Goal: Task Accomplishment & Management: Use online tool/utility

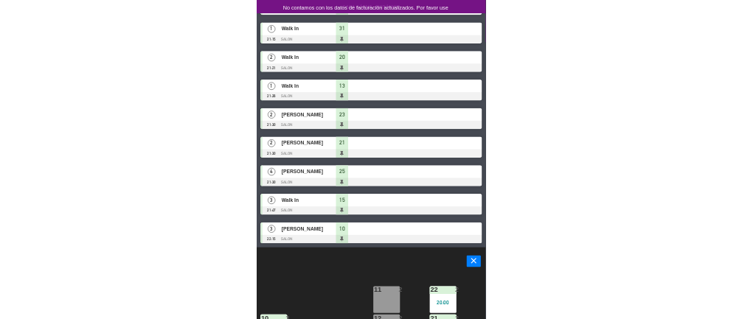
scroll to position [292, 0]
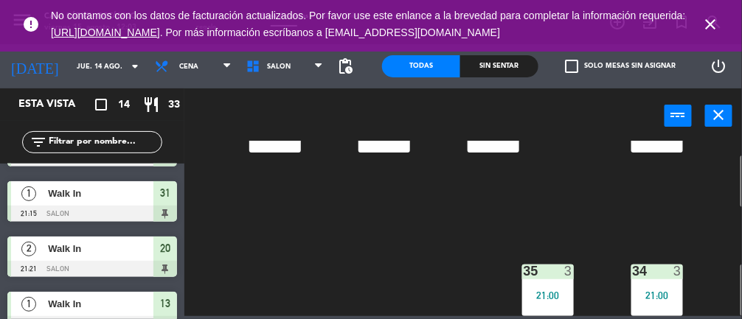
click at [443, 24] on icon "close" at bounding box center [711, 24] width 18 height 18
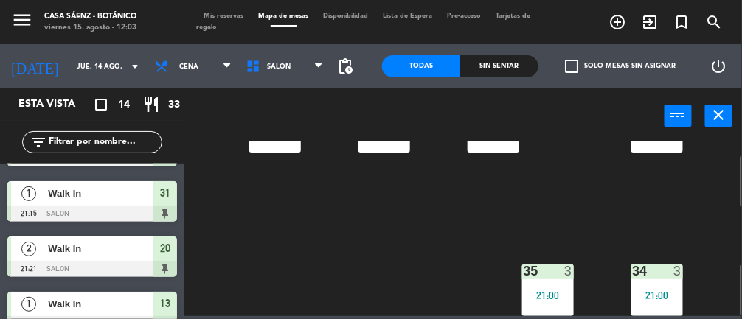
click at [222, 27] on span "Tarjetas de regalo" at bounding box center [364, 22] width 334 height 18
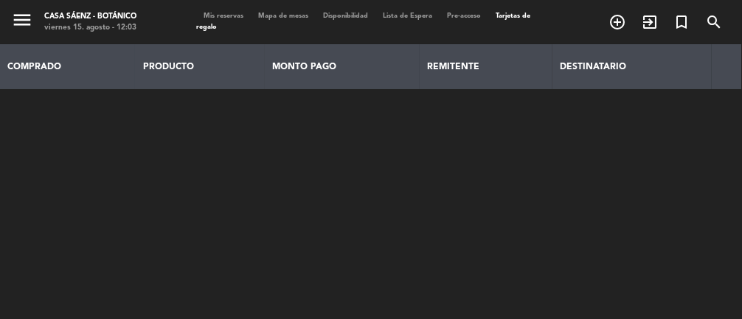
click at [233, 13] on span "Mis reservas" at bounding box center [224, 16] width 55 height 7
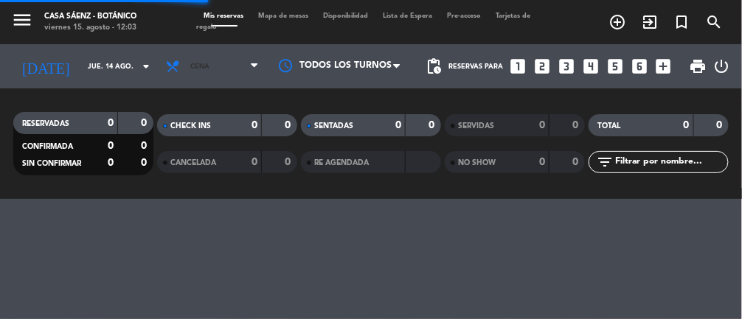
click at [231, 64] on span "Cena" at bounding box center [213, 66] width 108 height 32
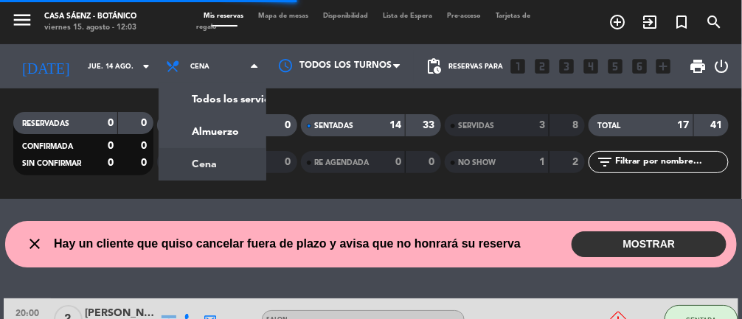
click at [214, 131] on div "menu Casa [PERSON_NAME] - Botánico viernes 15. agosto - 12:03 Mis reservas Mapa…" at bounding box center [371, 99] width 742 height 199
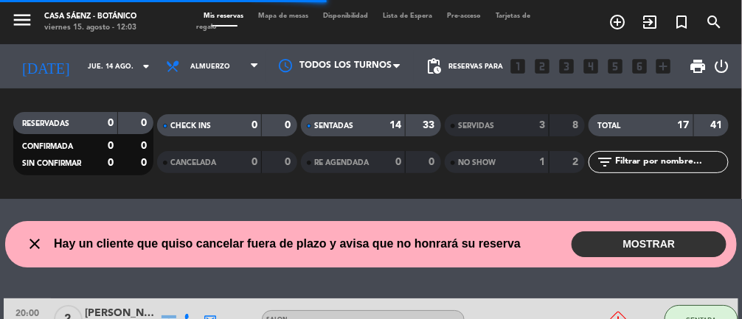
click at [291, 17] on span "Mapa de mesas" at bounding box center [284, 16] width 65 height 7
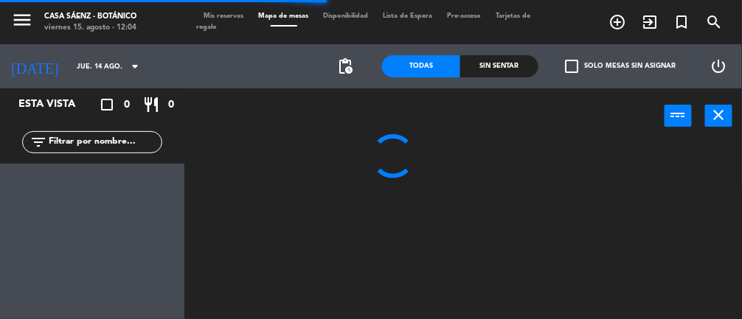
click at [110, 60] on input "jue. 14 ago." at bounding box center [116, 66] width 95 height 23
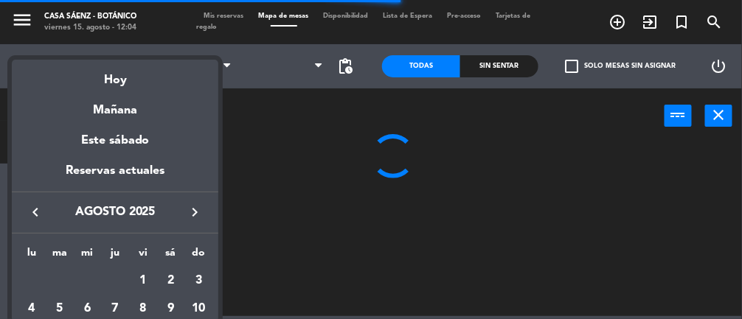
click at [140, 80] on div "Hoy" at bounding box center [115, 75] width 207 height 30
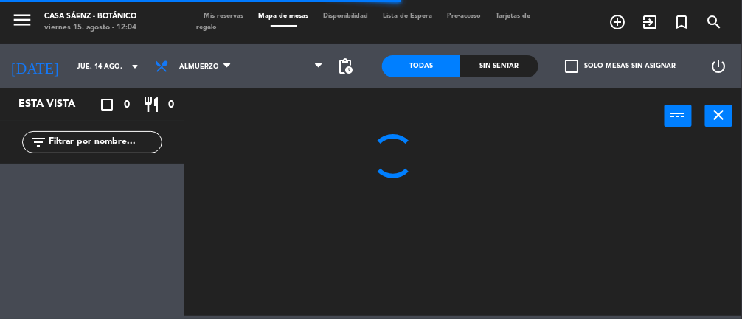
type input "vie. 15 ago."
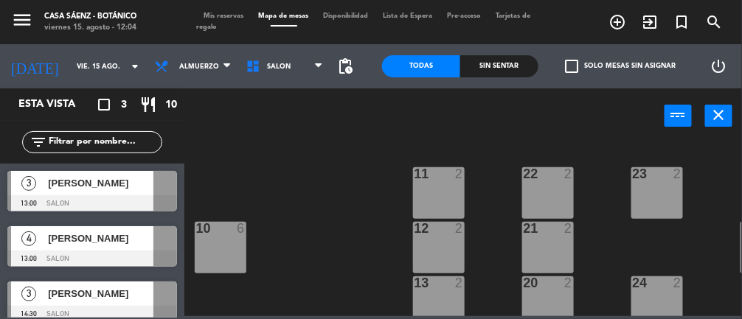
scroll to position [11, 0]
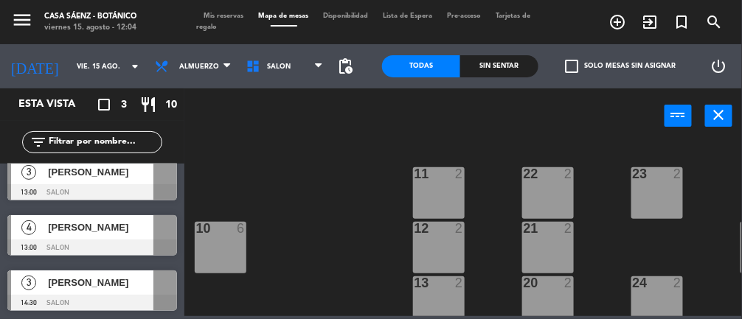
click at [210, 26] on span "Tarjetas de regalo" at bounding box center [364, 22] width 334 height 18
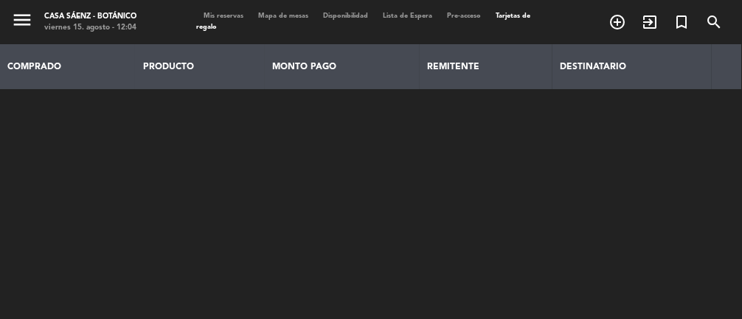
click at [226, 15] on span "Mis reservas" at bounding box center [224, 16] width 55 height 7
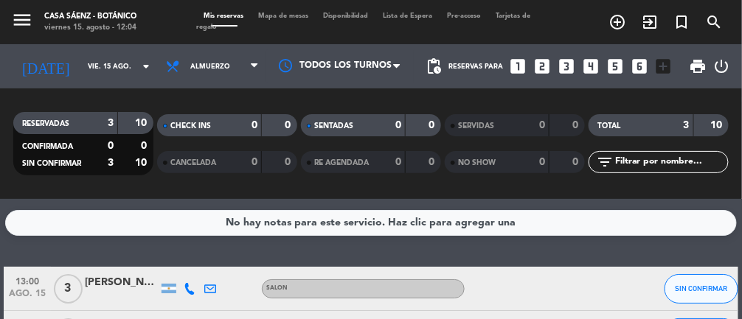
scroll to position [103, 0]
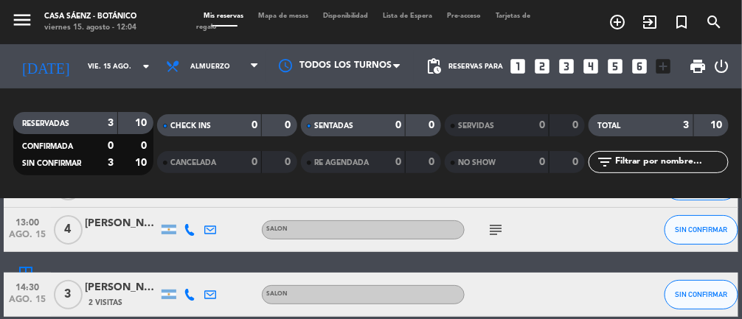
click at [443, 237] on icon "subject" at bounding box center [496, 230] width 18 height 18
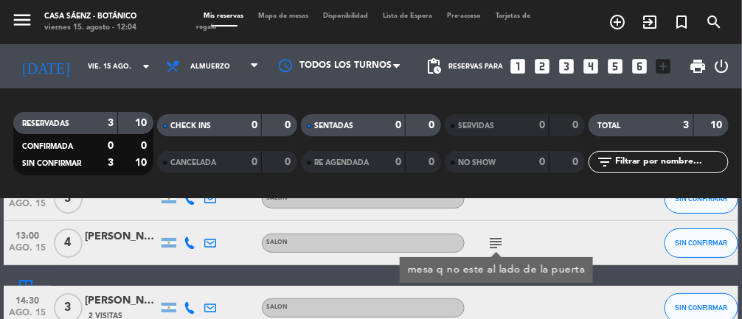
scroll to position [0, 0]
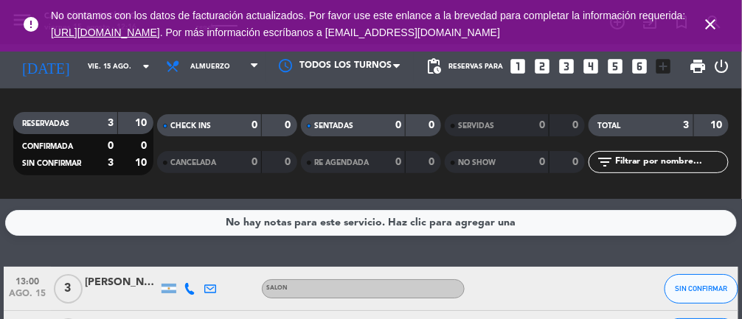
click at [443, 25] on icon "close" at bounding box center [711, 24] width 18 height 18
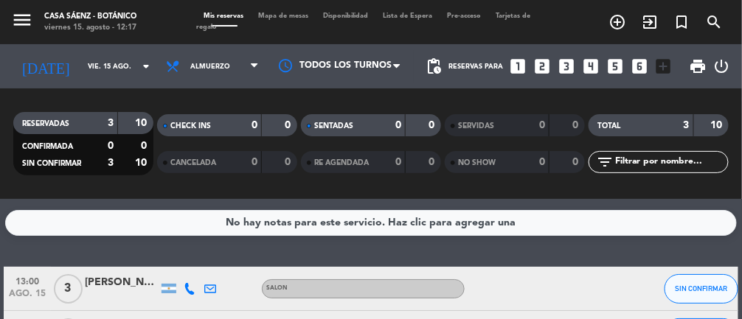
click at [125, 278] on div "[PERSON_NAME]" at bounding box center [122, 282] width 74 height 17
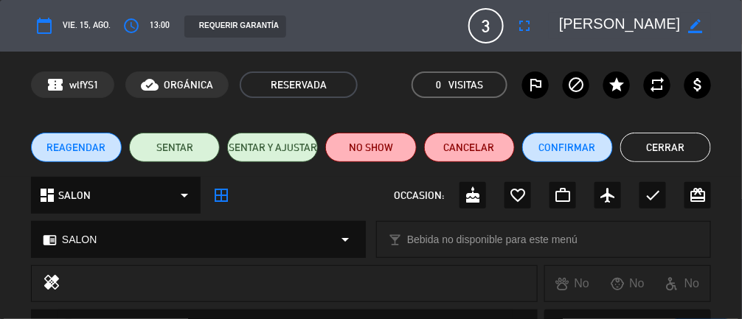
click at [443, 156] on button "Cerrar" at bounding box center [665, 148] width 91 height 30
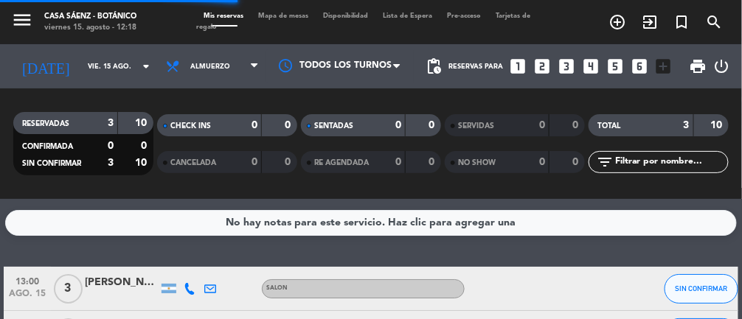
scroll to position [103, 0]
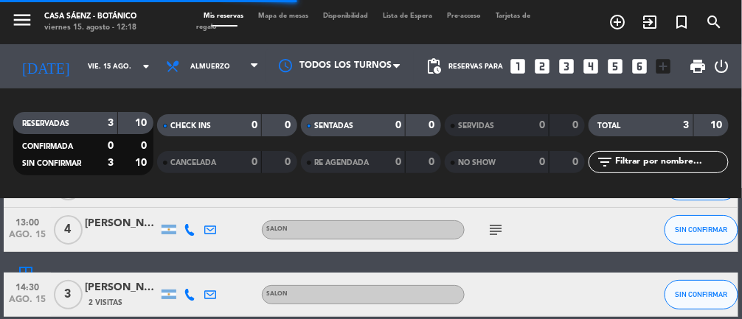
click at [111, 231] on div "[PERSON_NAME]" at bounding box center [122, 223] width 74 height 17
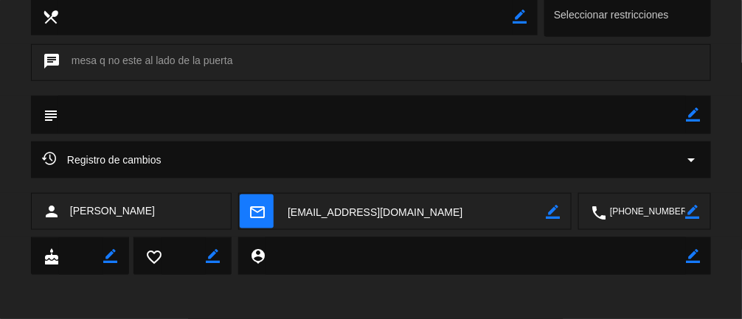
scroll to position [0, 0]
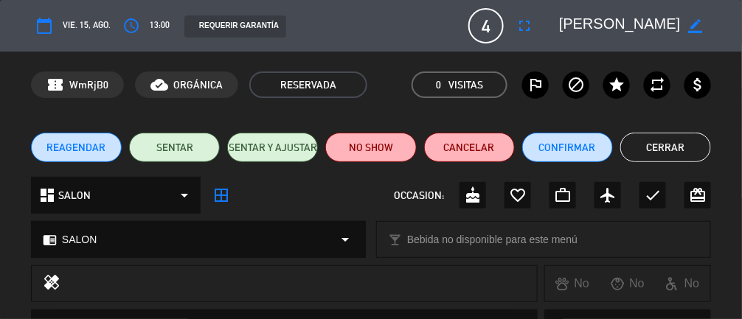
click at [443, 155] on button "Cerrar" at bounding box center [665, 148] width 91 height 30
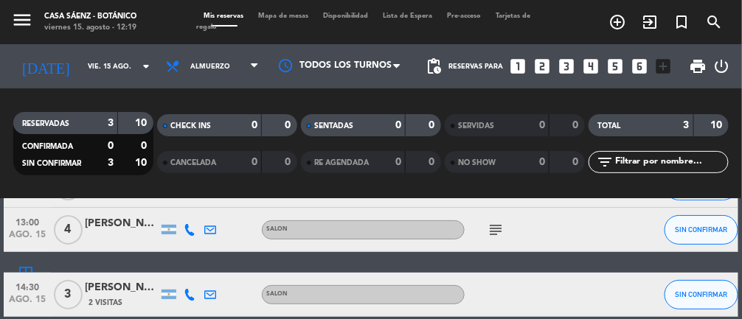
click at [120, 294] on div "[PERSON_NAME]" at bounding box center [122, 288] width 74 height 17
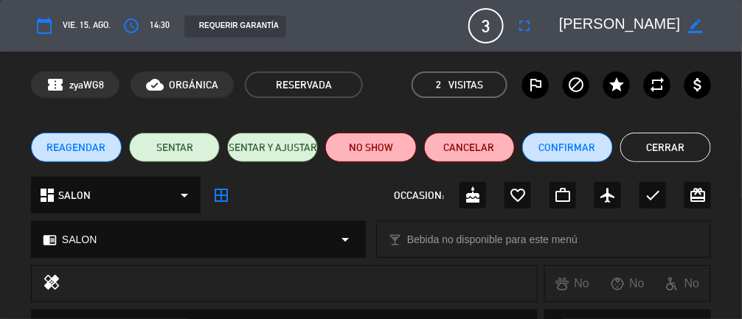
click at [443, 153] on button "Cerrar" at bounding box center [665, 148] width 91 height 30
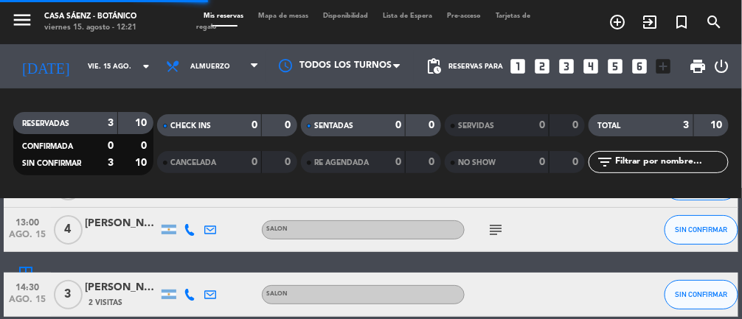
click at [273, 15] on span "Mapa de mesas" at bounding box center [284, 16] width 65 height 7
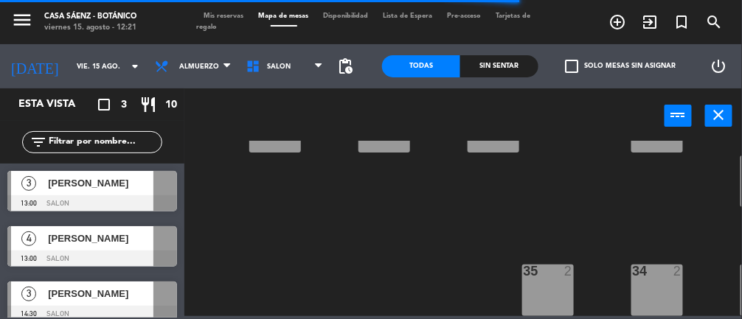
scroll to position [292, 60]
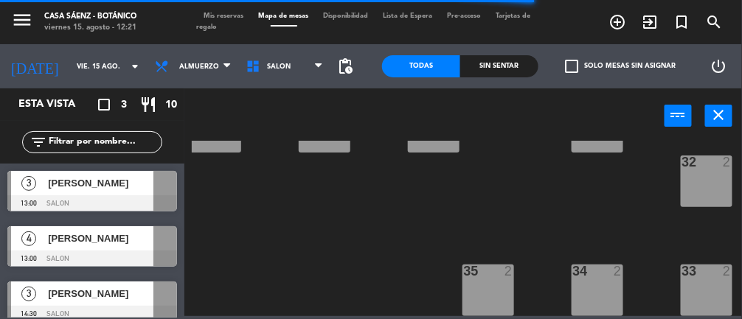
click at [443, 283] on div "33 2" at bounding box center [707, 291] width 52 height 52
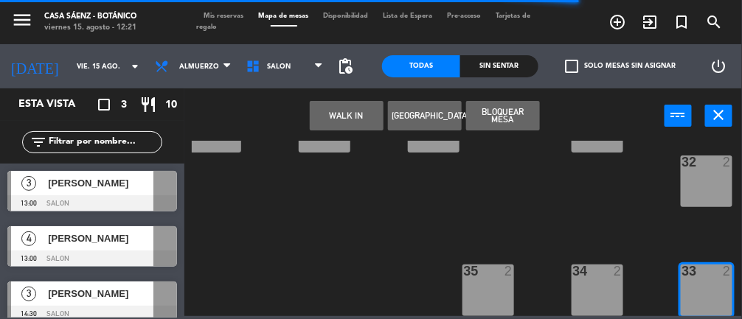
click at [335, 121] on button "WALK IN" at bounding box center [347, 116] width 74 height 30
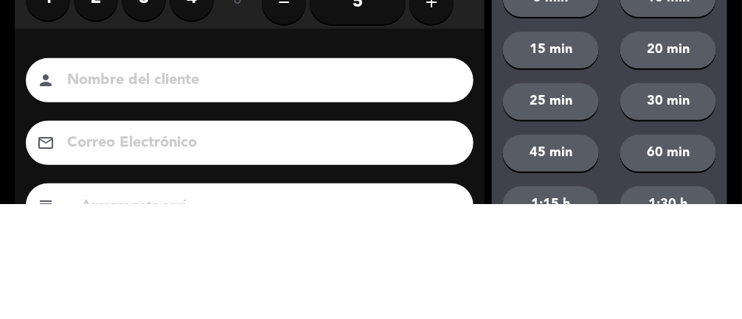
click at [98, 130] on label "2" at bounding box center [96, 113] width 44 height 44
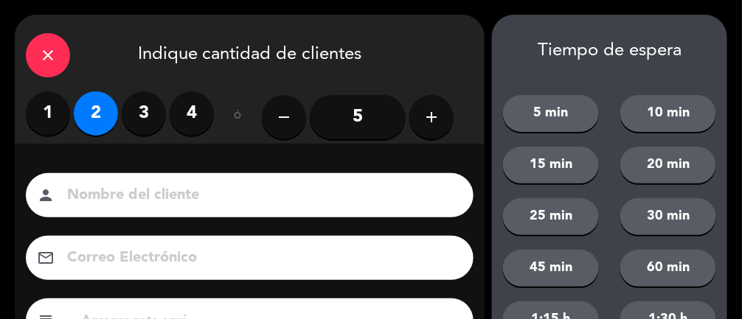
scroll to position [179, 0]
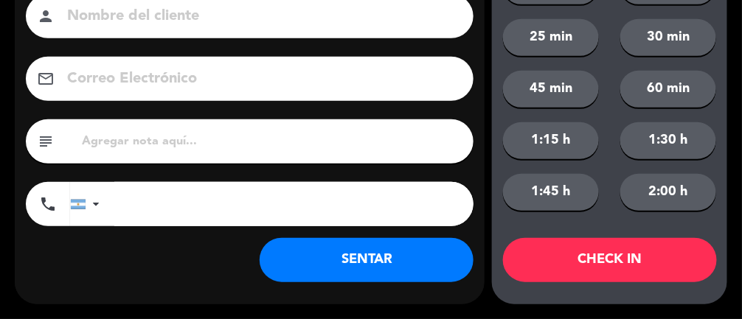
click at [381, 267] on button "SENTAR" at bounding box center [367, 260] width 214 height 44
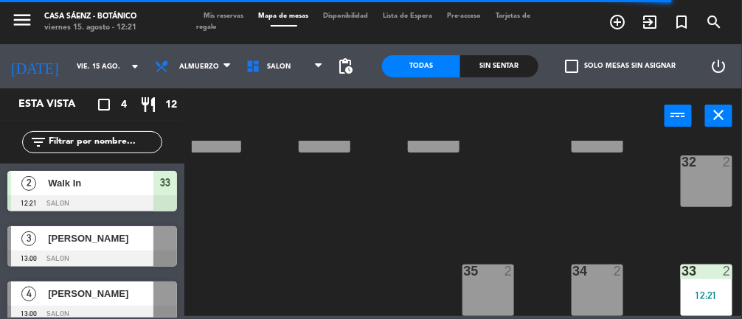
click at [229, 19] on div "Mis reservas Mapa de mesas Disponibilidad Lista de Espera Pre-acceso Tarjetas d…" at bounding box center [371, 22] width 349 height 22
click at [218, 18] on span "Mis reservas" at bounding box center [224, 16] width 55 height 7
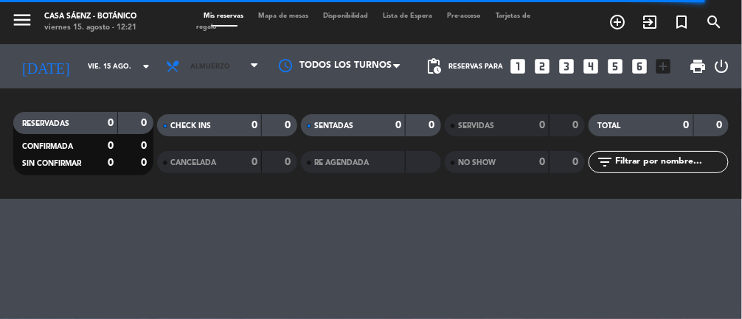
click at [201, 60] on span "Almuerzo" at bounding box center [213, 66] width 108 height 32
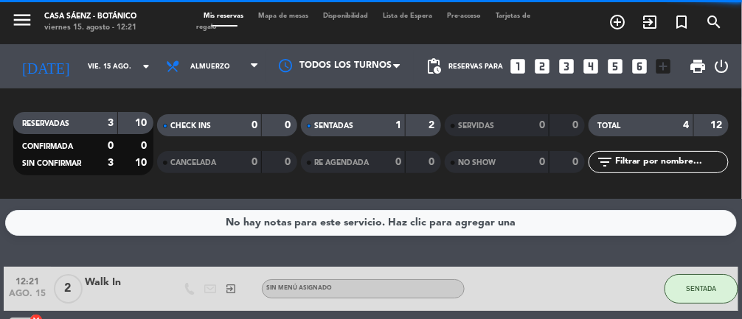
click at [222, 162] on div "CANCELADA" at bounding box center [195, 162] width 68 height 17
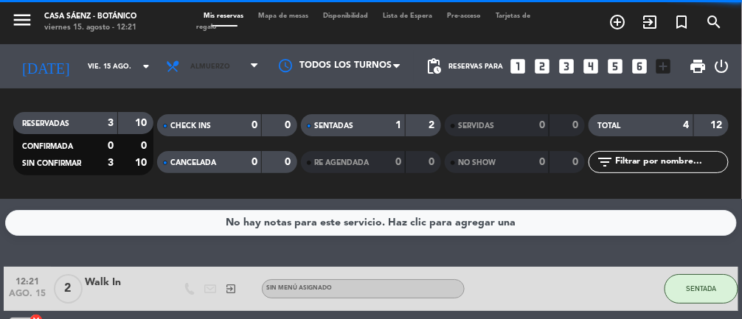
click at [216, 66] on span "Almuerzo" at bounding box center [213, 66] width 108 height 32
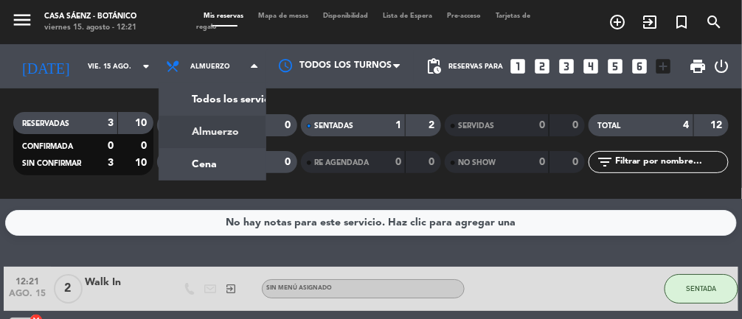
click at [226, 166] on div "menu Casa [PERSON_NAME] - Botánico viernes 15. agosto - 12:21 Mis reservas Mapa…" at bounding box center [371, 99] width 742 height 199
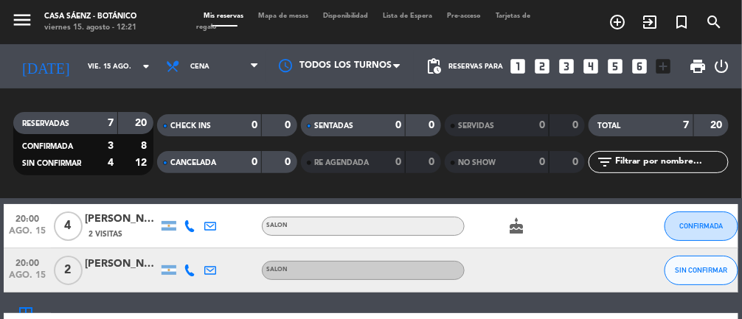
scroll to position [55, 0]
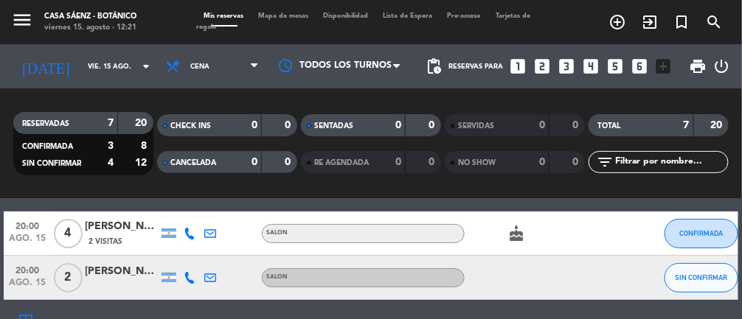
click at [126, 271] on div "[PERSON_NAME]" at bounding box center [122, 271] width 74 height 17
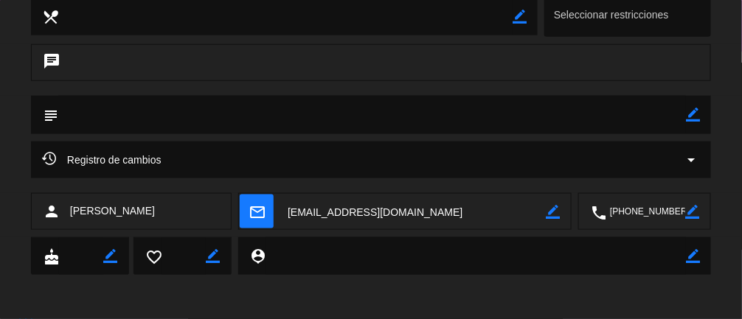
scroll to position [0, 0]
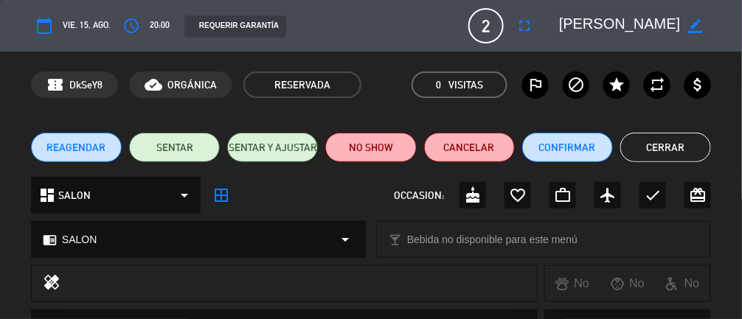
click at [443, 158] on button "Cerrar" at bounding box center [665, 148] width 91 height 30
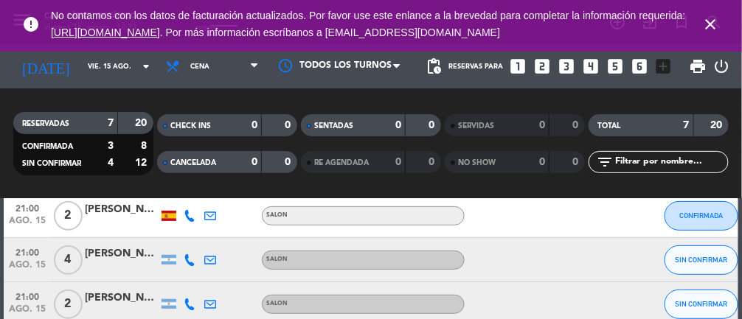
scroll to position [187, 0]
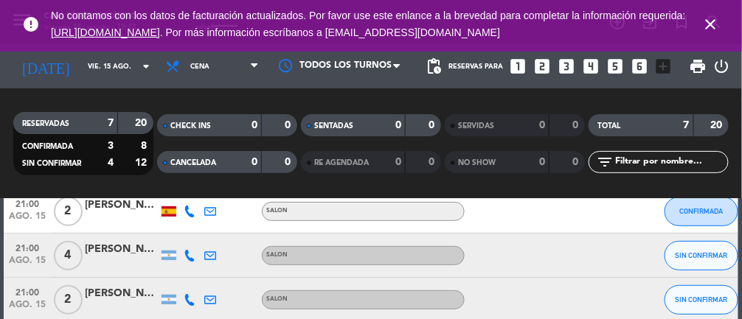
click at [122, 254] on div "[PERSON_NAME]" at bounding box center [122, 249] width 74 height 17
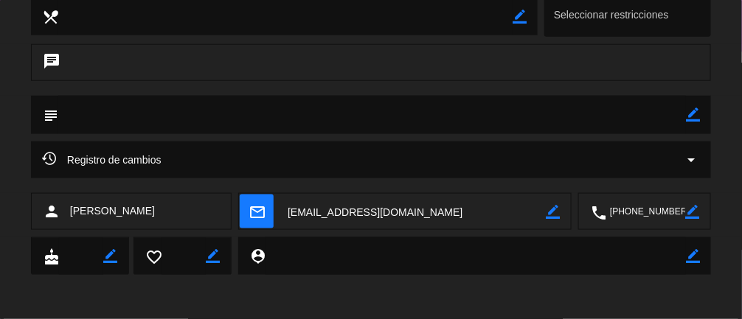
scroll to position [0, 0]
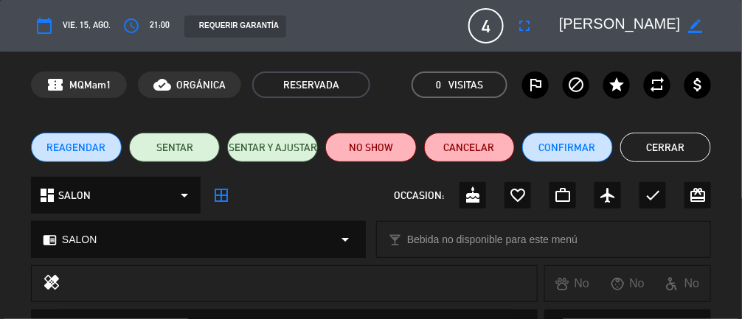
click at [443, 156] on button "Cerrar" at bounding box center [665, 148] width 91 height 30
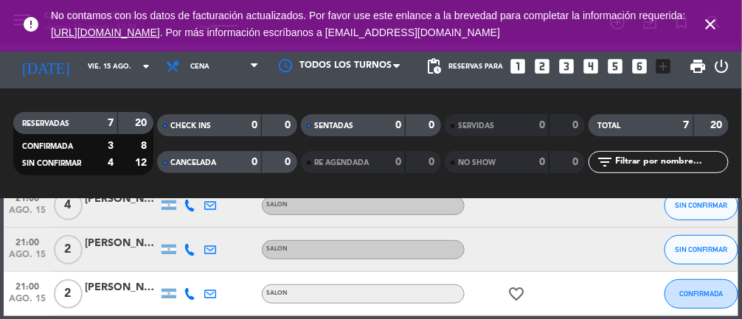
scroll to position [240, 0]
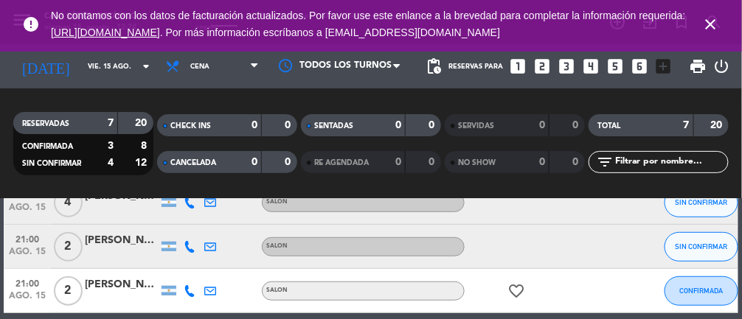
click at [120, 242] on div "[PERSON_NAME]" at bounding box center [122, 240] width 74 height 17
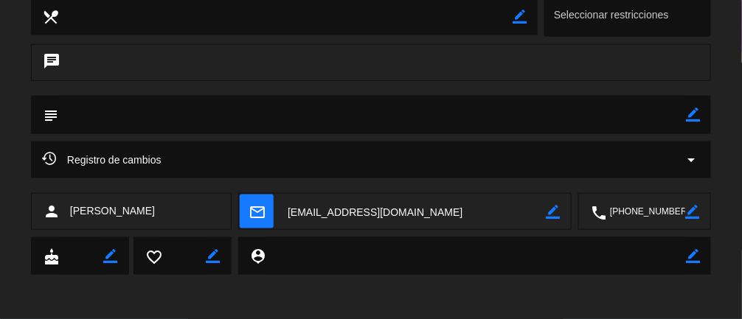
scroll to position [0, 0]
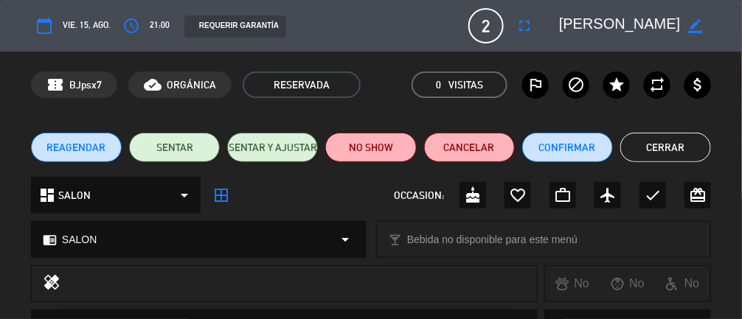
click at [443, 153] on button "Cerrar" at bounding box center [665, 148] width 91 height 30
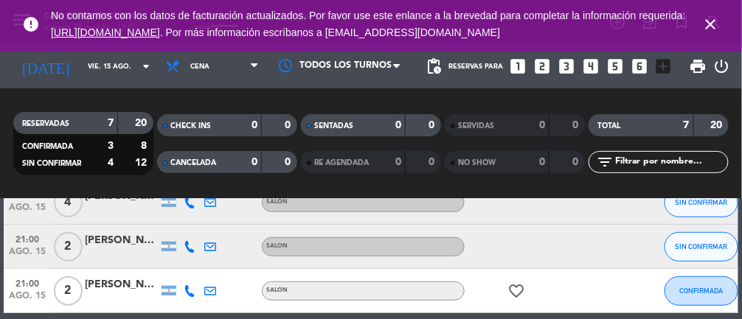
scroll to position [301, 0]
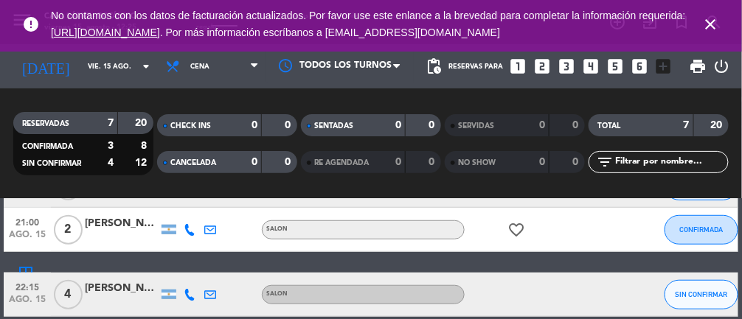
click at [118, 305] on div at bounding box center [122, 303] width 74 height 12
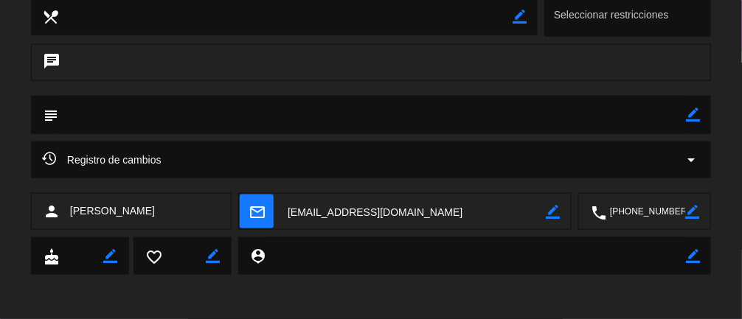
scroll to position [0, 0]
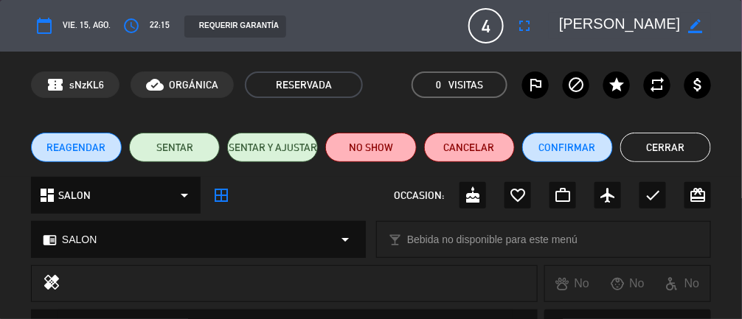
click at [443, 151] on button "Cerrar" at bounding box center [665, 148] width 91 height 30
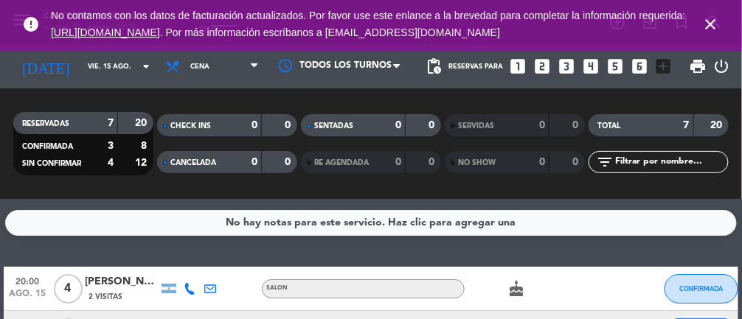
click at [443, 28] on icon "close" at bounding box center [711, 24] width 18 height 18
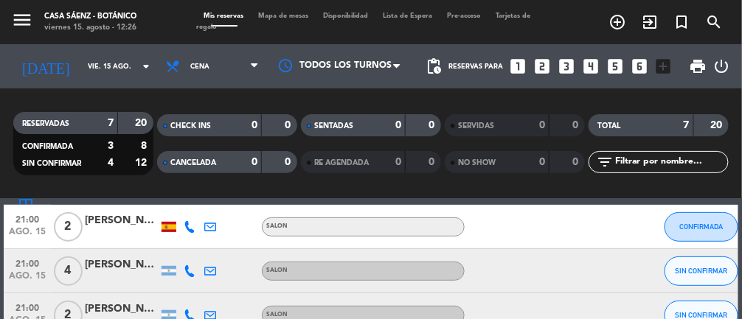
scroll to position [184, 0]
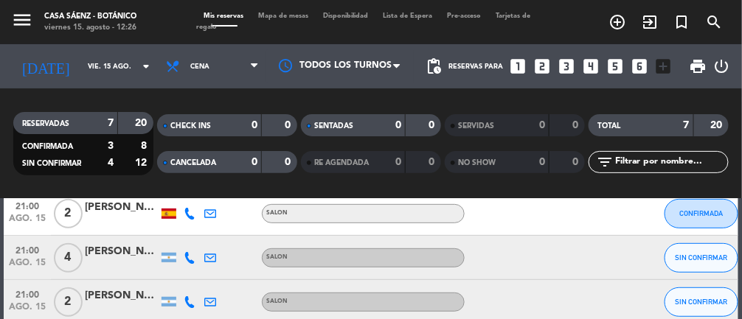
click at [110, 262] on div at bounding box center [122, 266] width 74 height 12
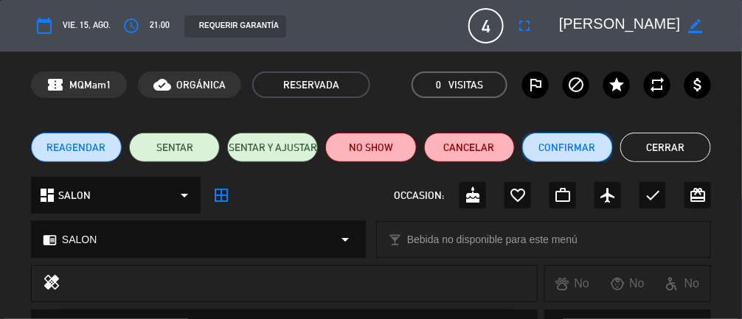
click at [443, 156] on button "Confirmar" at bounding box center [567, 148] width 91 height 30
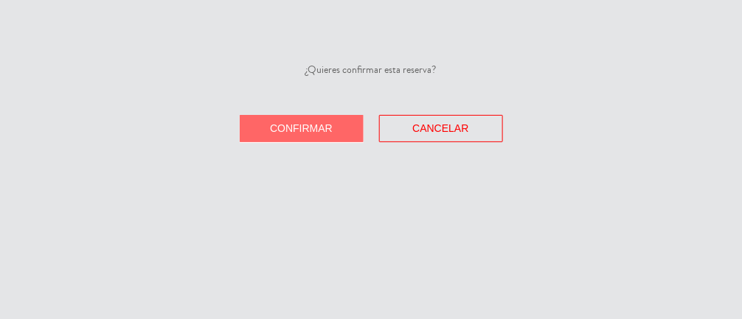
click at [317, 137] on button "Confirmar" at bounding box center [302, 128] width 124 height 27
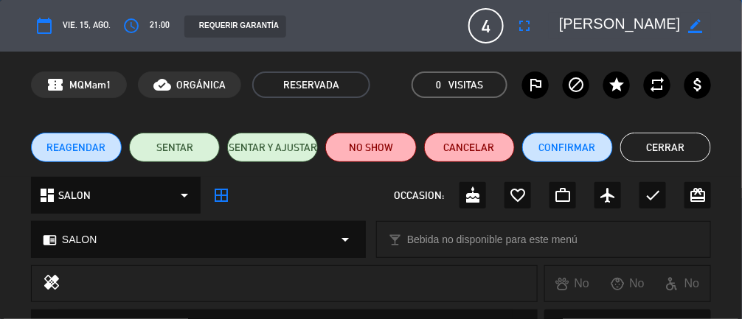
click at [443, 148] on button "Cerrar" at bounding box center [665, 148] width 91 height 30
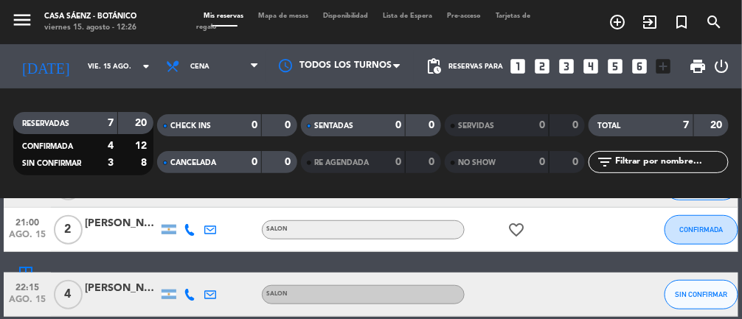
scroll to position [0, 0]
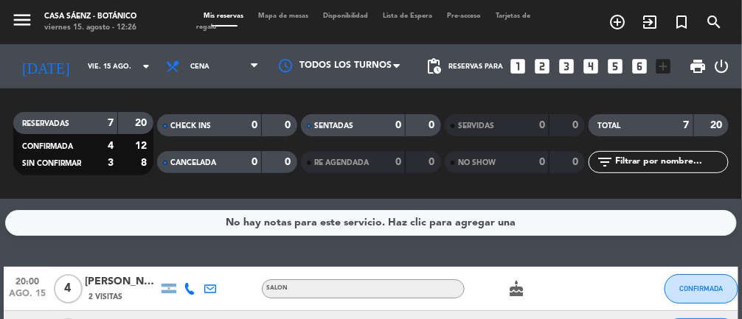
click at [289, 27] on div "Mis reservas Mapa de mesas Disponibilidad Lista de Espera Pre-acceso Tarjetas d…" at bounding box center [371, 22] width 349 height 22
click at [216, 77] on span "Cena" at bounding box center [213, 66] width 108 height 32
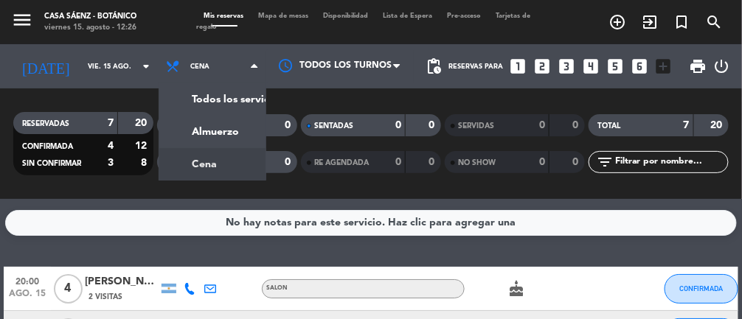
click at [226, 133] on div "menu Casa [PERSON_NAME] - Botánico viernes 15. agosto - 12:26 Mis reservas Mapa…" at bounding box center [371, 99] width 742 height 199
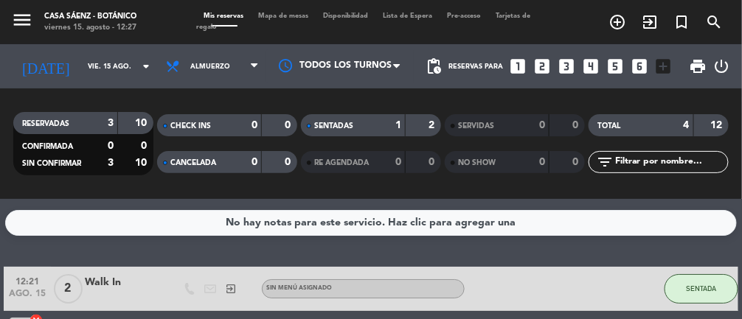
click at [280, 19] on div "Mis reservas Mapa de mesas Disponibilidad Lista de Espera Pre-acceso Tarjetas d…" at bounding box center [371, 22] width 349 height 22
click at [263, 18] on span "Mapa de mesas" at bounding box center [284, 16] width 65 height 7
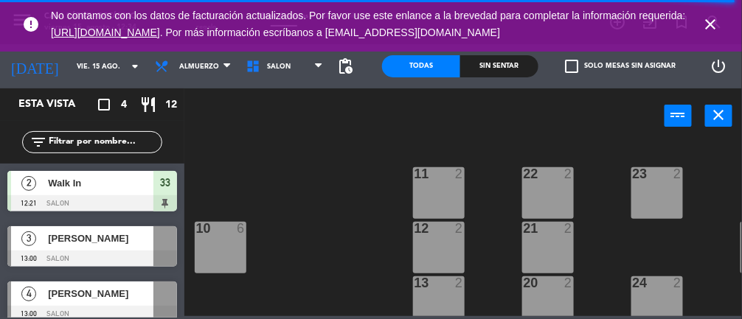
click at [443, 29] on icon "close" at bounding box center [711, 24] width 18 height 18
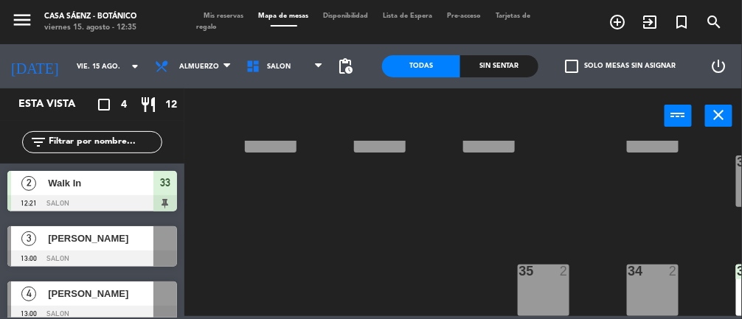
scroll to position [0, 4]
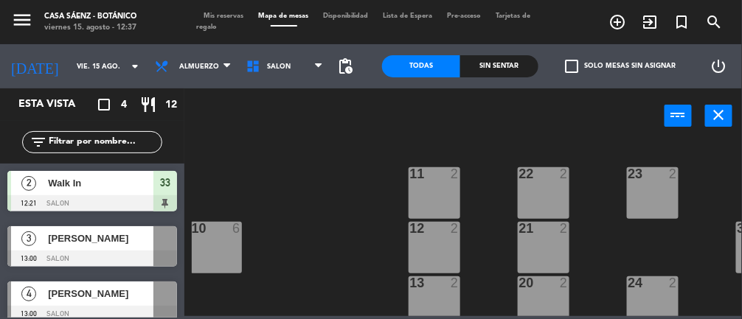
click at [222, 235] on div at bounding box center [216, 228] width 24 height 13
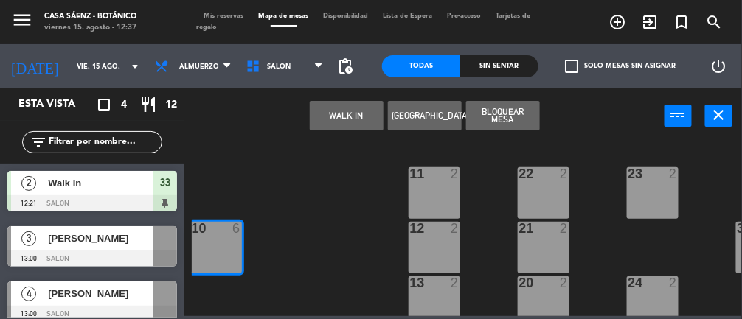
click at [334, 112] on button "WALK IN" at bounding box center [347, 116] width 74 height 30
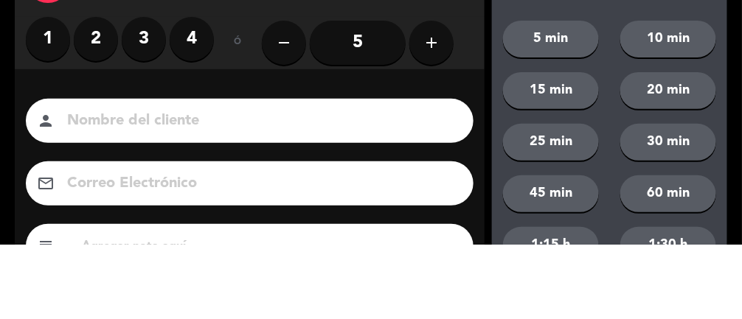
click at [427, 119] on icon "add" at bounding box center [432, 117] width 18 height 18
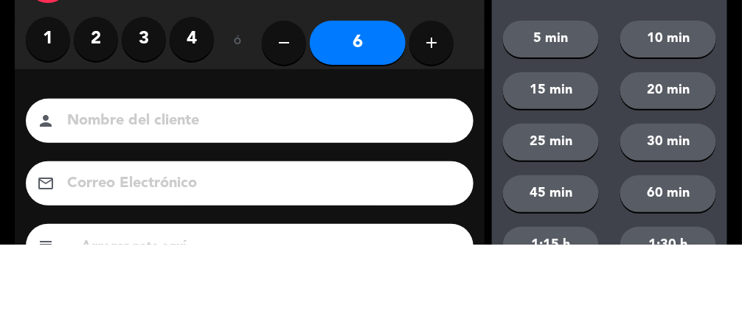
click at [432, 42] on div "close Indique cantidad de clientes" at bounding box center [250, 53] width 470 height 77
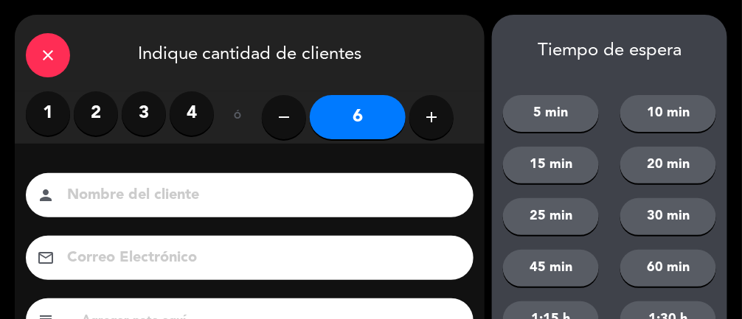
click at [429, 120] on icon "add" at bounding box center [432, 117] width 18 height 18
type input "7"
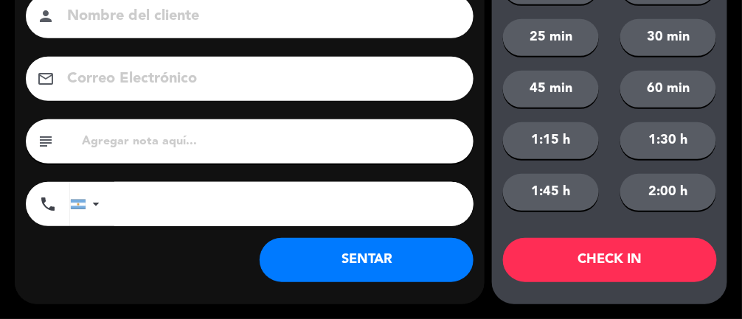
click at [371, 266] on button "SENTAR" at bounding box center [367, 260] width 214 height 44
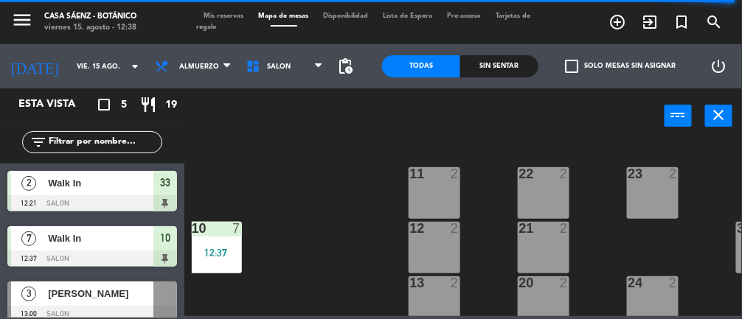
scroll to position [122, 0]
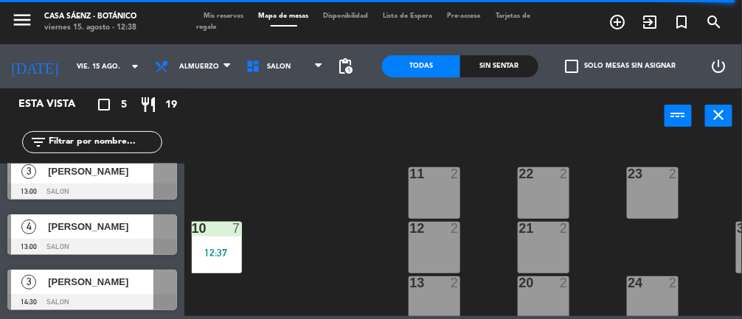
click at [229, 17] on span "Mis reservas" at bounding box center [224, 16] width 55 height 7
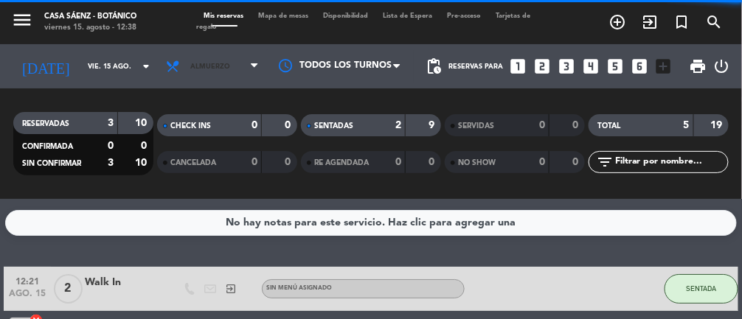
click at [234, 71] on span "Almuerzo" at bounding box center [213, 66] width 108 height 32
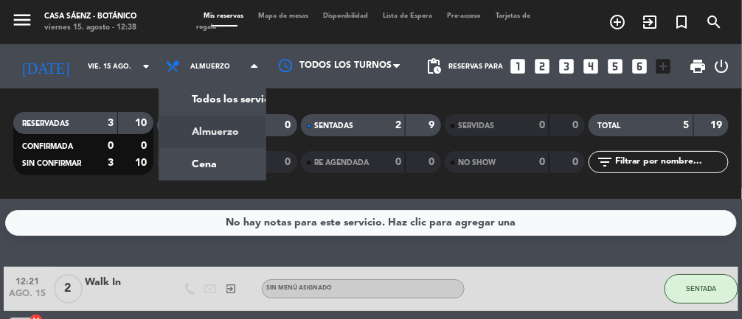
click at [223, 168] on div "menu Casa [PERSON_NAME] - Botánico viernes 15. agosto - 12:38 Mis reservas Mapa…" at bounding box center [371, 99] width 742 height 199
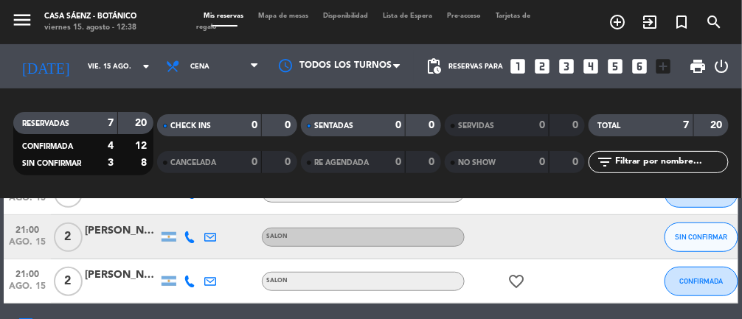
scroll to position [252, 0]
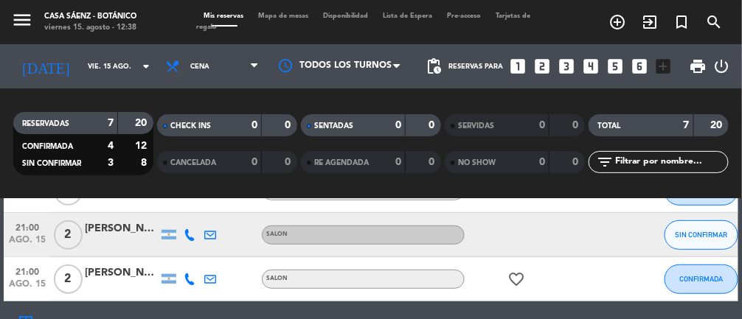
click at [108, 240] on div at bounding box center [122, 244] width 74 height 12
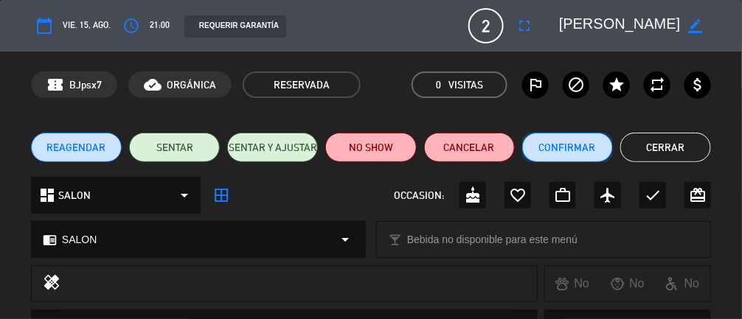
click at [443, 149] on button "Confirmar" at bounding box center [567, 148] width 91 height 30
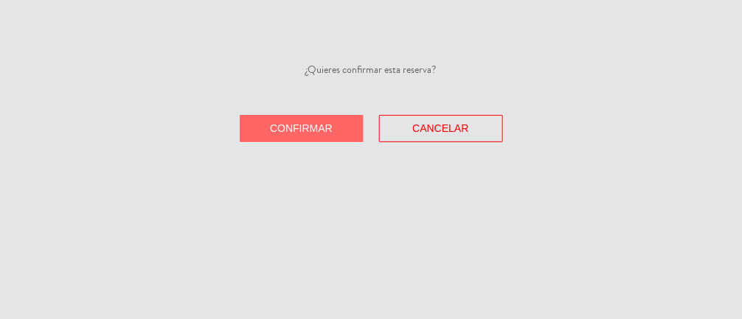
click at [316, 132] on span "Confirmar" at bounding box center [301, 128] width 63 height 12
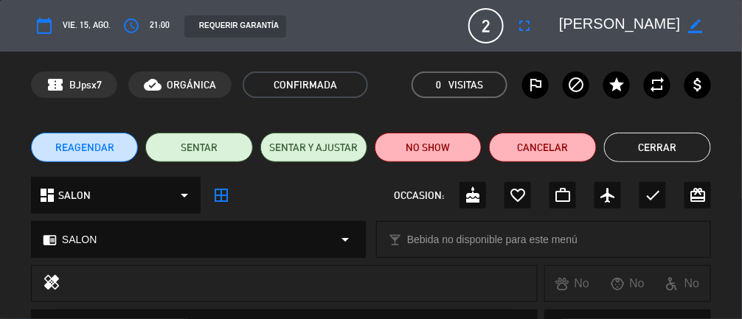
click at [443, 150] on button "Cerrar" at bounding box center [657, 148] width 107 height 30
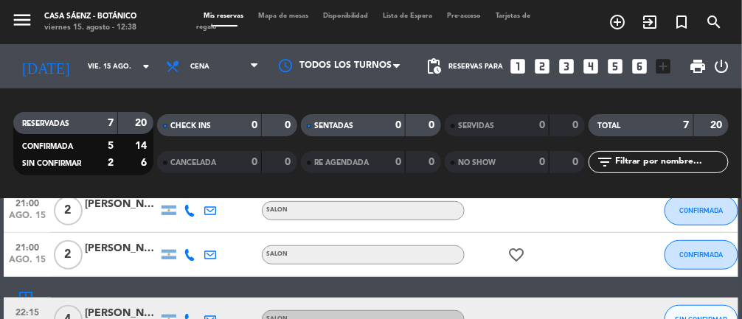
scroll to position [301, 0]
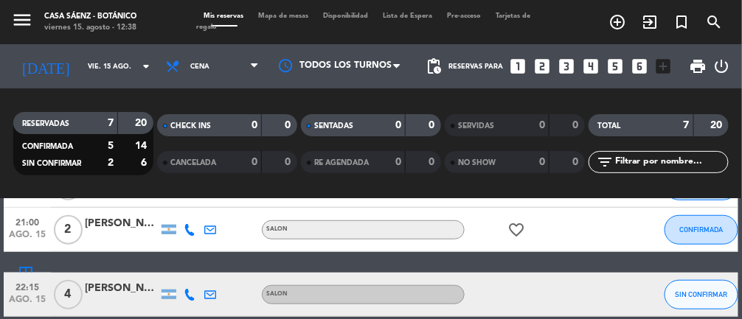
click at [114, 294] on div "[PERSON_NAME]" at bounding box center [122, 288] width 74 height 17
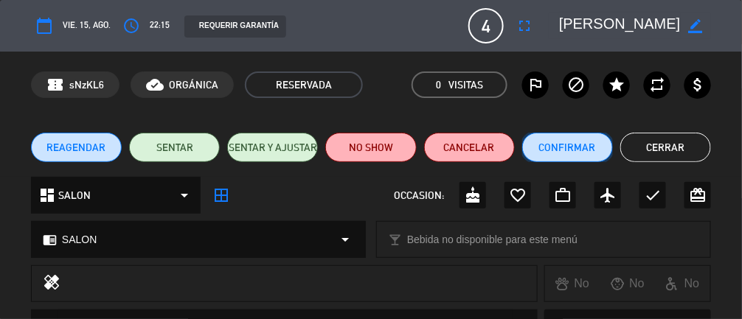
click at [443, 151] on button "Confirmar" at bounding box center [567, 148] width 91 height 30
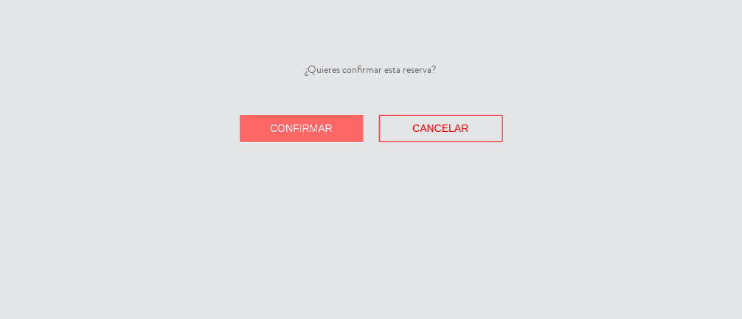
click at [340, 127] on button "Confirmar" at bounding box center [302, 128] width 124 height 27
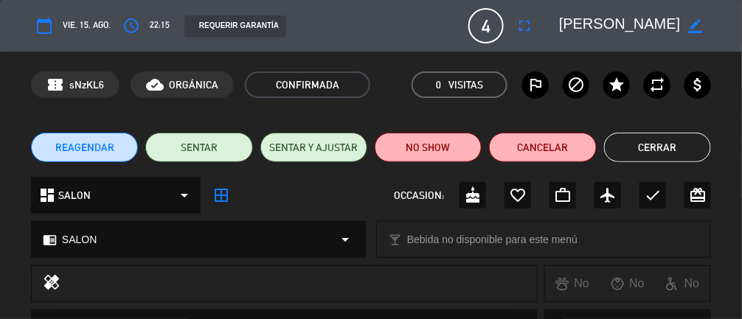
click at [443, 150] on button "Cerrar" at bounding box center [657, 148] width 107 height 30
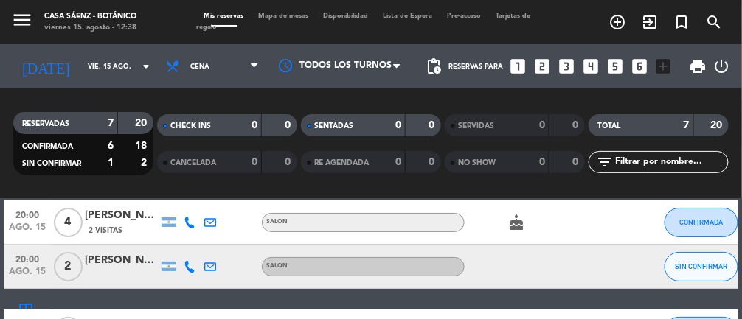
scroll to position [0, 0]
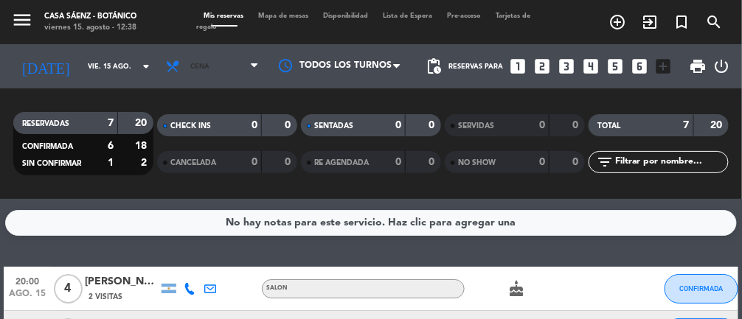
click at [209, 72] on span "Cena" at bounding box center [213, 66] width 108 height 32
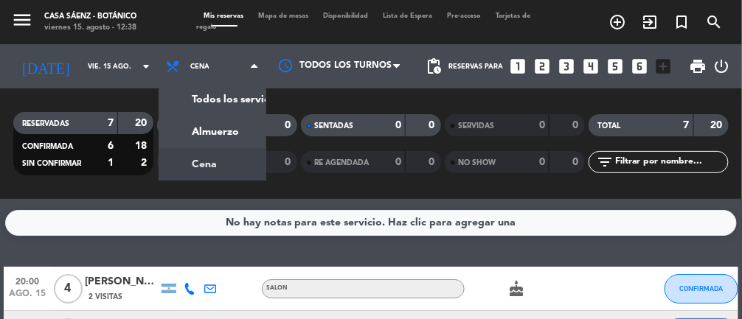
click at [247, 123] on div "menu Casa [PERSON_NAME] - Botánico viernes 15. agosto - 12:38 Mis reservas Mapa…" at bounding box center [371, 99] width 742 height 199
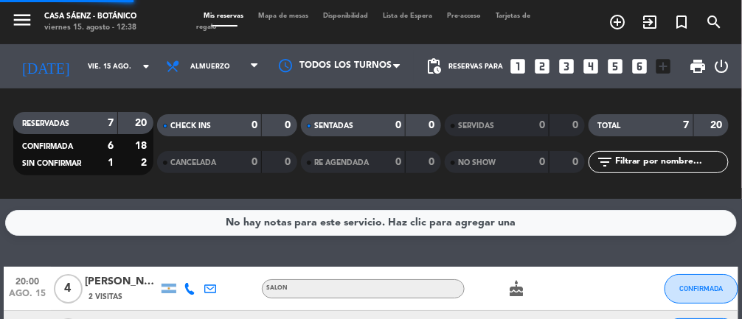
click at [287, 15] on span "Mapa de mesas" at bounding box center [284, 16] width 65 height 7
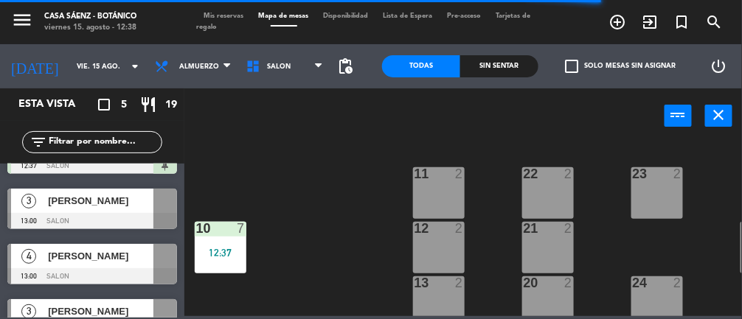
scroll to position [95, 0]
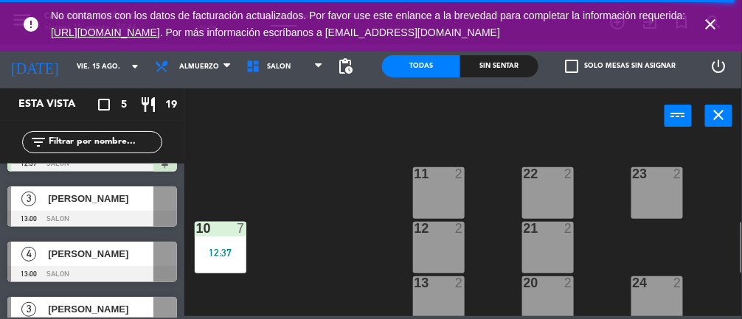
click at [443, 21] on icon "close" at bounding box center [711, 24] width 18 height 18
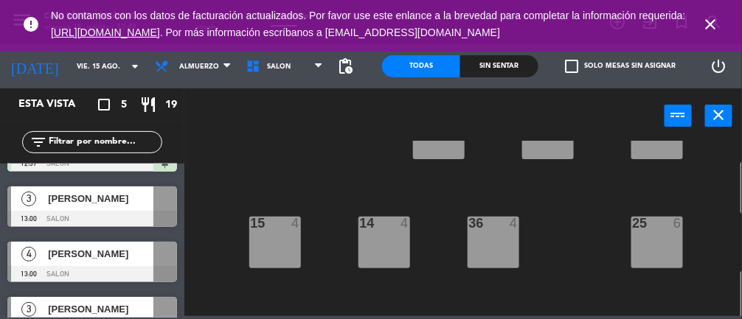
scroll to position [176, 0]
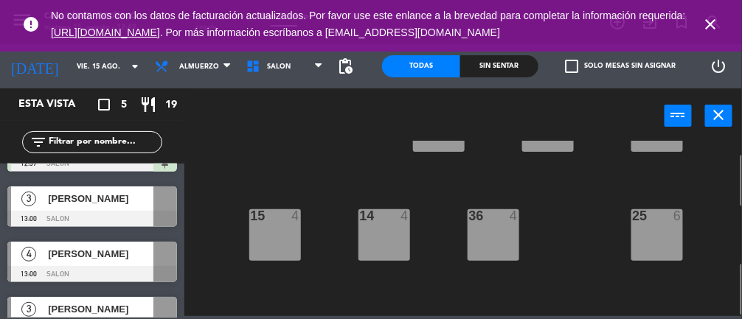
click at [443, 229] on div "36 4" at bounding box center [494, 236] width 52 height 52
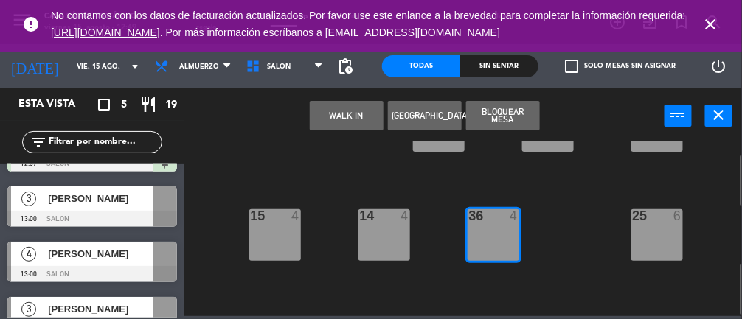
click at [327, 119] on button "WALK IN" at bounding box center [347, 116] width 74 height 30
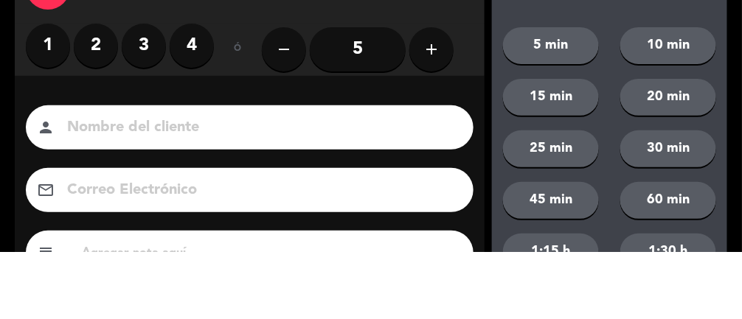
click at [135, 117] on label "3" at bounding box center [144, 113] width 44 height 44
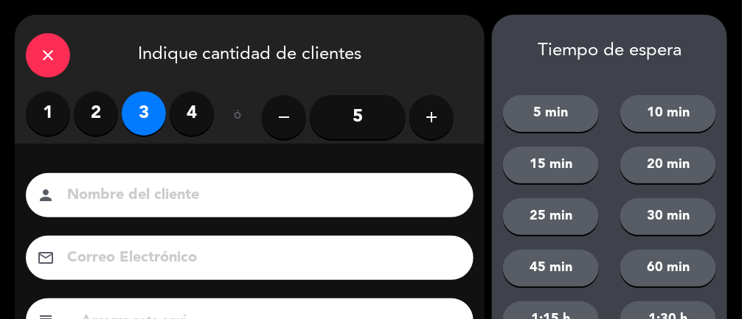
scroll to position [179, 0]
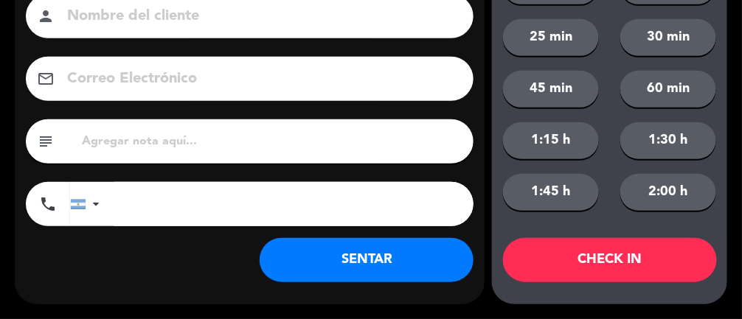
click at [401, 266] on button "SENTAR" at bounding box center [367, 260] width 214 height 44
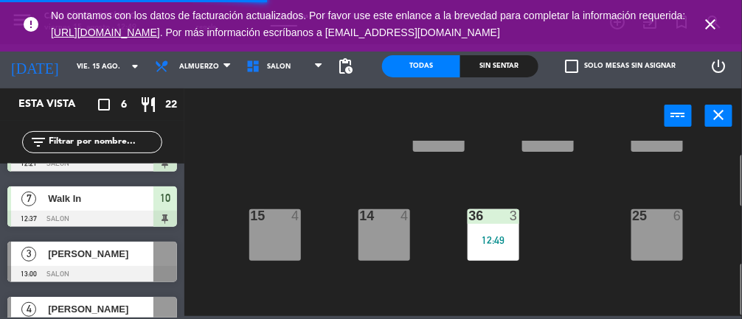
scroll to position [0, 0]
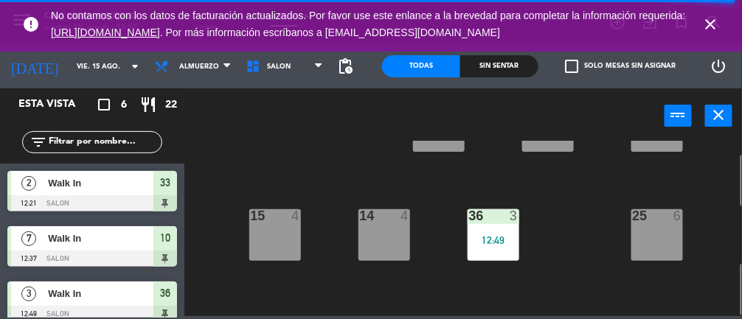
click at [443, 25] on icon "close" at bounding box center [711, 24] width 18 height 18
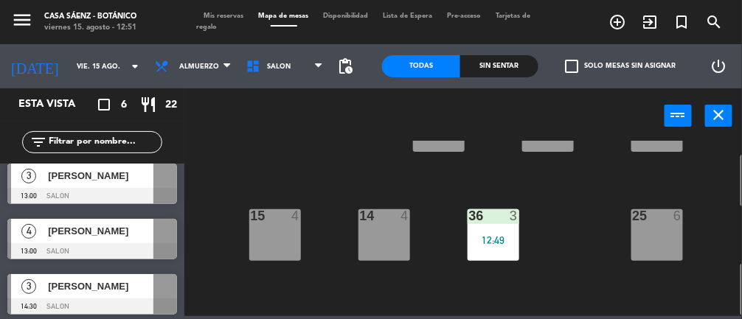
scroll to position [178, 0]
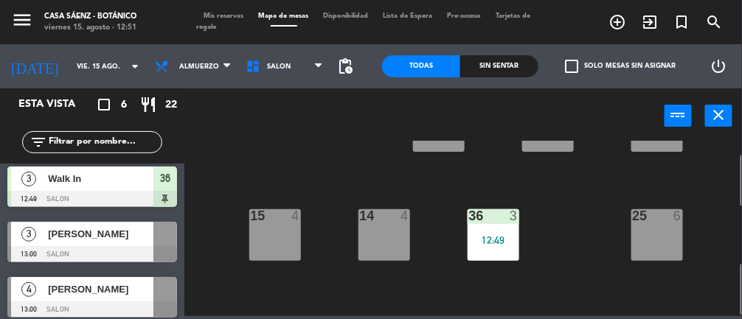
click at [390, 232] on div "14 4" at bounding box center [385, 236] width 52 height 52
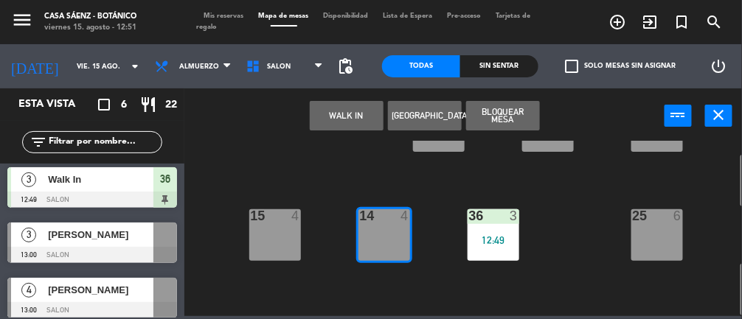
click at [360, 111] on button "WALK IN" at bounding box center [347, 116] width 74 height 30
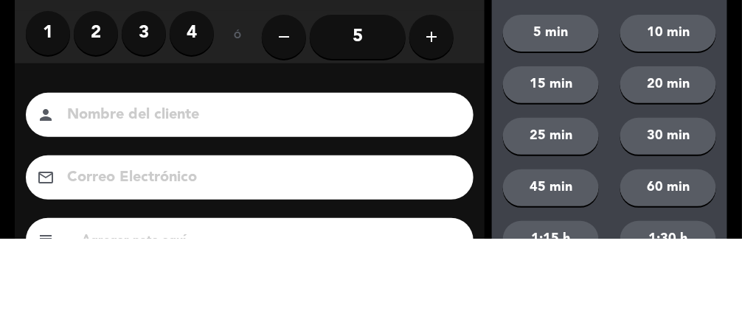
click at [145, 115] on label "3" at bounding box center [144, 113] width 44 height 44
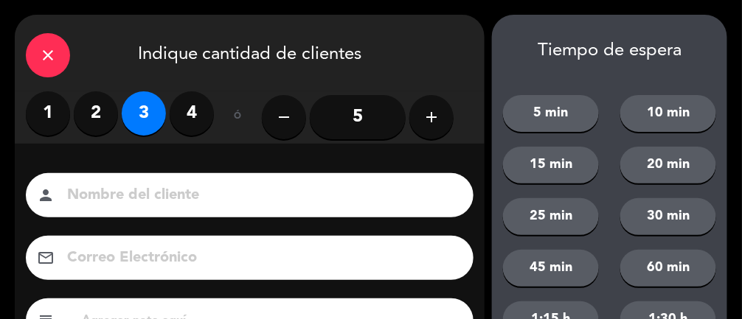
scroll to position [179, 0]
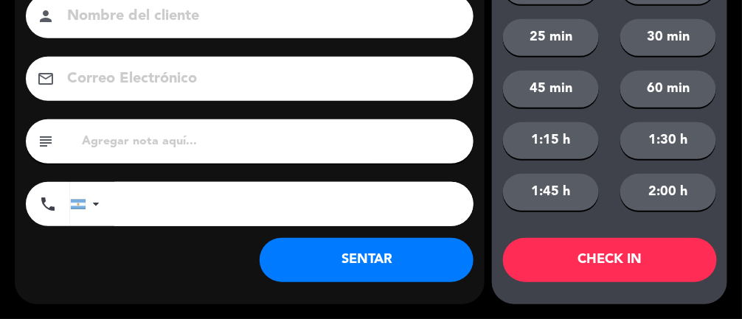
click at [368, 264] on button "SENTAR" at bounding box center [367, 260] width 214 height 44
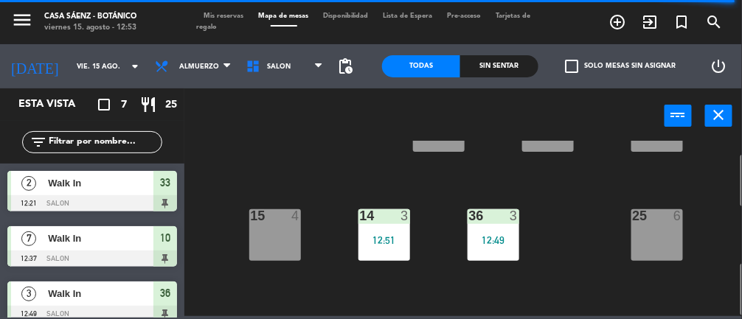
scroll to position [0, 0]
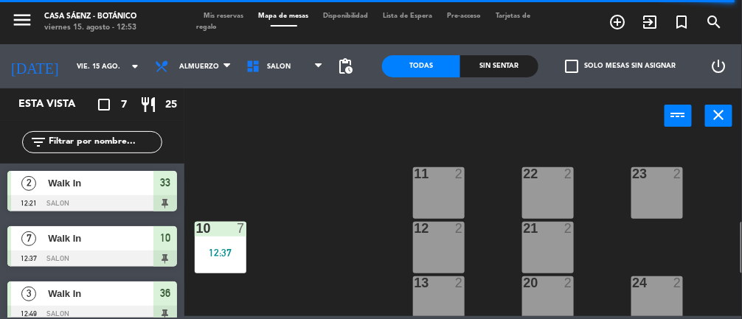
click at [443, 202] on div "23 2" at bounding box center [657, 193] width 52 height 52
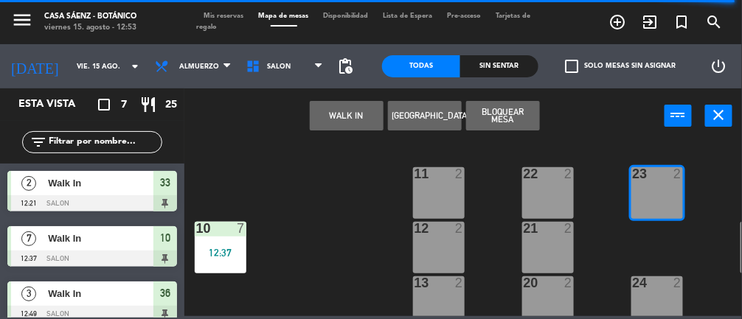
click at [332, 125] on button "WALK IN" at bounding box center [347, 116] width 74 height 30
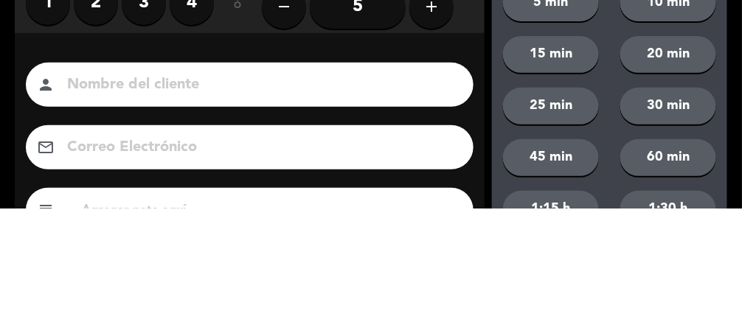
click at [100, 122] on label "2" at bounding box center [96, 113] width 44 height 44
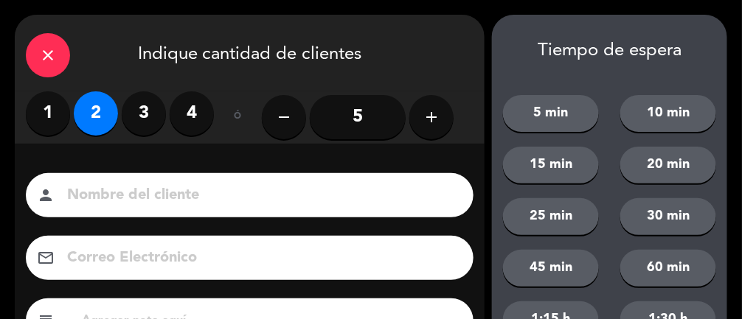
scroll to position [179, 0]
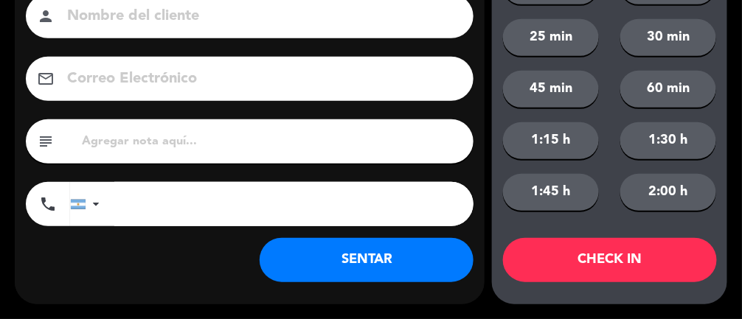
click at [372, 245] on button "SENTAR" at bounding box center [367, 260] width 214 height 44
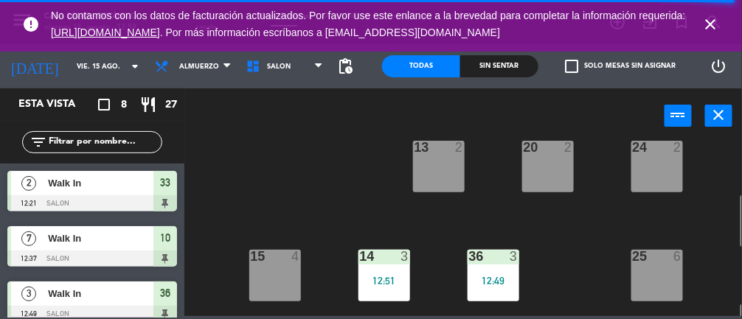
scroll to position [136, 0]
click at [443, 183] on div "20 2" at bounding box center [548, 166] width 52 height 52
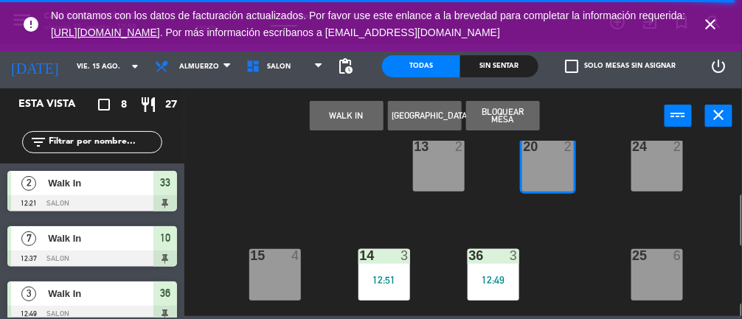
click at [346, 122] on button "WALK IN" at bounding box center [347, 116] width 74 height 30
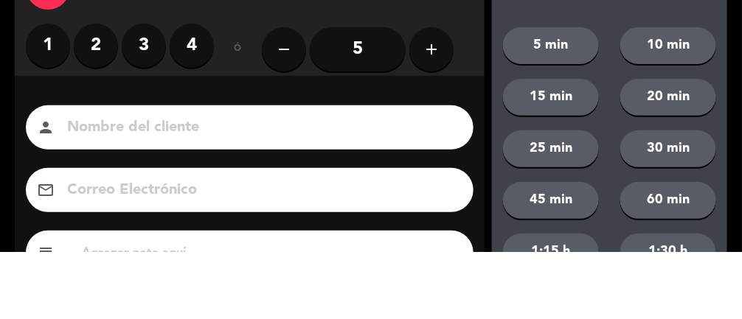
click at [108, 114] on label "2" at bounding box center [96, 113] width 44 height 44
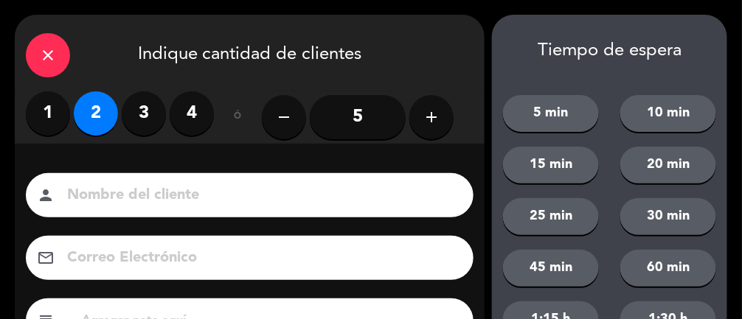
scroll to position [179, 0]
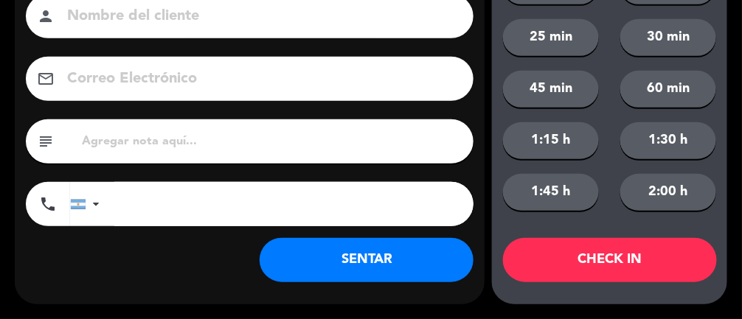
click at [382, 266] on button "SENTAR" at bounding box center [367, 260] width 214 height 44
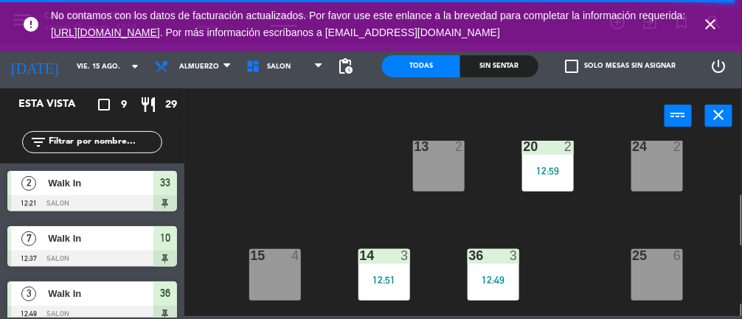
scroll to position [0, 0]
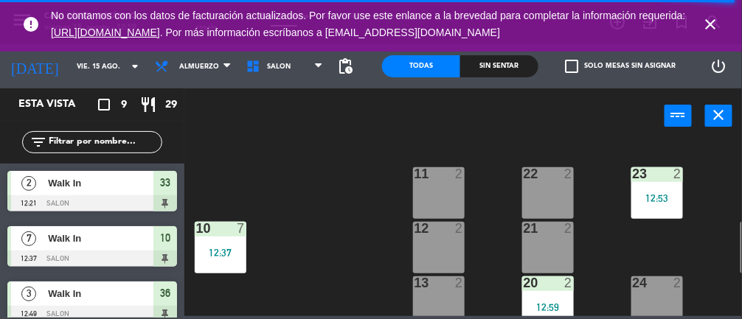
click at [443, 186] on div "22 2" at bounding box center [548, 193] width 52 height 52
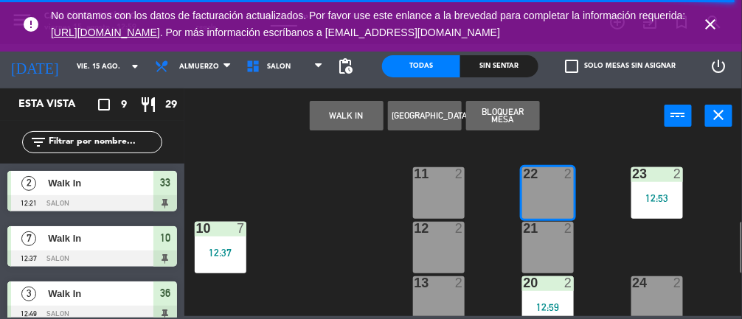
click at [359, 129] on button "WALK IN" at bounding box center [347, 116] width 74 height 30
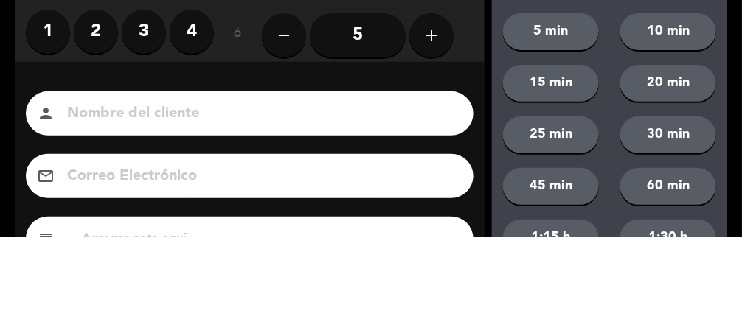
click at [106, 103] on label "2" at bounding box center [96, 113] width 44 height 44
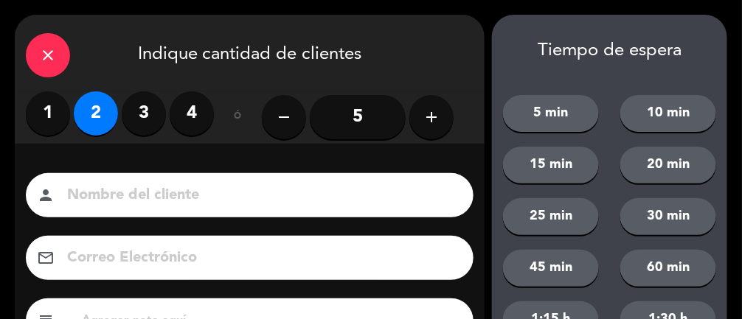
scroll to position [179, 0]
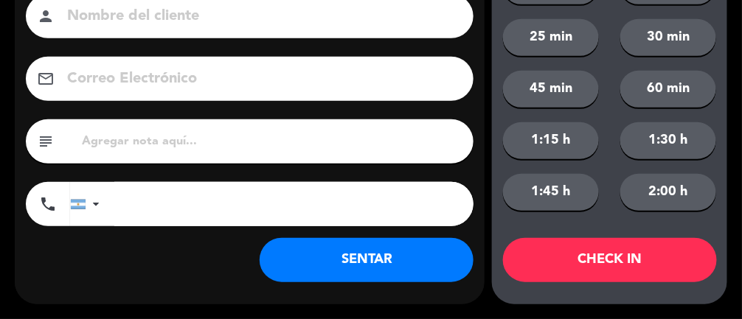
click at [381, 257] on button "SENTAR" at bounding box center [367, 260] width 214 height 44
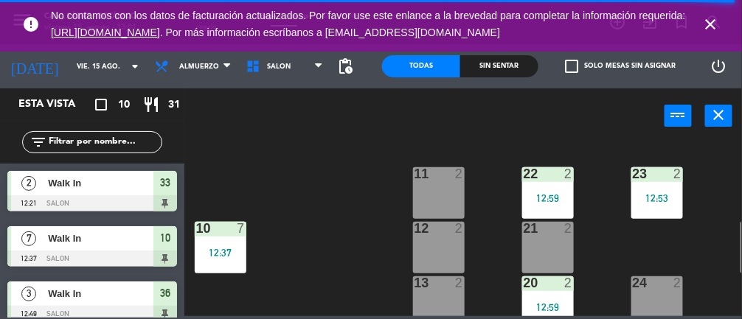
click at [443, 22] on icon "close" at bounding box center [711, 24] width 18 height 18
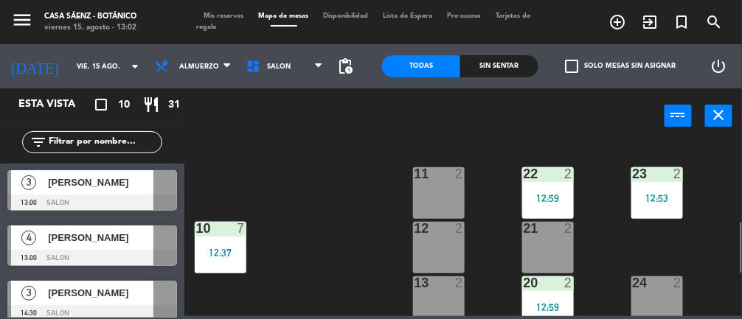
scroll to position [387, 0]
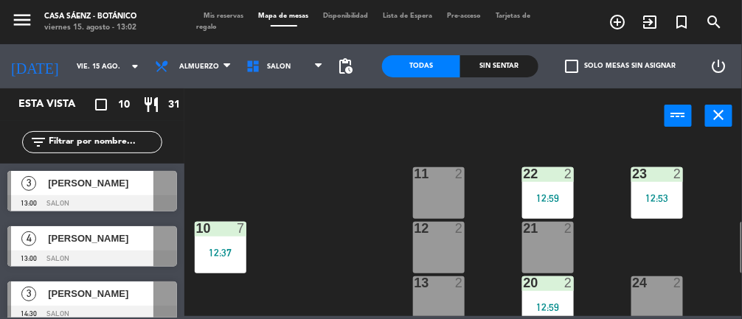
click at [232, 16] on span "Mis reservas" at bounding box center [224, 16] width 55 height 7
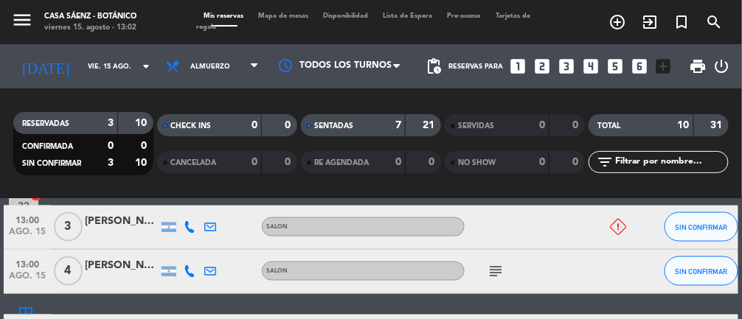
scroll to position [553, 0]
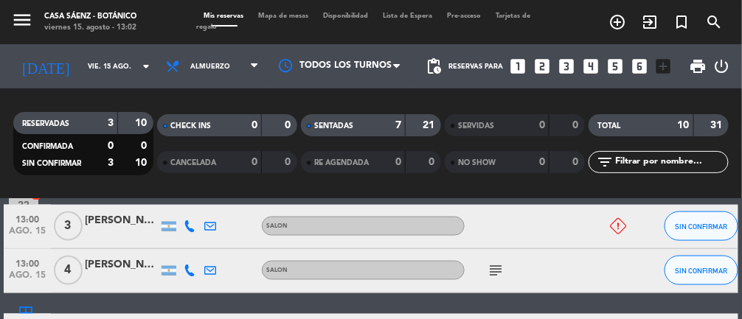
click at [443, 275] on div "subject" at bounding box center [527, 271] width 124 height 44
click at [443, 274] on icon "subject" at bounding box center [496, 271] width 18 height 18
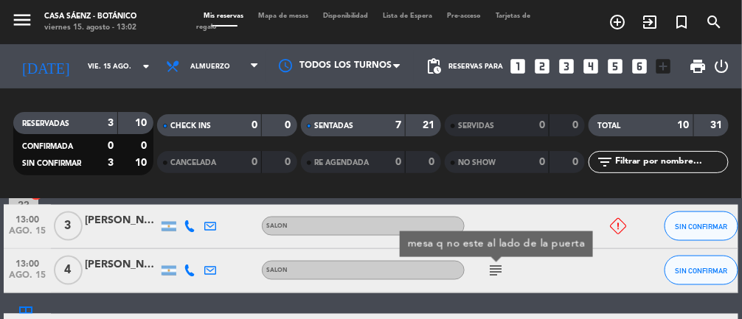
click at [443, 267] on icon "subject" at bounding box center [496, 271] width 18 height 18
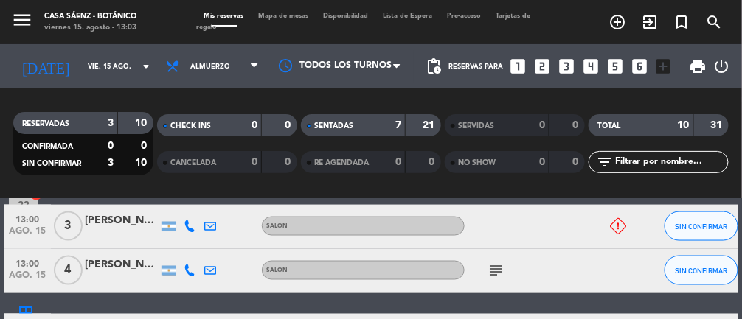
click at [294, 18] on span "Mapa de mesas" at bounding box center [284, 16] width 65 height 7
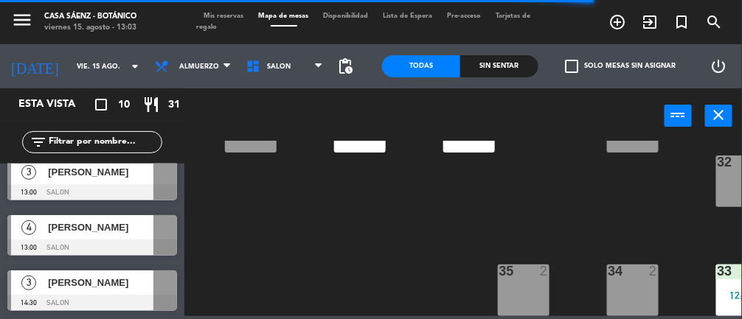
scroll to position [292, 24]
click at [443, 285] on div "35 2" at bounding box center [524, 291] width 52 height 52
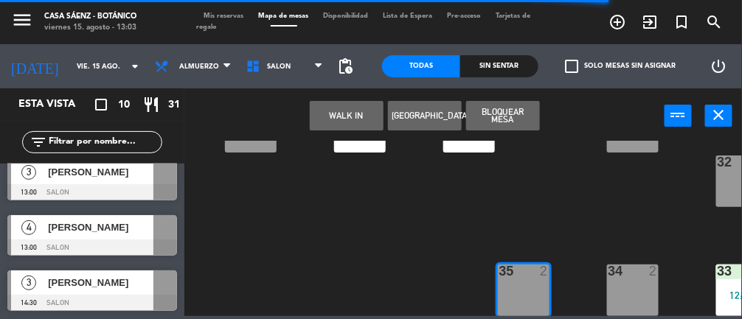
click at [443, 285] on div "34 2" at bounding box center [633, 291] width 52 height 52
click at [125, 230] on span "[PERSON_NAME]" at bounding box center [100, 227] width 105 height 15
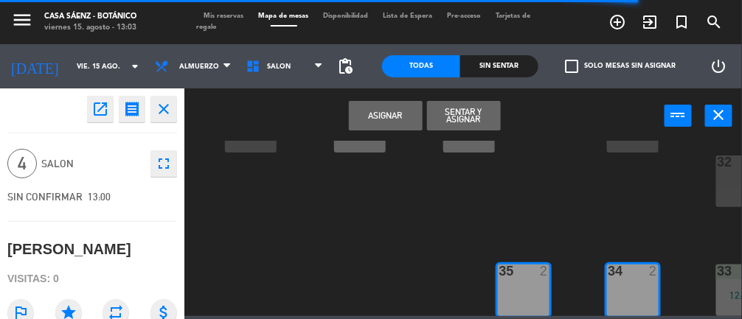
click at [443, 120] on button "Sentar y Asignar" at bounding box center [464, 116] width 74 height 30
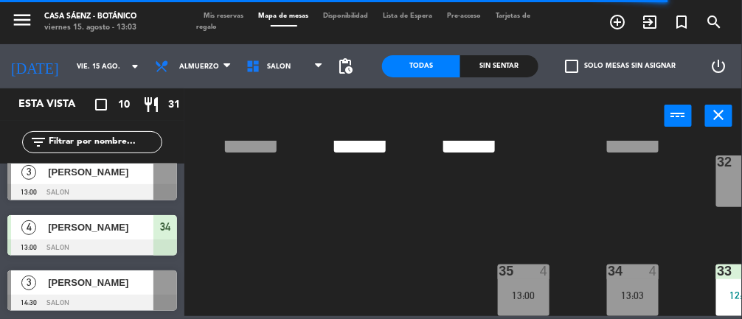
scroll to position [0, 0]
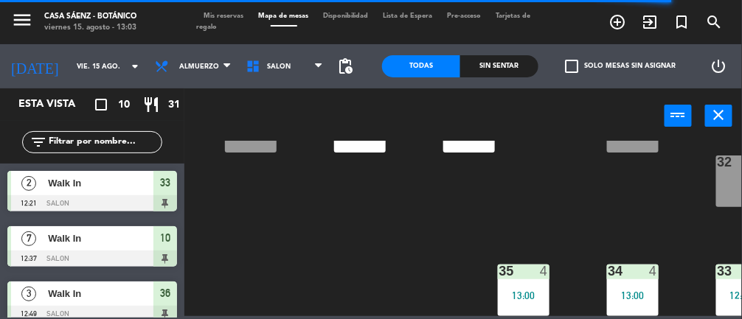
click at [236, 15] on span "Mis reservas" at bounding box center [224, 16] width 55 height 7
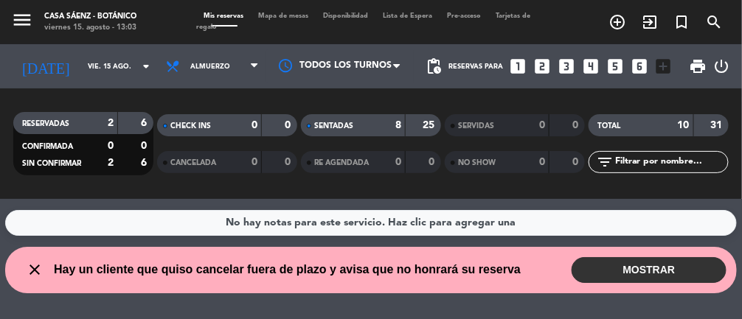
scroll to position [22, 0]
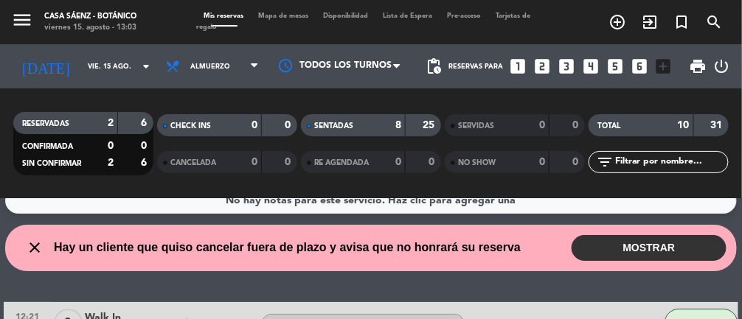
click at [443, 252] on button "MOSTRAR" at bounding box center [649, 248] width 155 height 26
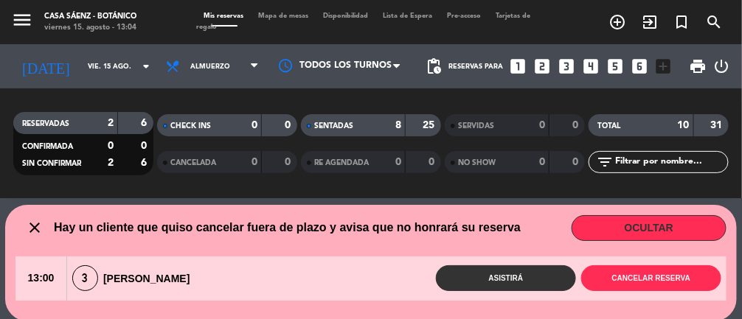
scroll to position [44, 0]
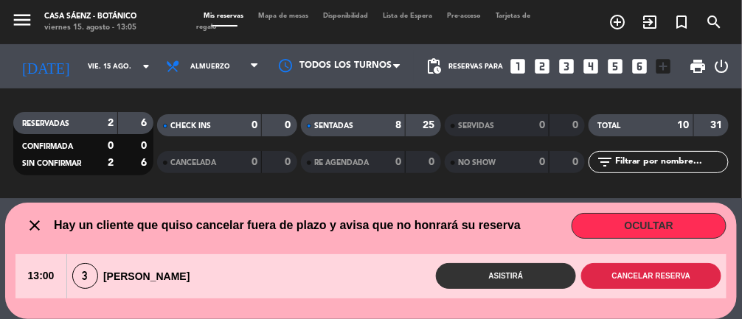
click at [443, 284] on button "Cancelar reserva" at bounding box center [651, 276] width 140 height 26
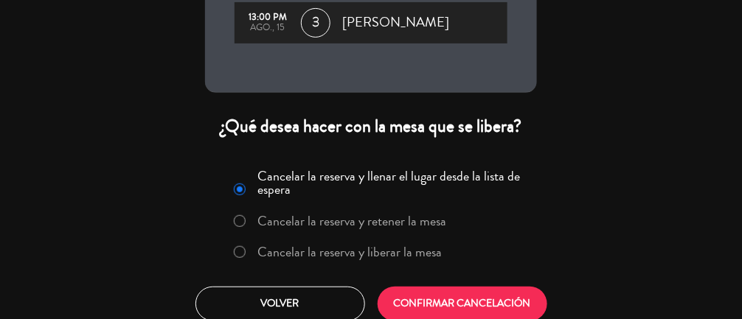
scroll to position [106, 0]
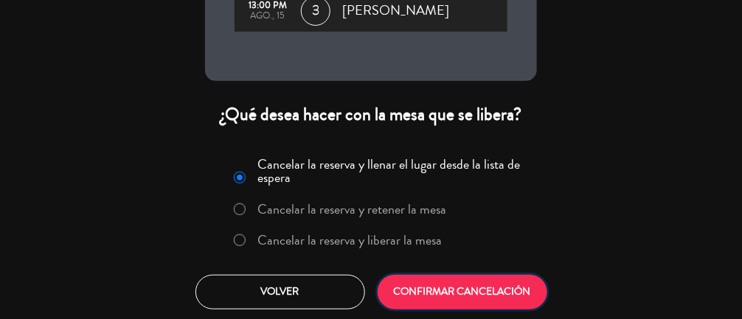
click at [443, 287] on button "CONFIRMAR CANCELACIÓN" at bounding box center [463, 292] width 170 height 35
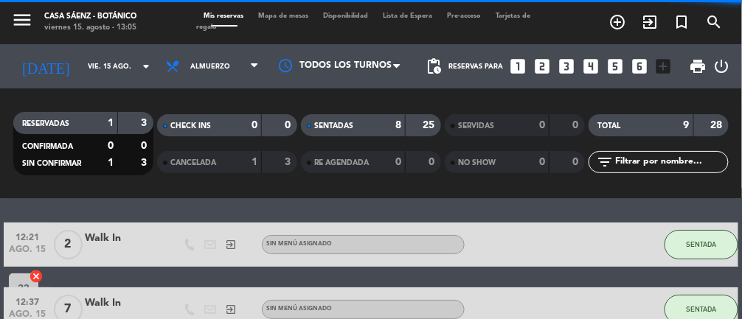
scroll to position [0, 0]
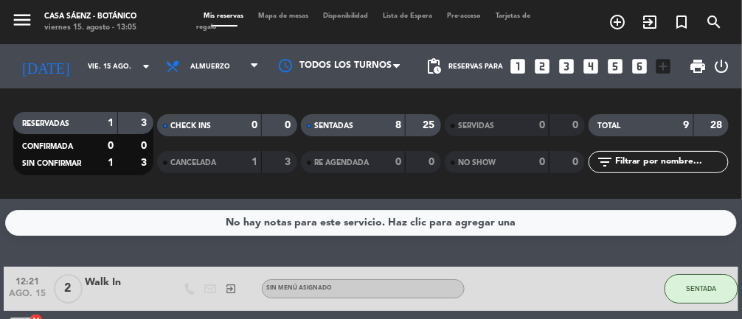
click at [276, 19] on div "Mis reservas Mapa de mesas Disponibilidad Lista de Espera Pre-acceso Tarjetas d…" at bounding box center [371, 22] width 349 height 22
click at [288, 18] on span "Mapa de mesas" at bounding box center [284, 16] width 65 height 7
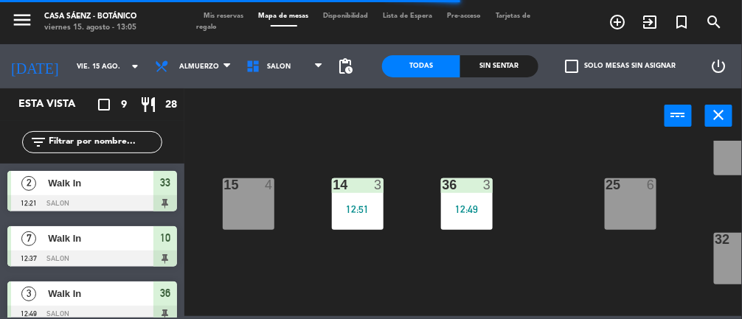
scroll to position [208, 27]
click at [224, 211] on div "15 4" at bounding box center [249, 204] width 52 height 52
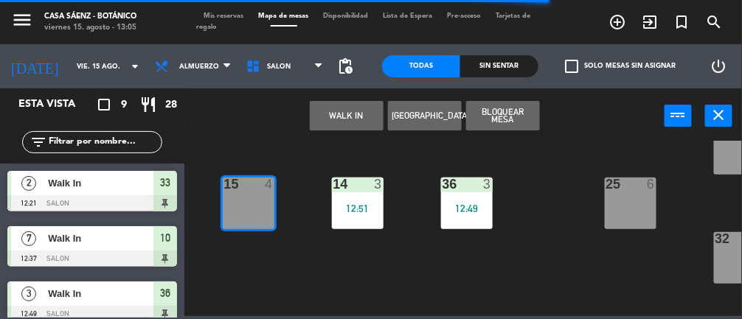
click at [340, 120] on button "WALK IN" at bounding box center [347, 116] width 74 height 30
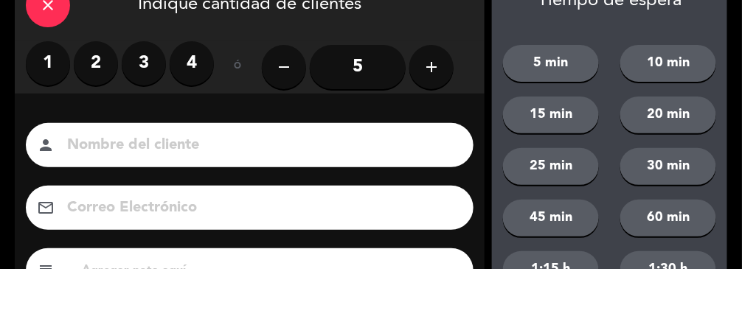
click at [153, 104] on label "3" at bounding box center [144, 113] width 44 height 44
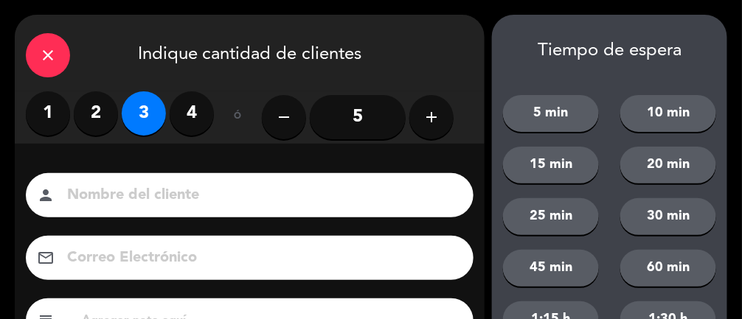
scroll to position [179, 0]
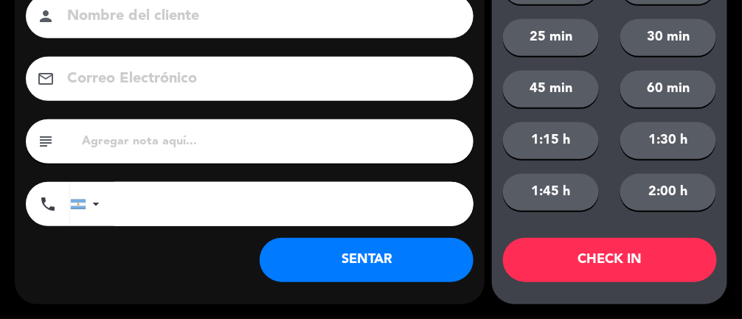
click at [287, 280] on button "SENTAR" at bounding box center [367, 260] width 214 height 44
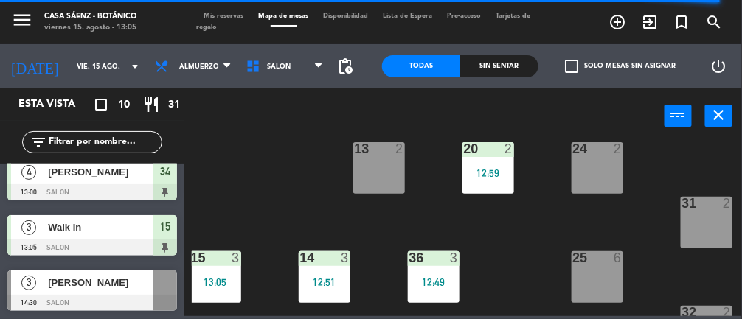
scroll to position [0, 60]
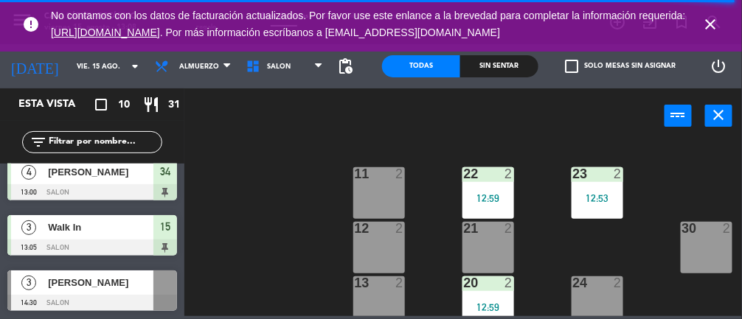
click at [443, 25] on icon "close" at bounding box center [711, 24] width 18 height 18
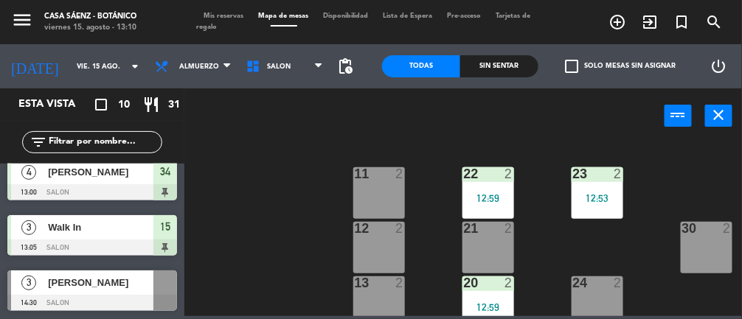
click at [443, 257] on div "30 2" at bounding box center [707, 248] width 52 height 52
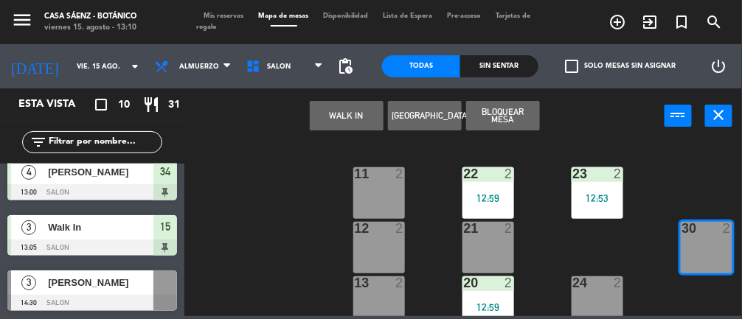
click at [352, 115] on button "WALK IN" at bounding box center [347, 116] width 74 height 30
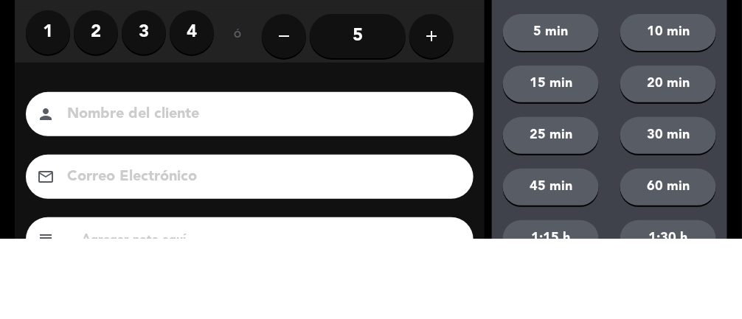
click at [90, 131] on label "2" at bounding box center [96, 113] width 44 height 44
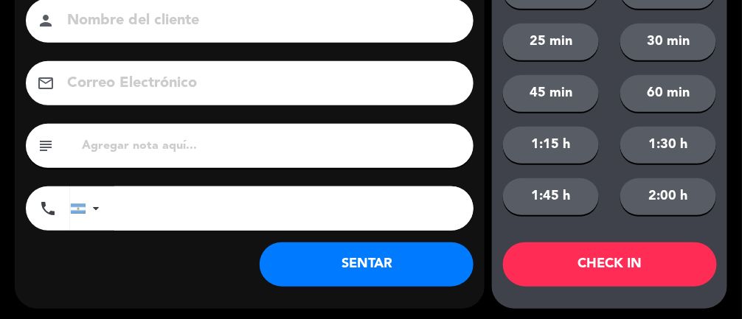
scroll to position [179, 0]
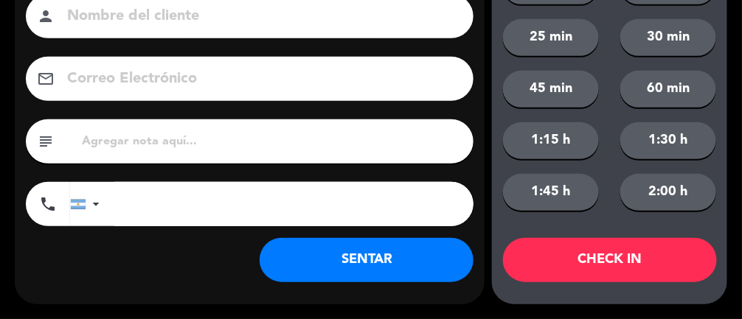
click at [300, 259] on button "SENTAR" at bounding box center [367, 260] width 214 height 44
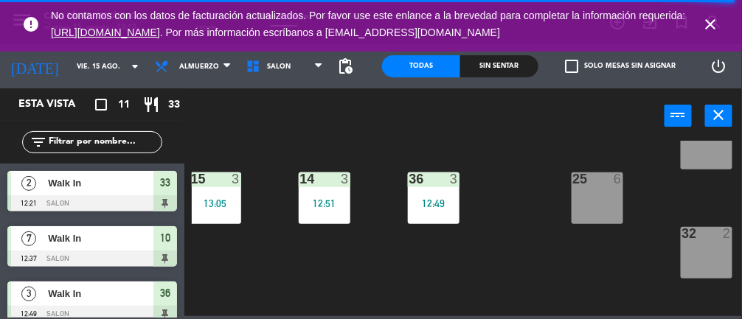
scroll to position [226, 60]
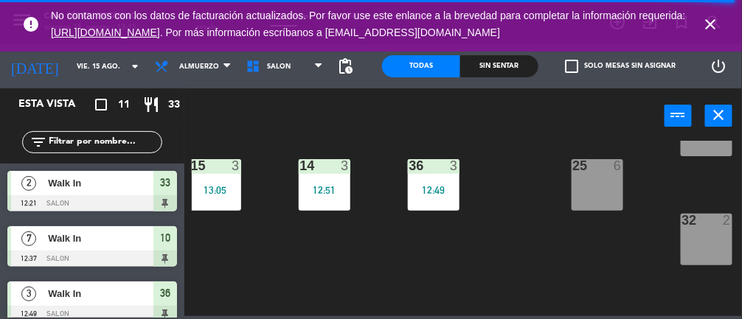
click at [443, 31] on icon "close" at bounding box center [711, 24] width 18 height 18
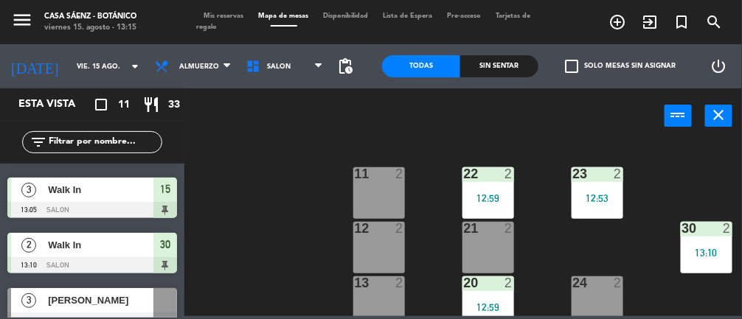
scroll to position [454, 0]
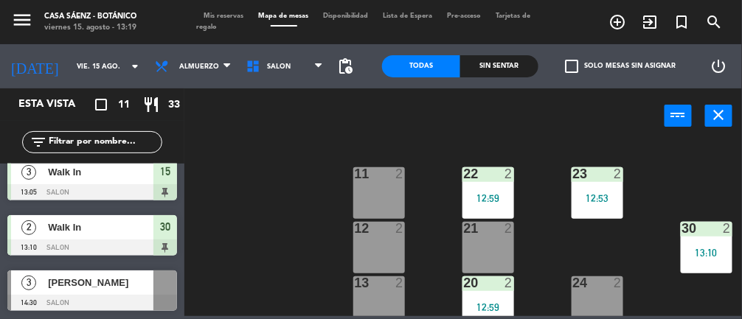
click at [443, 234] on div at bounding box center [488, 228] width 24 height 13
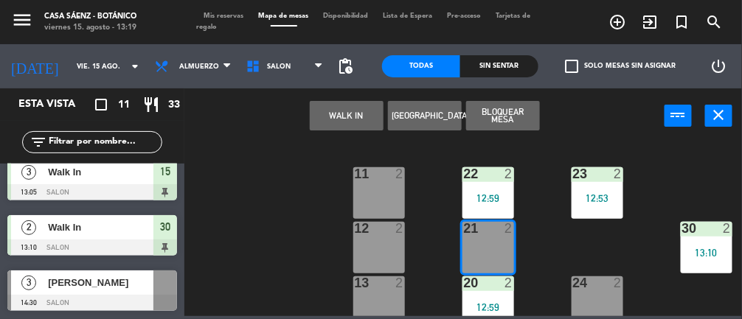
click at [336, 113] on button "WALK IN" at bounding box center [347, 116] width 74 height 30
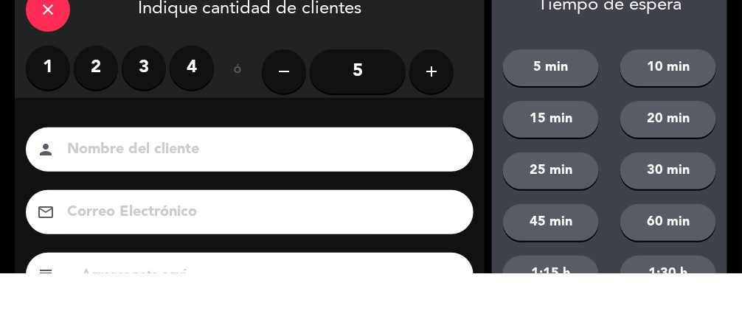
click at [82, 114] on label "2" at bounding box center [96, 113] width 44 height 44
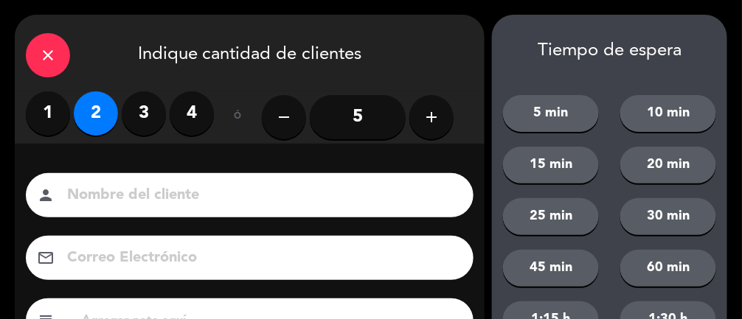
scroll to position [179, 0]
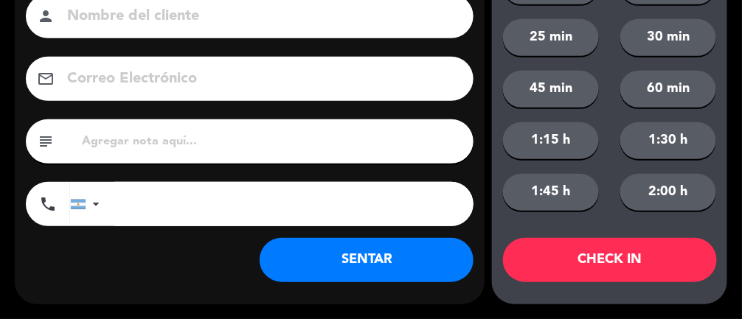
click at [390, 266] on button "SENTAR" at bounding box center [367, 260] width 214 height 44
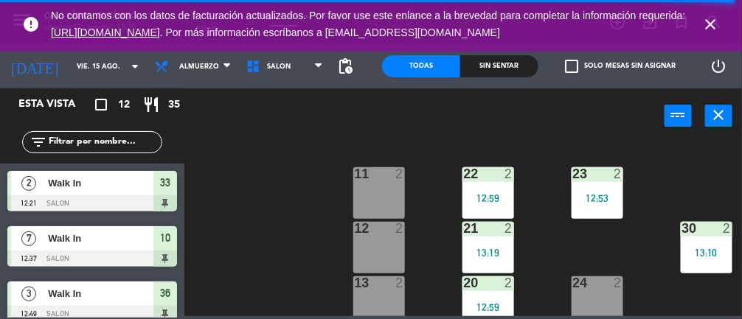
scroll to position [0, 60]
click at [443, 258] on div "21 2 13:19" at bounding box center [489, 248] width 52 height 52
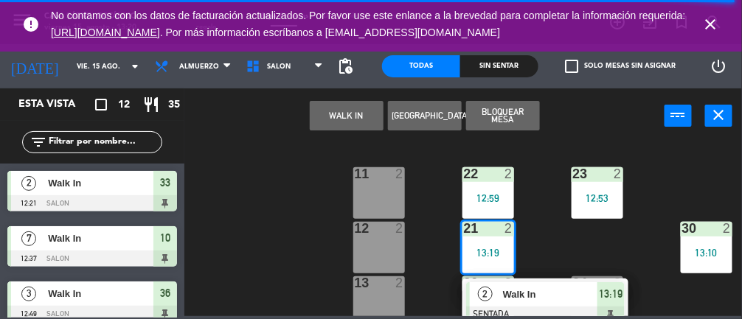
click at [443, 293] on span "13:19" at bounding box center [611, 294] width 24 height 18
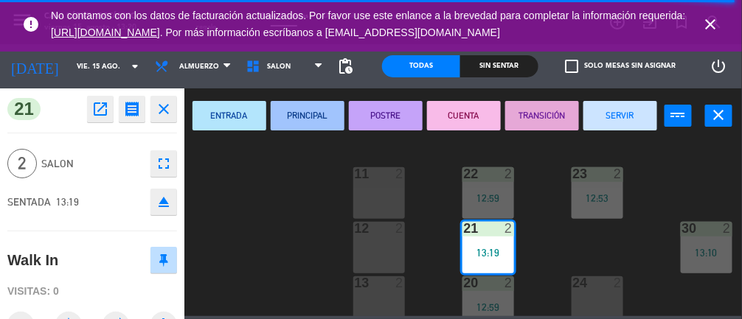
click at [443, 284] on div at bounding box center [597, 283] width 24 height 13
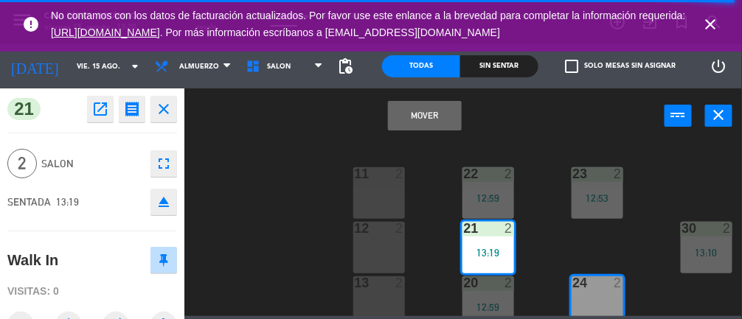
click at [412, 108] on button "Mover" at bounding box center [425, 116] width 74 height 30
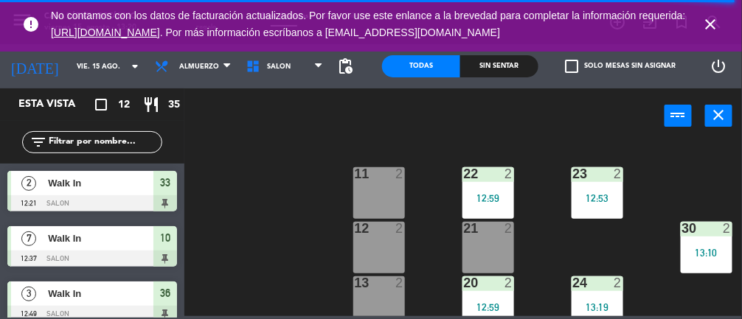
scroll to position [128, 0]
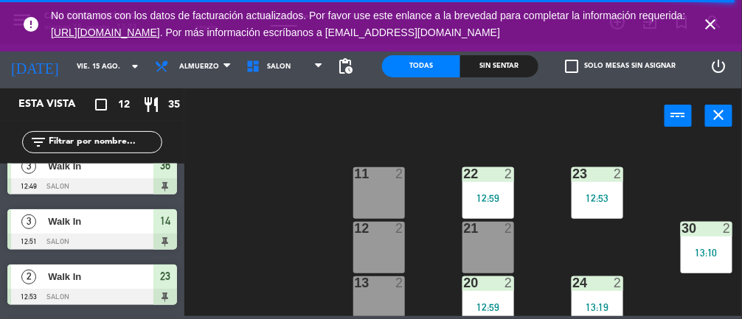
click at [443, 234] on div at bounding box center [488, 228] width 24 height 13
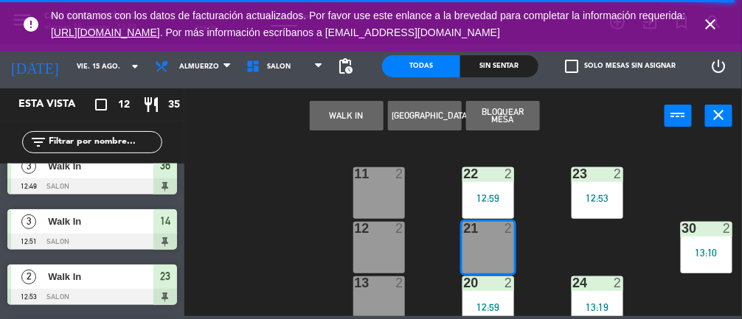
click at [331, 113] on button "WALK IN" at bounding box center [347, 116] width 74 height 30
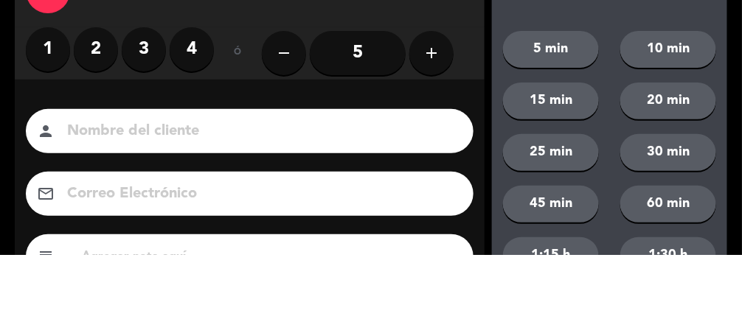
click at [91, 113] on label "2" at bounding box center [96, 113] width 44 height 44
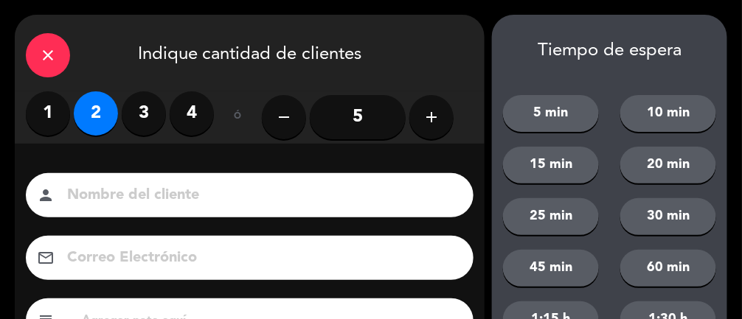
scroll to position [179, 0]
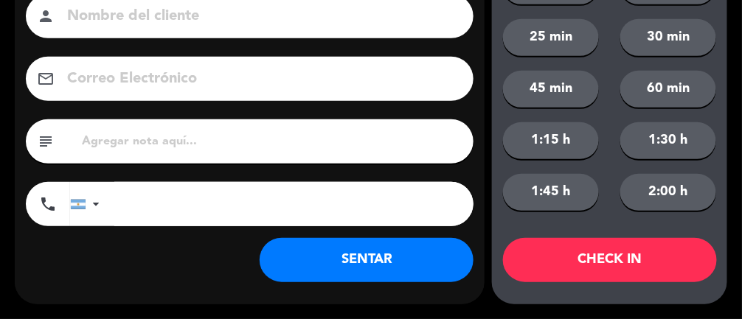
click at [387, 266] on button "SENTAR" at bounding box center [367, 260] width 214 height 44
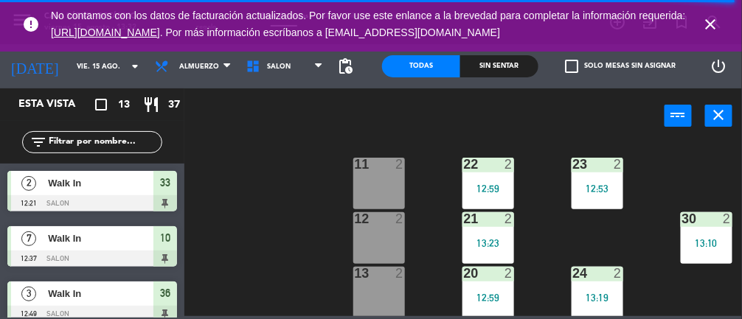
scroll to position [125, 60]
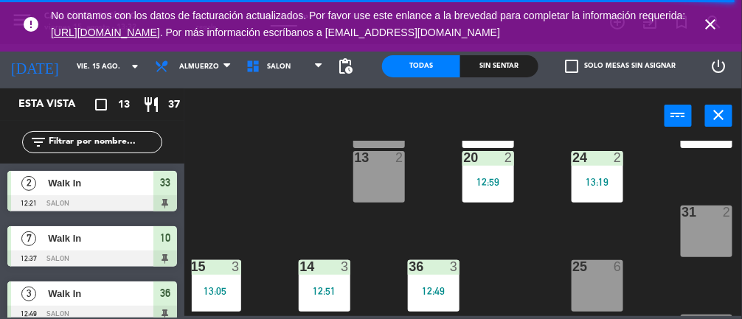
click at [443, 250] on div "31 2" at bounding box center [707, 232] width 52 height 52
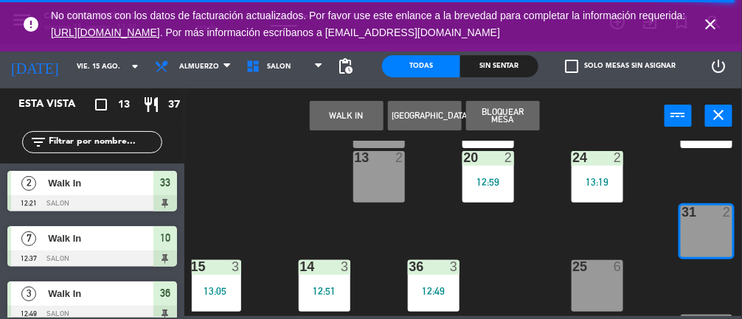
click at [337, 118] on button "WALK IN" at bounding box center [347, 116] width 74 height 30
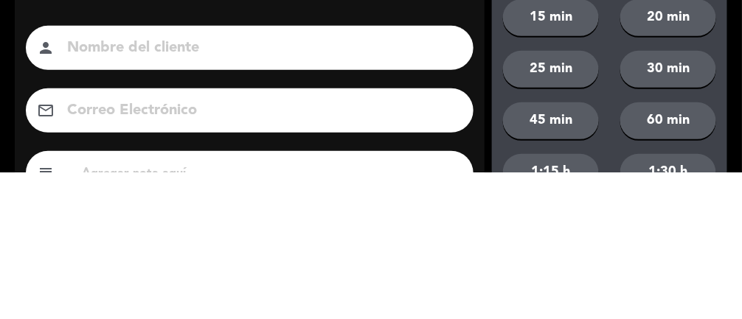
click at [88, 197] on input at bounding box center [260, 196] width 389 height 26
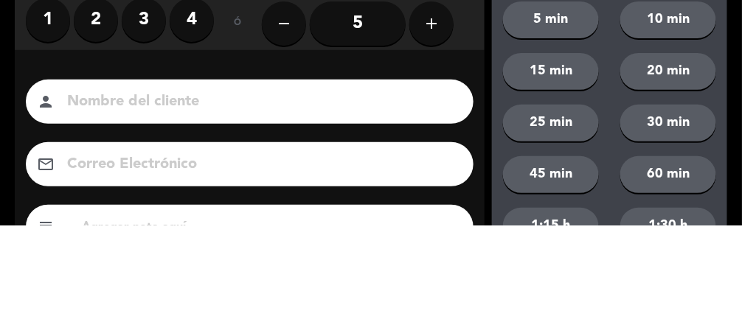
click at [89, 120] on label "2" at bounding box center [96, 113] width 44 height 44
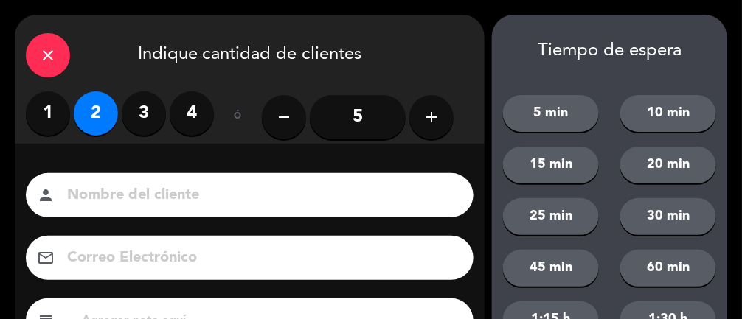
scroll to position [179, 0]
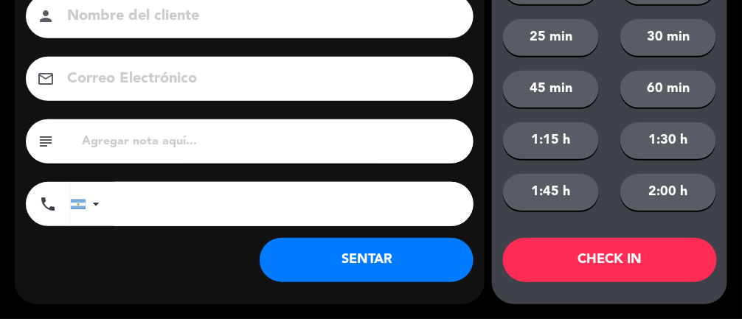
click at [373, 260] on button "SENTAR" at bounding box center [367, 260] width 214 height 44
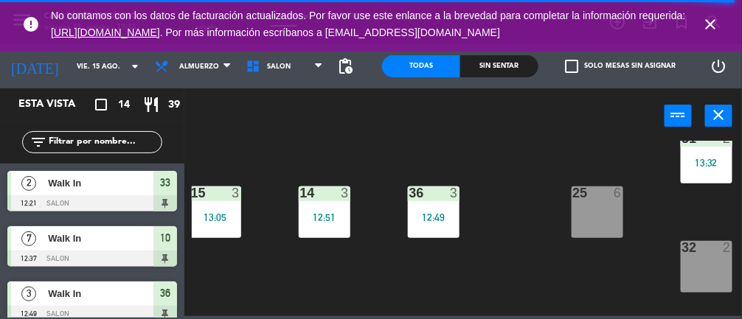
scroll to position [209, 60]
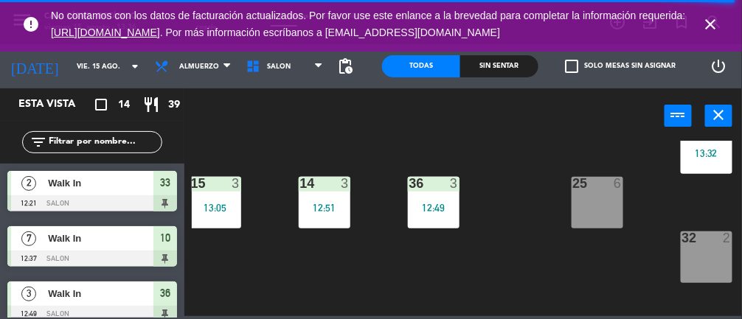
click at [443, 221] on div "36 3 12:49" at bounding box center [434, 203] width 52 height 52
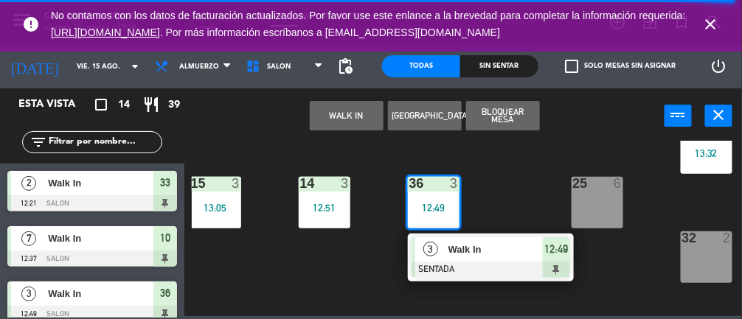
click at [443, 259] on div "Walk In" at bounding box center [495, 250] width 96 height 24
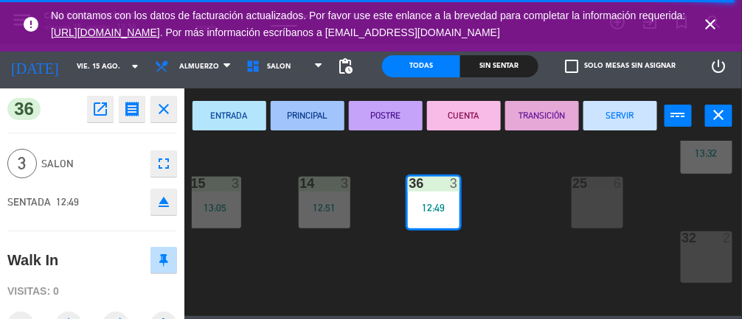
click at [443, 113] on button "SERVIR" at bounding box center [621, 116] width 74 height 30
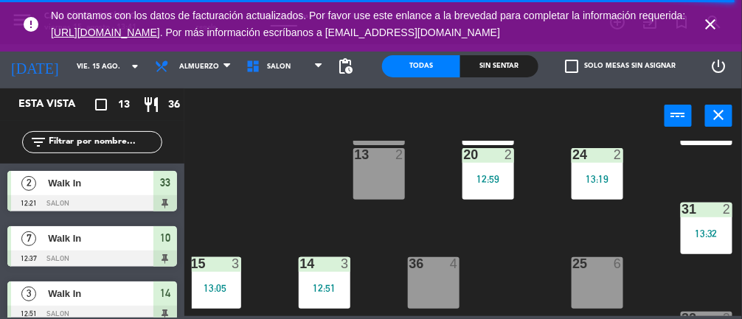
scroll to position [127, 60]
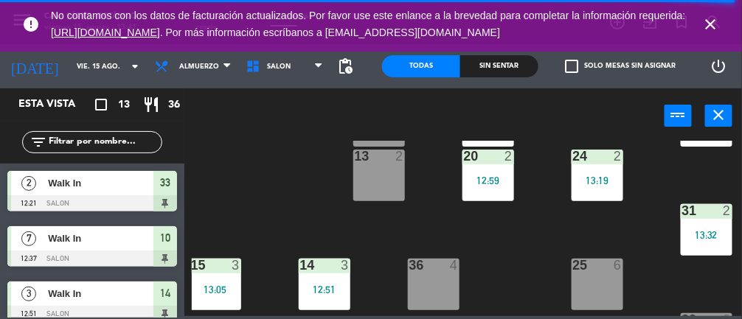
click at [359, 189] on div "13 2" at bounding box center [379, 176] width 52 height 52
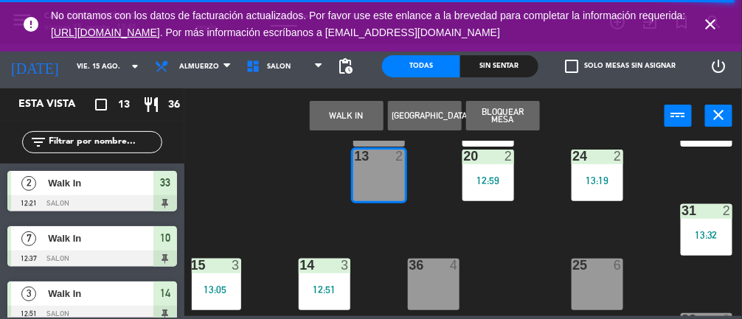
click at [345, 121] on button "WALK IN" at bounding box center [347, 116] width 74 height 30
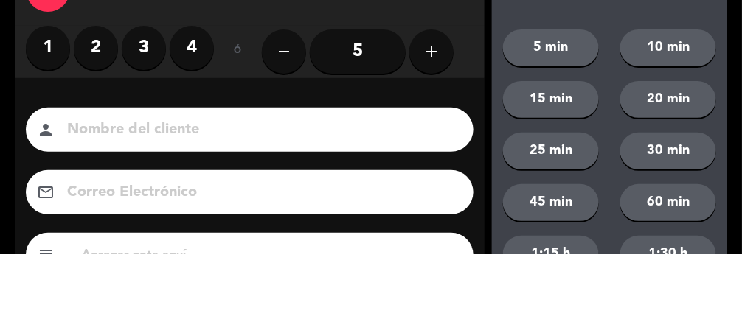
click at [51, 111] on label "1" at bounding box center [48, 113] width 44 height 44
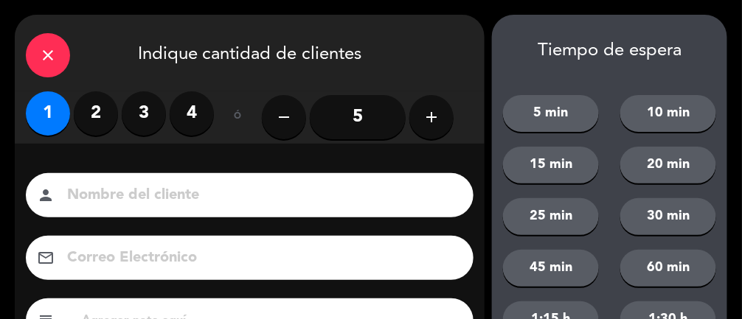
scroll to position [179, 0]
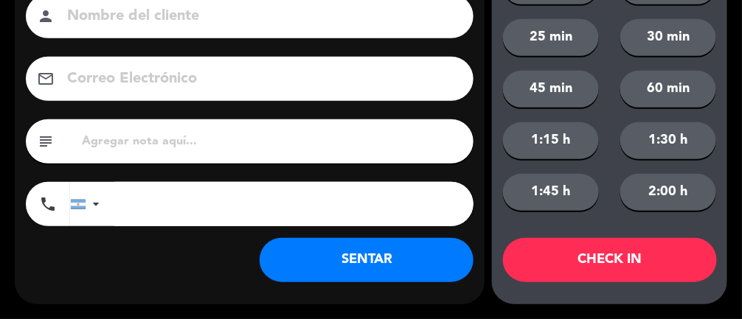
click at [370, 263] on button "SENTAR" at bounding box center [367, 260] width 214 height 44
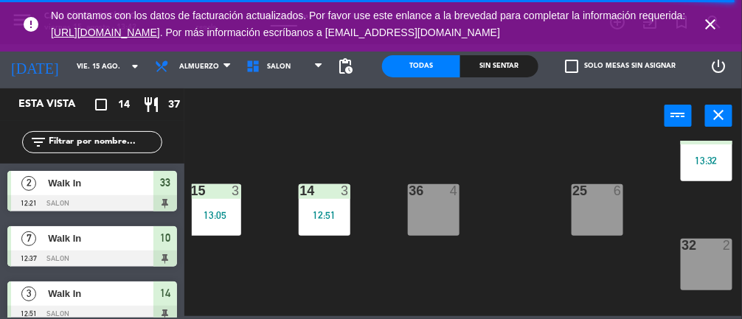
scroll to position [258, 60]
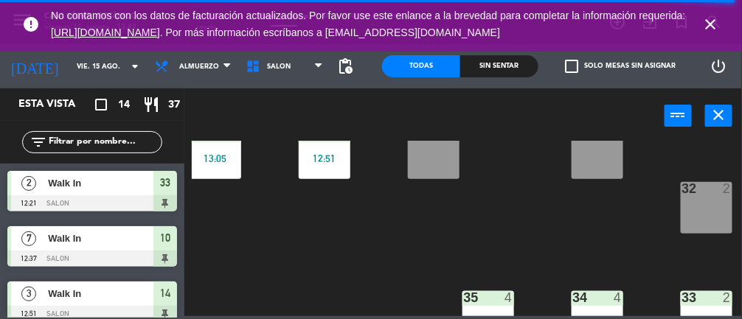
click at [443, 203] on div "32 2" at bounding box center [707, 208] width 52 height 52
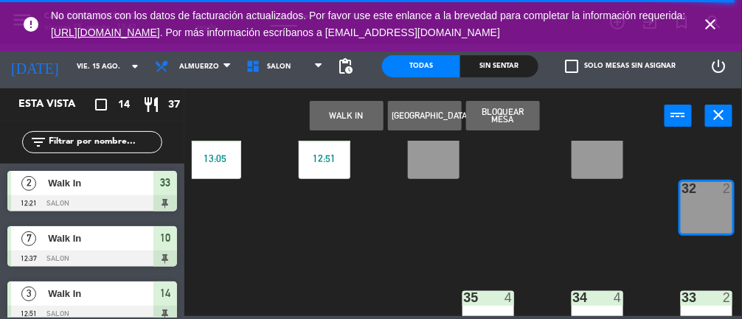
click at [351, 122] on button "WALK IN" at bounding box center [347, 116] width 74 height 30
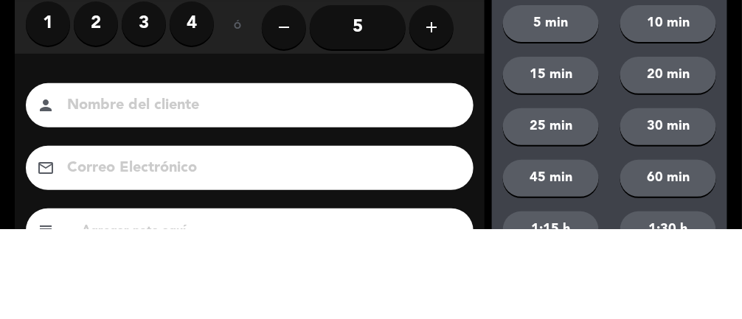
click at [94, 111] on label "2" at bounding box center [96, 113] width 44 height 44
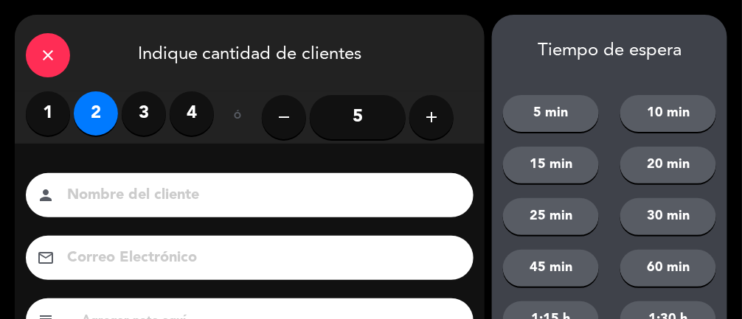
scroll to position [179, 0]
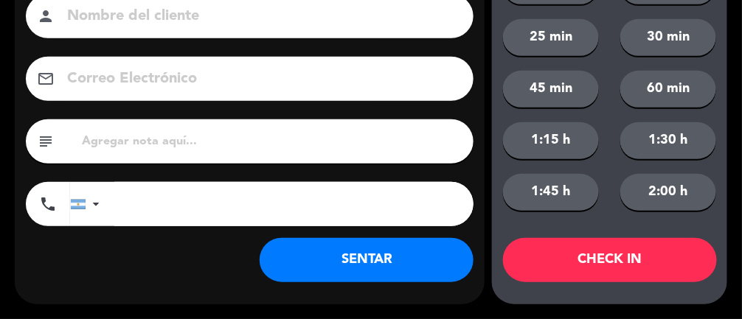
click at [402, 255] on button "SENTAR" at bounding box center [367, 260] width 214 height 44
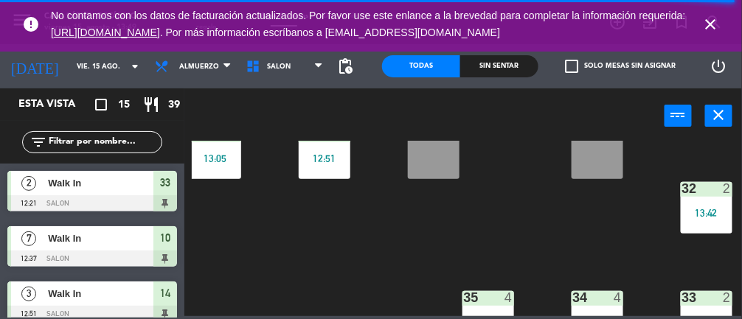
click at [325, 158] on div "12:51" at bounding box center [325, 158] width 52 height 10
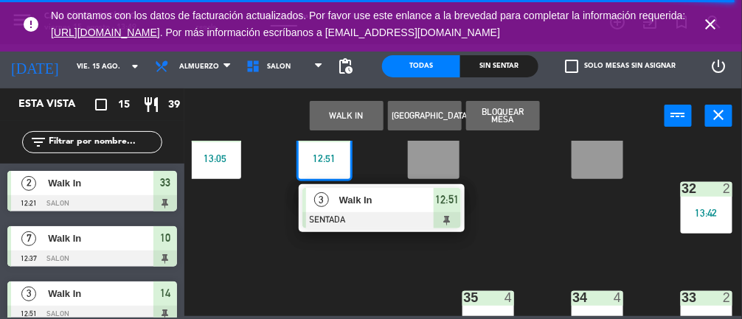
click at [395, 206] on span "Walk In" at bounding box center [386, 200] width 94 height 15
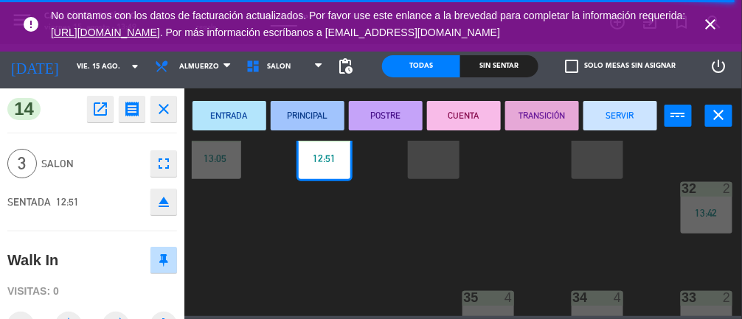
click at [443, 108] on button "SERVIR" at bounding box center [621, 116] width 74 height 30
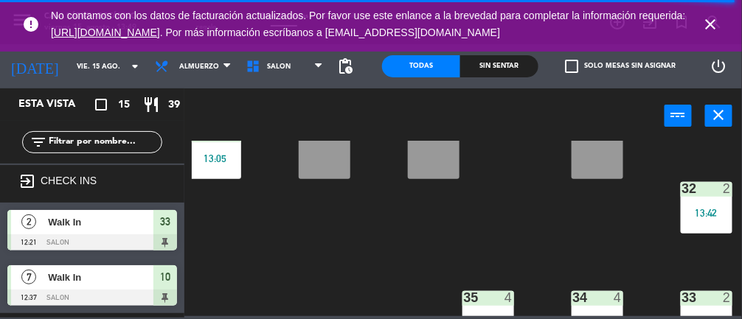
scroll to position [0, 0]
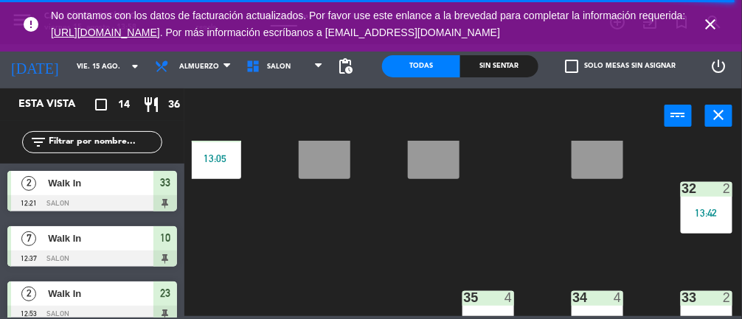
click at [443, 21] on icon "close" at bounding box center [711, 24] width 18 height 18
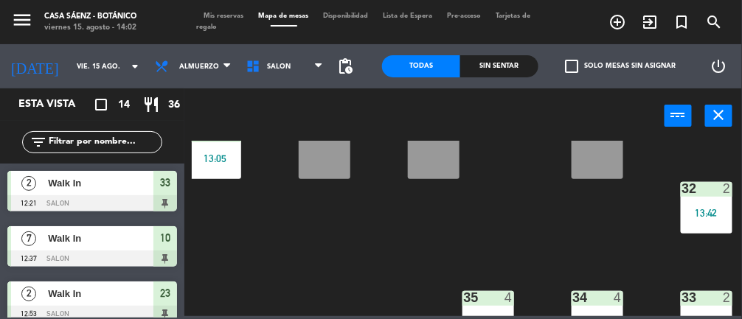
scroll to position [0, 60]
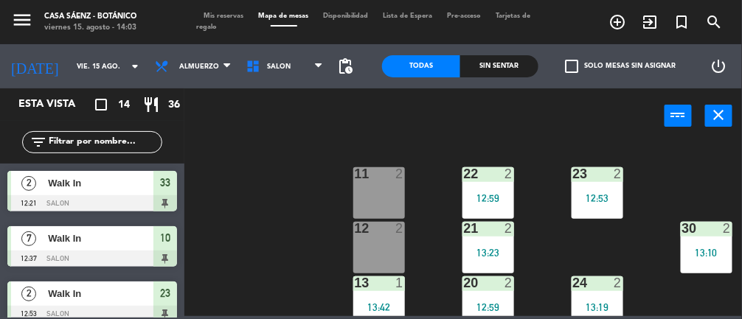
click at [212, 16] on span "Mis reservas" at bounding box center [224, 16] width 55 height 7
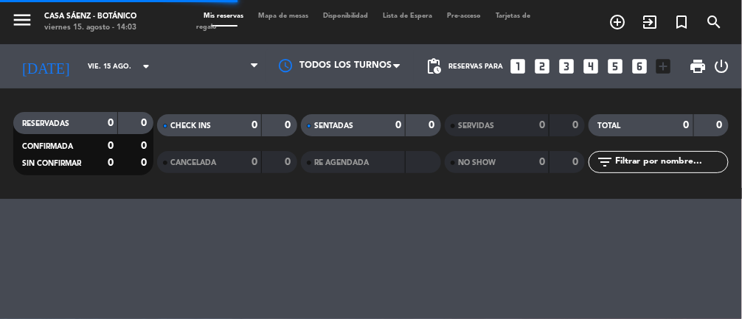
click at [210, 62] on span at bounding box center [213, 66] width 108 height 32
click at [222, 64] on span "Almuerzo" at bounding box center [213, 66] width 108 height 32
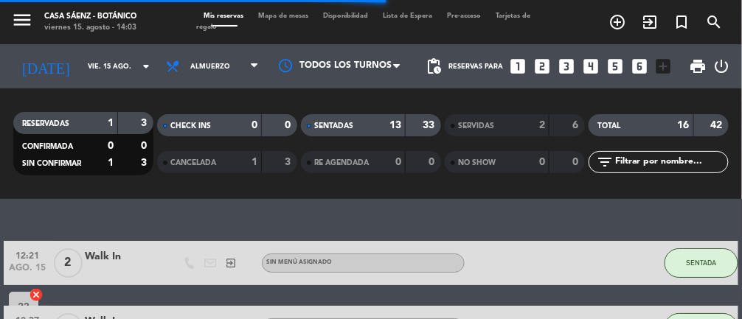
click at [222, 165] on div "CANCELADA" at bounding box center [195, 162] width 68 height 17
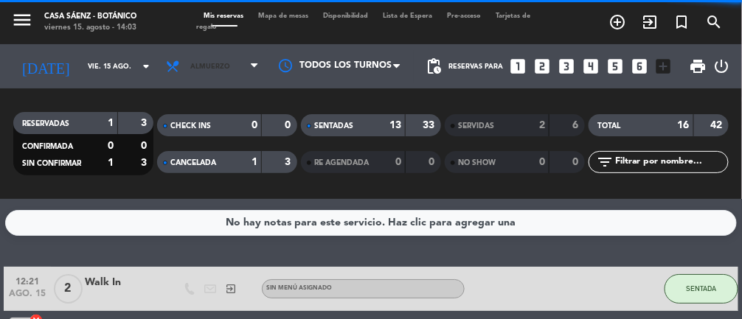
click at [240, 70] on span "Almuerzo" at bounding box center [213, 66] width 108 height 32
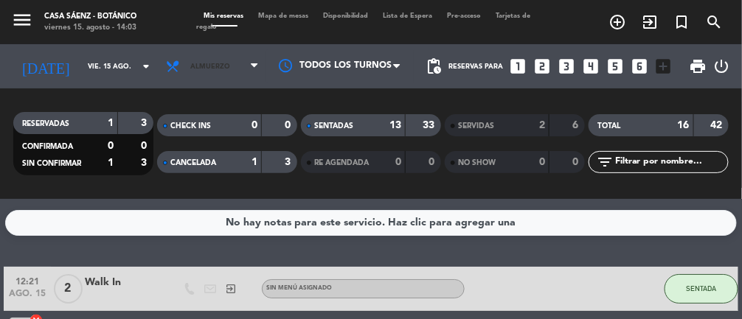
click at [222, 69] on span "Almuerzo" at bounding box center [213, 66] width 108 height 32
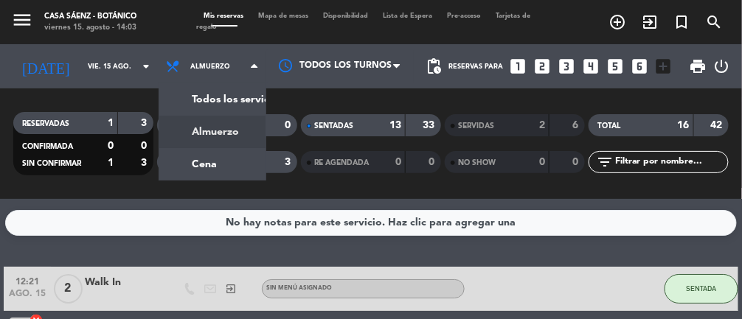
click at [231, 167] on div "menu Casa [PERSON_NAME] - Botánico viernes 15. agosto - 14:03 Mis reservas Mapa…" at bounding box center [371, 99] width 742 height 199
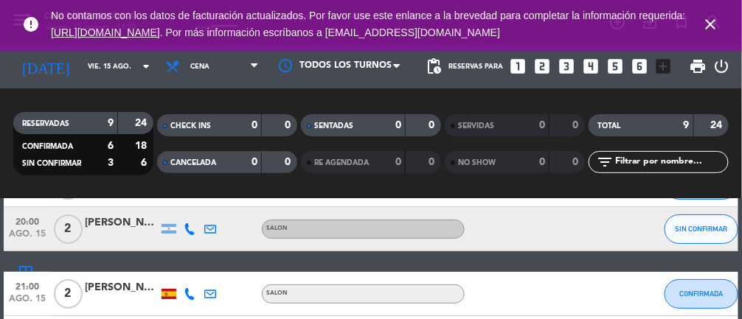
scroll to position [101, 0]
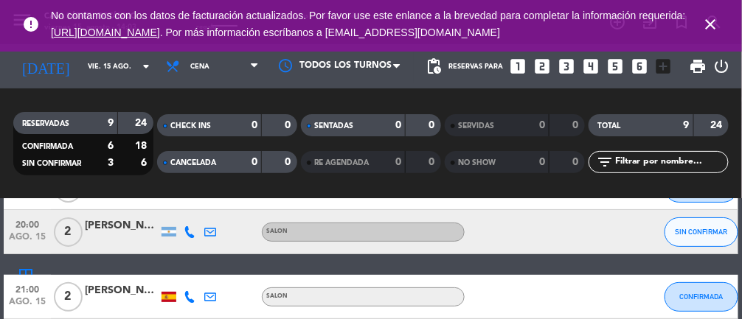
click at [111, 229] on div "[PERSON_NAME]" at bounding box center [122, 226] width 74 height 17
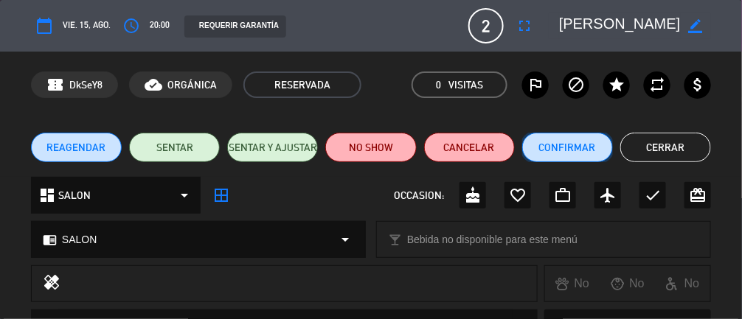
click at [443, 156] on button "Confirmar" at bounding box center [567, 148] width 91 height 30
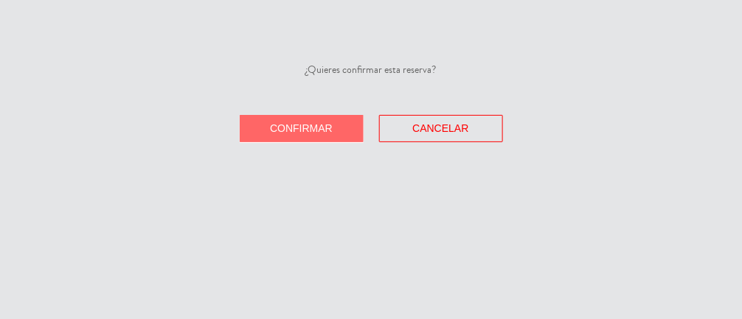
click at [308, 138] on button "Confirmar" at bounding box center [302, 128] width 124 height 27
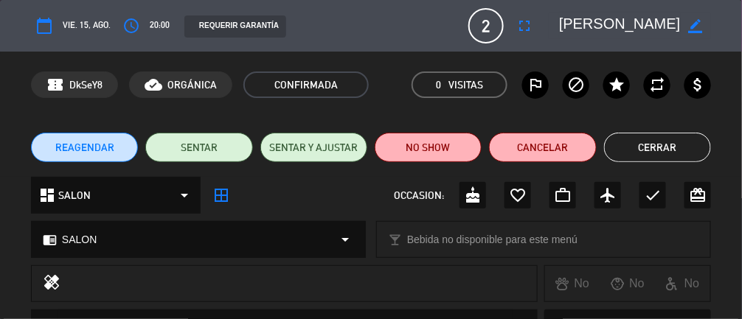
click at [443, 156] on button "Cerrar" at bounding box center [657, 148] width 107 height 30
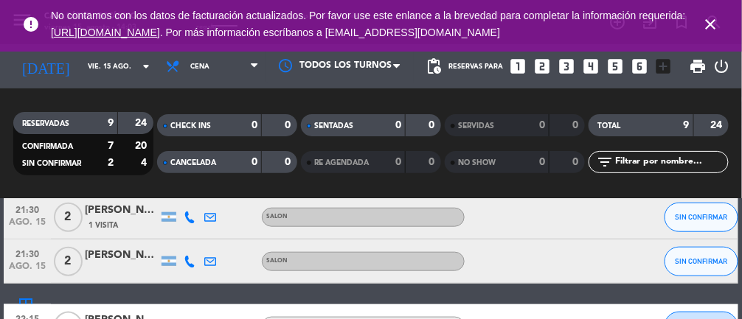
scroll to position [410, 0]
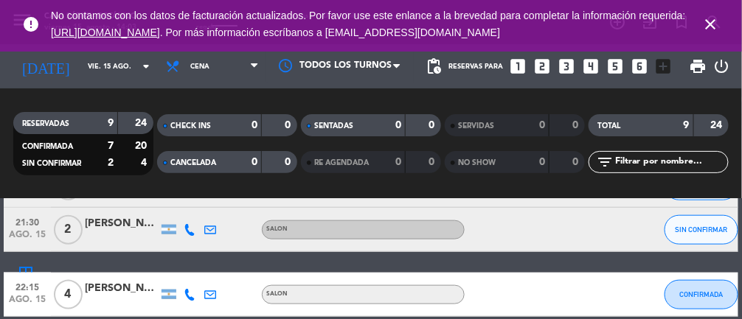
click at [113, 296] on div "[PERSON_NAME]" at bounding box center [122, 288] width 74 height 17
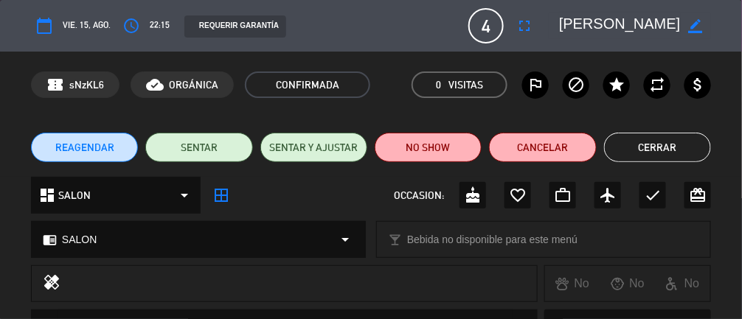
click at [443, 150] on button "Cerrar" at bounding box center [657, 148] width 107 height 30
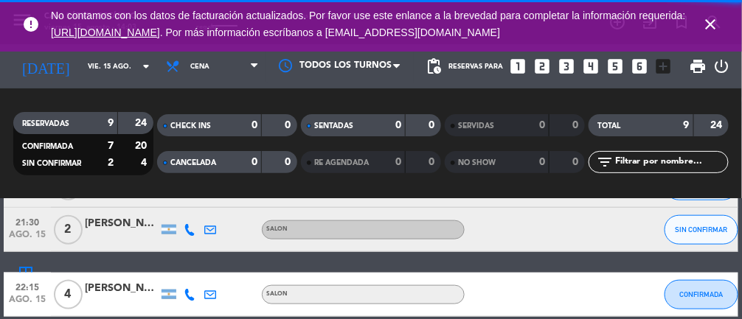
scroll to position [331, 0]
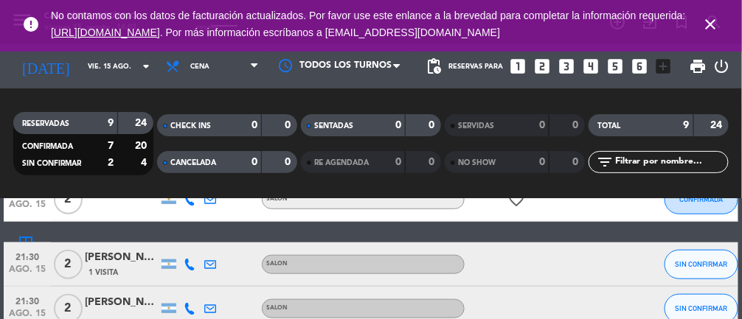
click at [111, 264] on div "[PERSON_NAME]" at bounding box center [122, 257] width 74 height 17
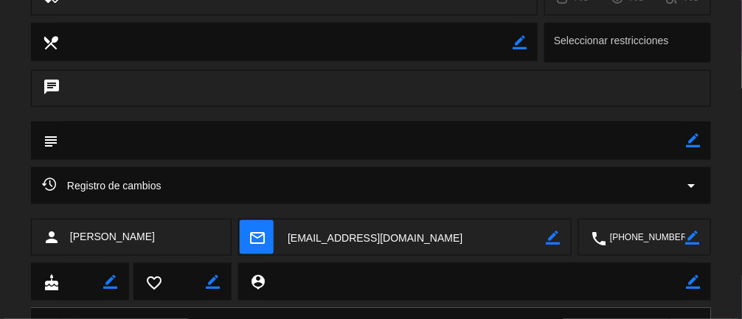
scroll to position [0, 0]
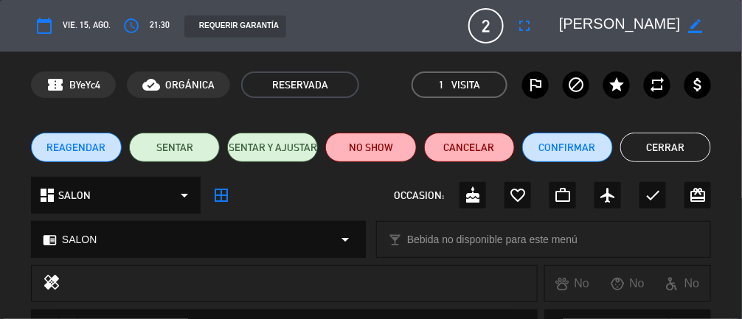
click at [443, 134] on button "Cerrar" at bounding box center [665, 148] width 91 height 30
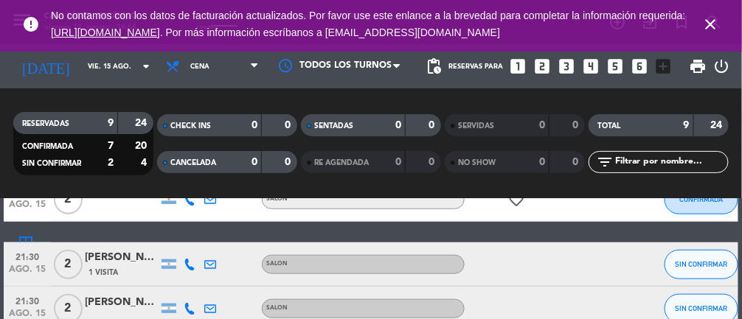
click at [117, 311] on div at bounding box center [122, 317] width 74 height 12
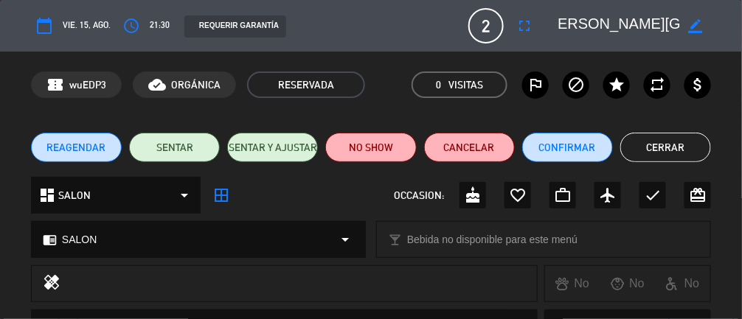
click at [443, 145] on button "Cerrar" at bounding box center [665, 148] width 91 height 30
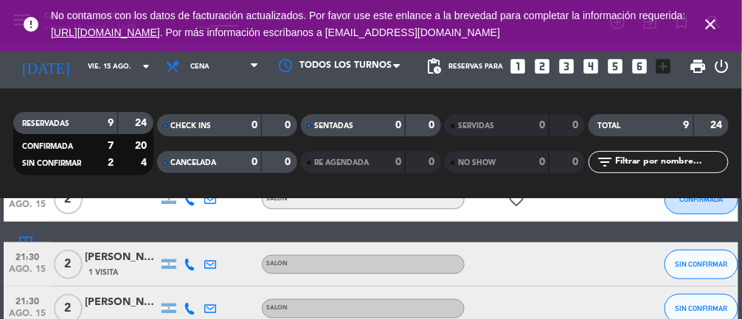
click at [106, 268] on span "1 Visita" at bounding box center [104, 273] width 30 height 12
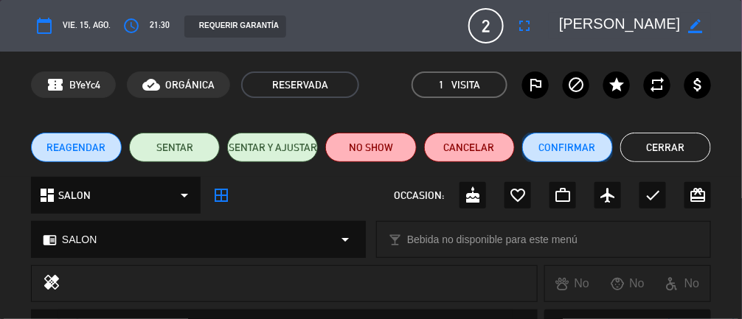
click at [443, 159] on button "Confirmar" at bounding box center [567, 148] width 91 height 30
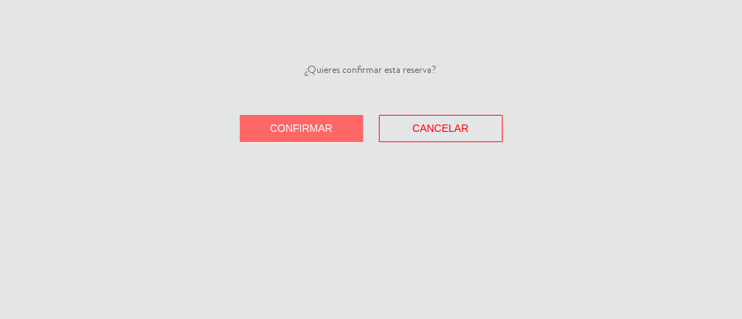
click at [320, 119] on button "Confirmar" at bounding box center [302, 128] width 124 height 27
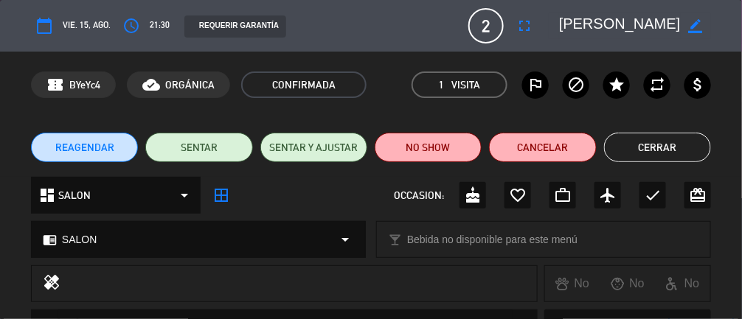
click at [443, 148] on button "Cerrar" at bounding box center [657, 148] width 107 height 30
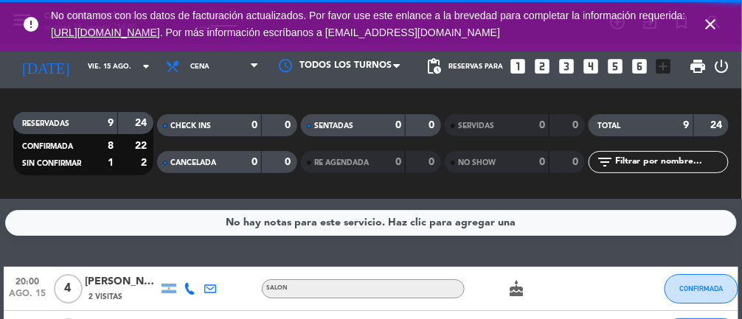
click at [443, 18] on icon "close" at bounding box center [711, 24] width 18 height 18
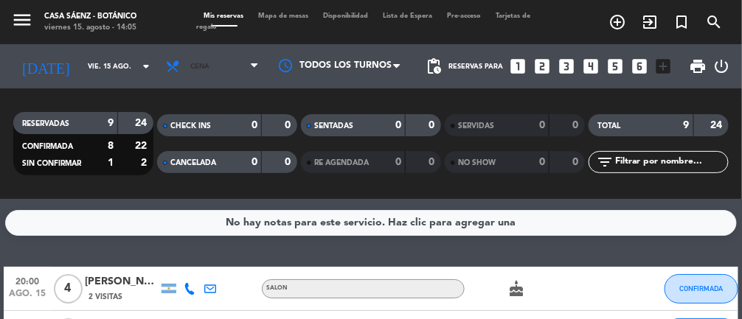
click at [218, 77] on span "Cena" at bounding box center [213, 66] width 108 height 32
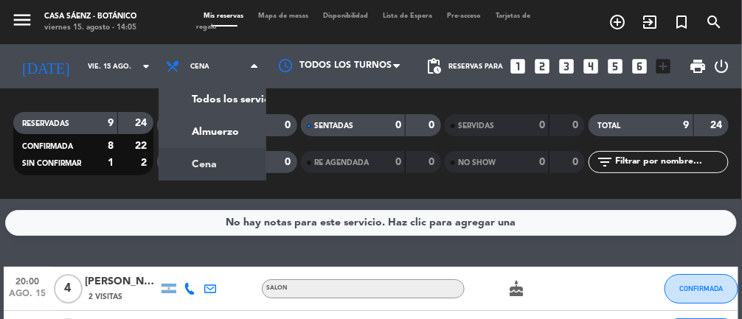
click at [226, 131] on div "menu Casa [PERSON_NAME] - Botánico viernes 15. agosto - 14:05 Mis reservas Mapa…" at bounding box center [371, 99] width 742 height 199
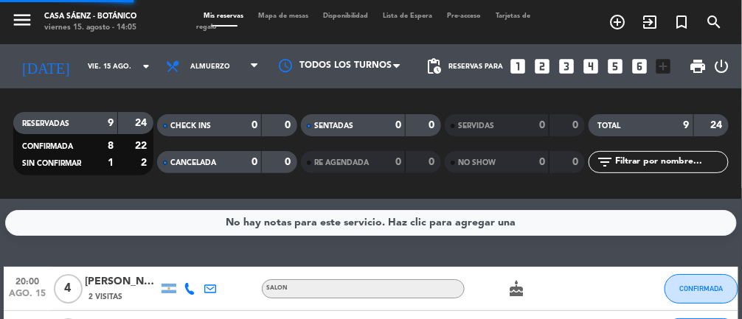
click at [285, 13] on span "Mapa de mesas" at bounding box center [284, 16] width 65 height 7
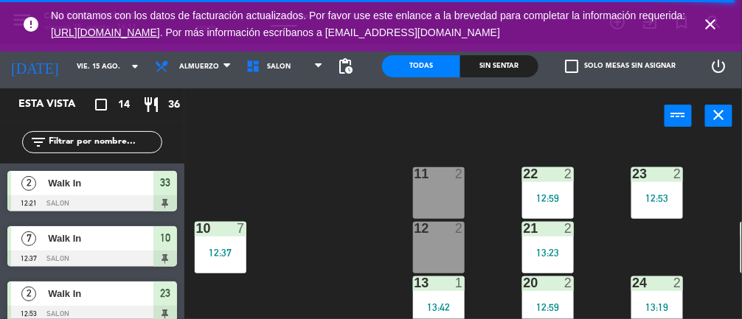
scroll to position [13, 0]
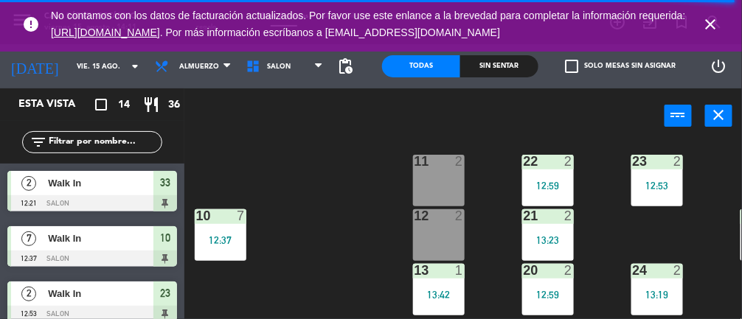
click at [443, 180] on div "12:53" at bounding box center [657, 185] width 52 height 11
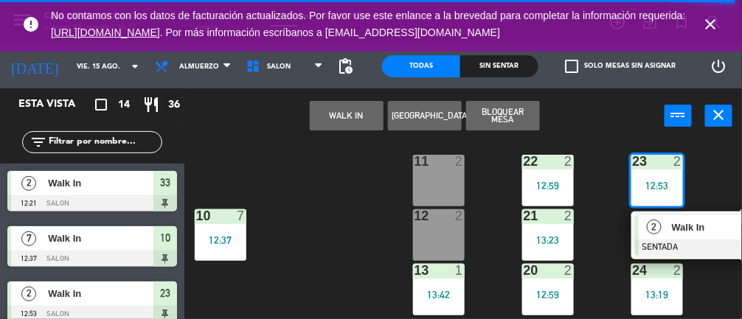
click at [443, 246] on div at bounding box center [714, 248] width 159 height 16
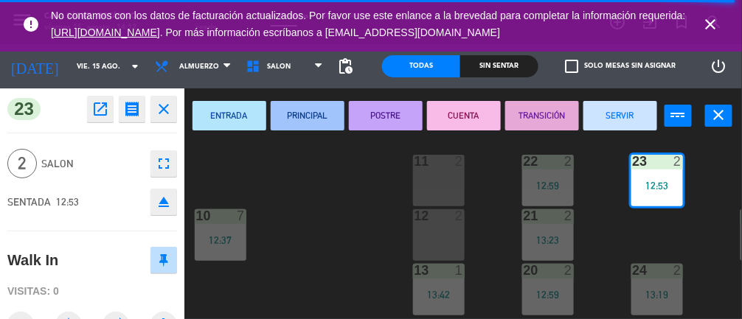
click at [443, 122] on button "SERVIR" at bounding box center [621, 116] width 74 height 30
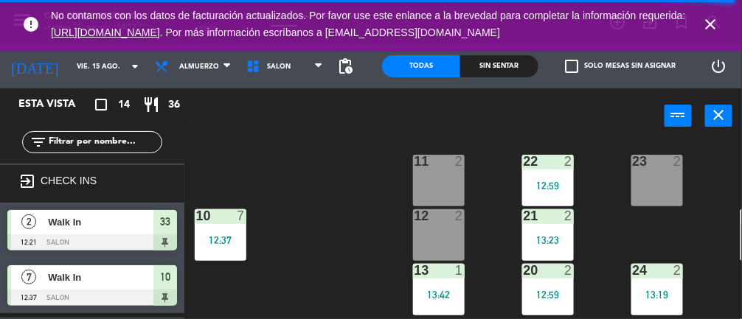
scroll to position [49, 0]
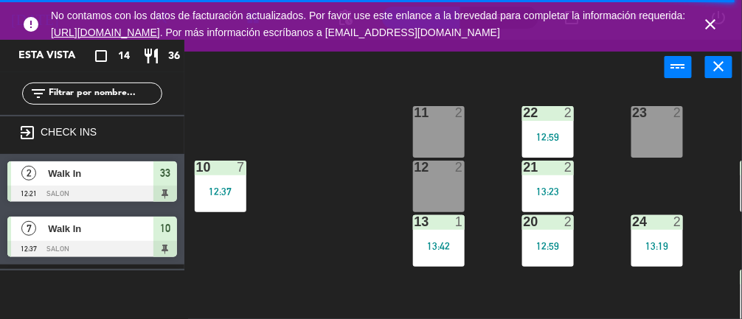
click at [443, 30] on icon "close" at bounding box center [711, 24] width 18 height 18
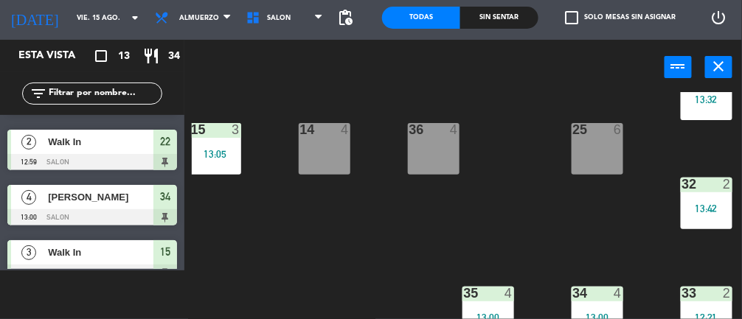
scroll to position [160, 0]
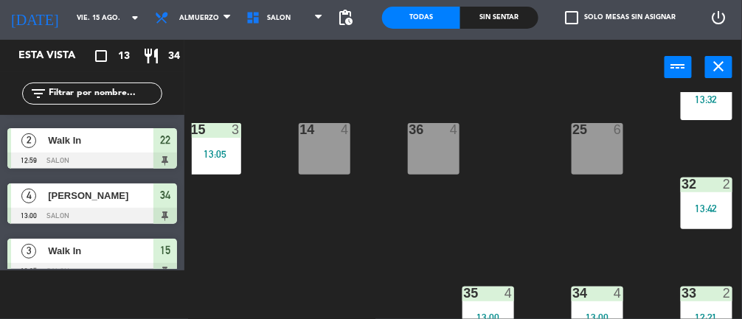
click at [131, 215] on div at bounding box center [92, 216] width 170 height 16
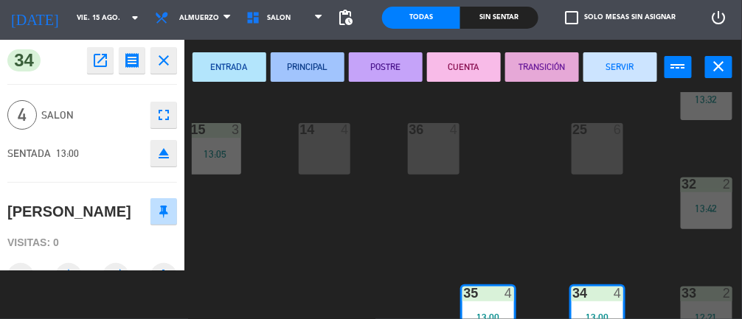
click at [443, 70] on button "SERVIR" at bounding box center [621, 67] width 74 height 30
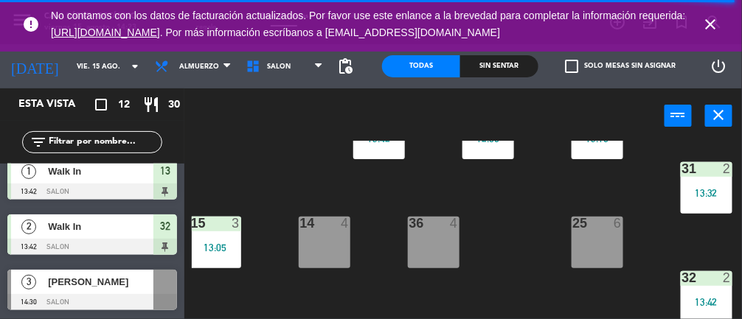
scroll to position [170, 60]
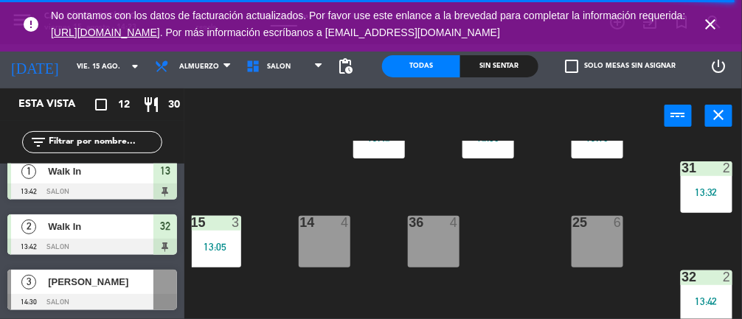
click at [139, 280] on span "[PERSON_NAME]" at bounding box center [100, 281] width 105 height 15
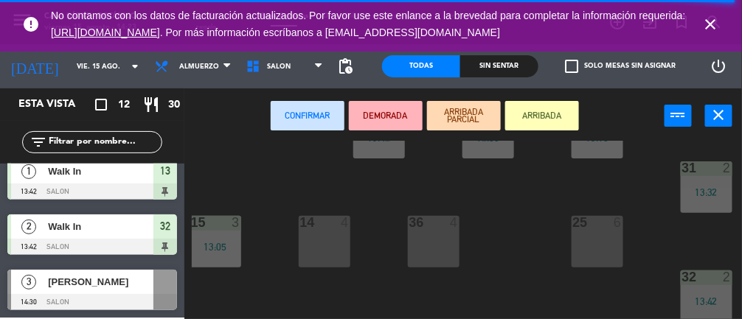
click at [443, 240] on div "36 4" at bounding box center [434, 242] width 52 height 52
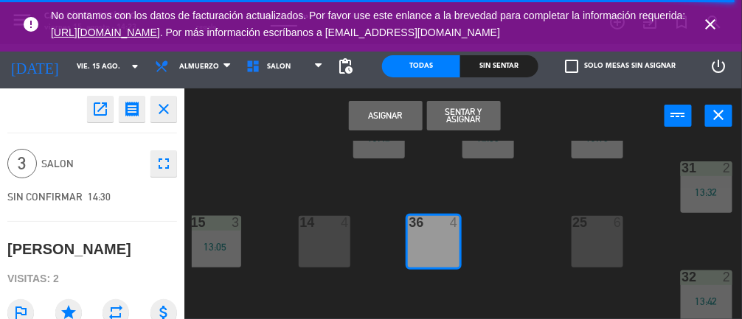
click at [443, 117] on button "Sentar y Asignar" at bounding box center [464, 116] width 74 height 30
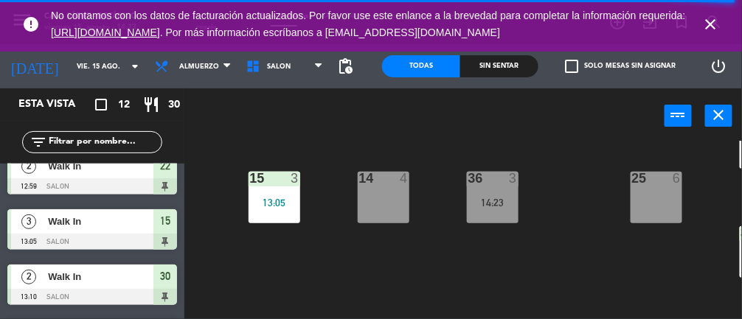
scroll to position [221, 0]
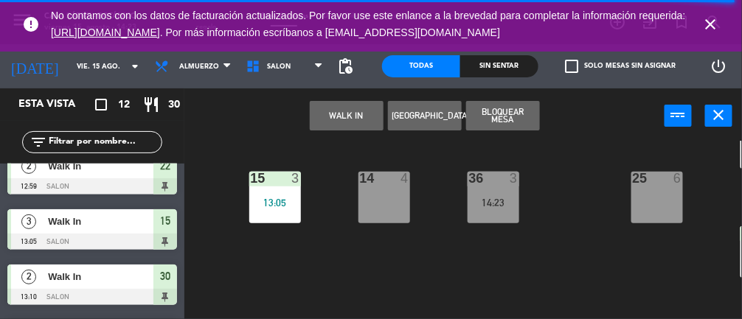
click at [349, 125] on button "WALK IN" at bounding box center [347, 116] width 74 height 30
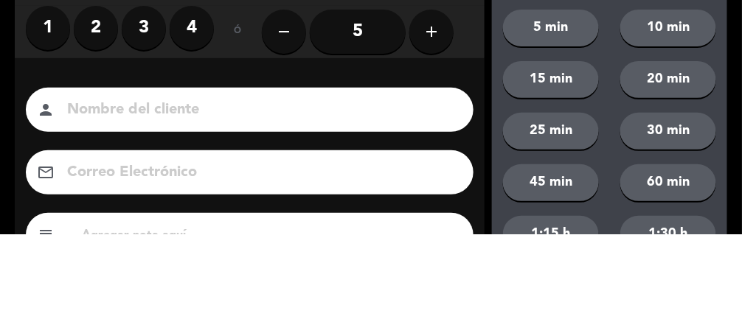
click at [140, 114] on label "3" at bounding box center [144, 113] width 44 height 44
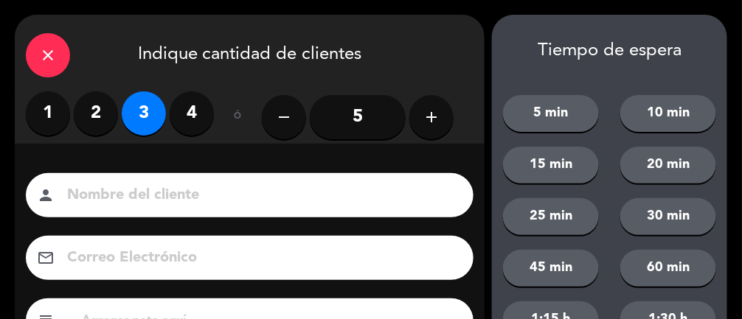
scroll to position [179, 0]
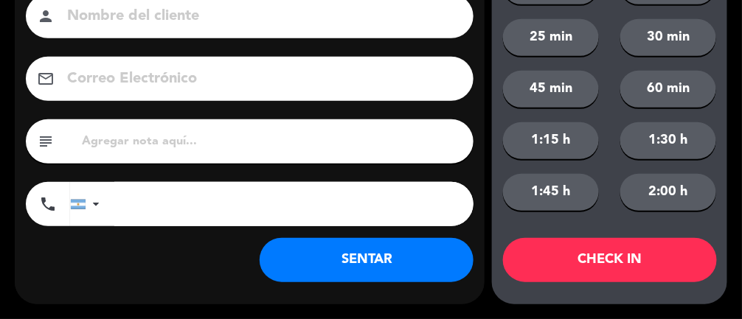
click at [412, 260] on button "SENTAR" at bounding box center [367, 260] width 214 height 44
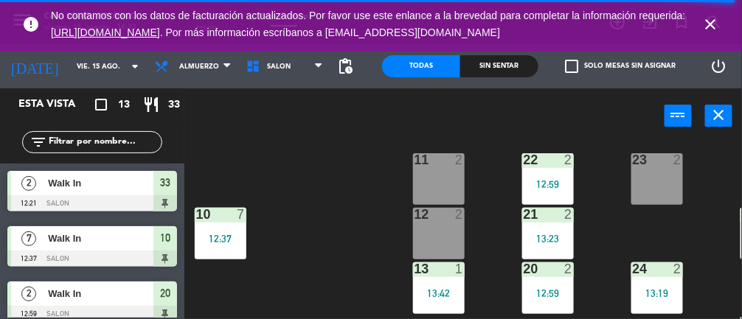
scroll to position [0, 0]
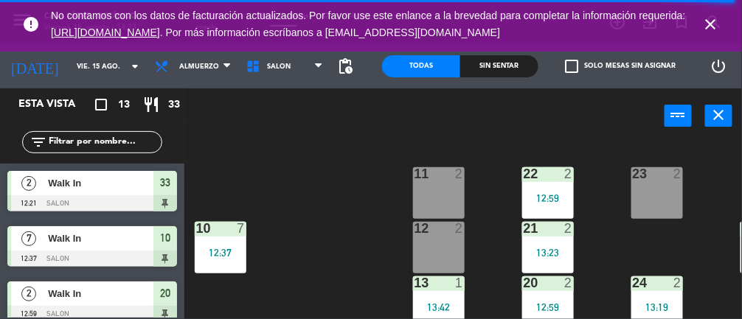
click at [443, 196] on div "23 2" at bounding box center [657, 193] width 52 height 52
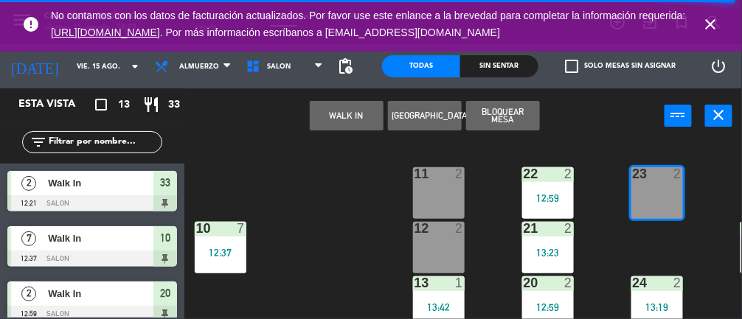
click at [327, 111] on button "WALK IN" at bounding box center [347, 116] width 74 height 30
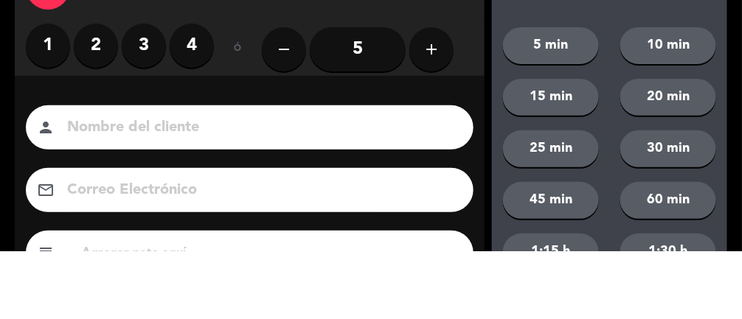
click at [84, 113] on label "2" at bounding box center [96, 113] width 44 height 44
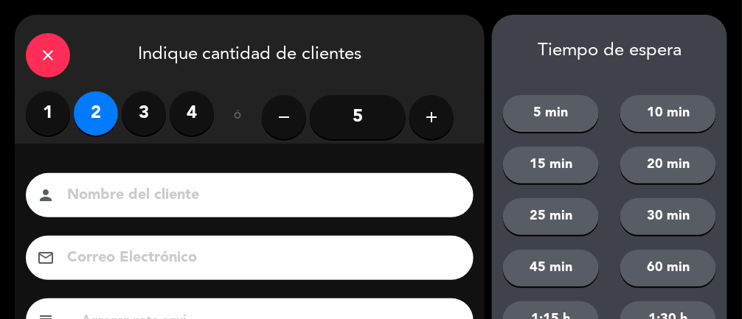
scroll to position [179, 0]
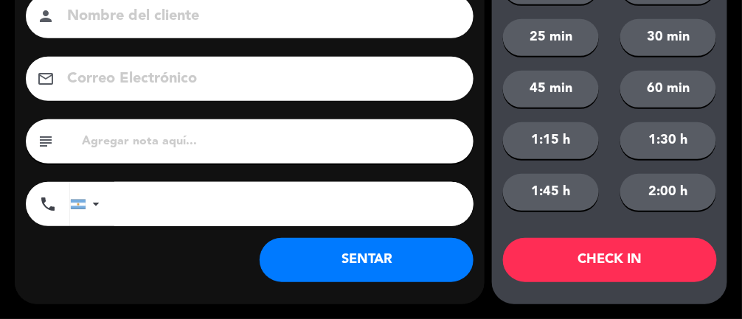
click at [390, 266] on button "SENTAR" at bounding box center [367, 260] width 214 height 44
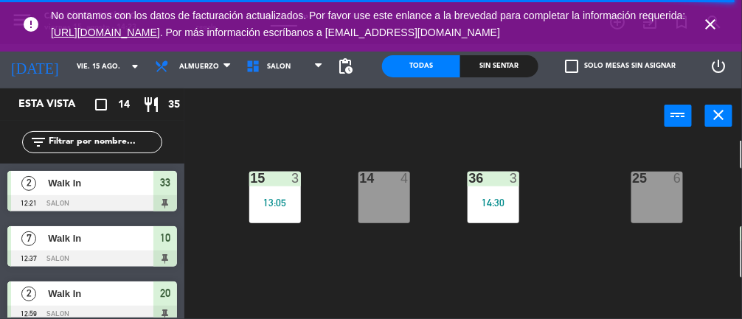
scroll to position [221, 60]
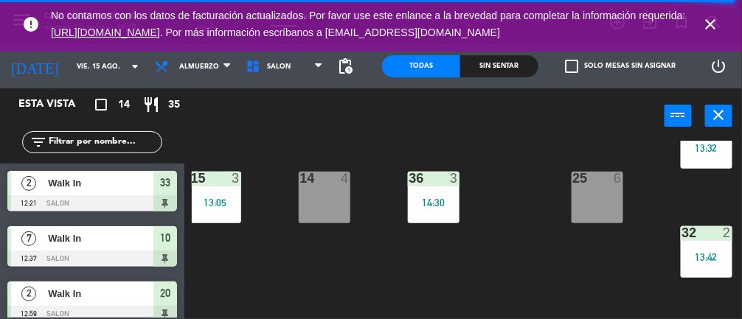
click at [443, 195] on div "25 6" at bounding box center [598, 198] width 52 height 52
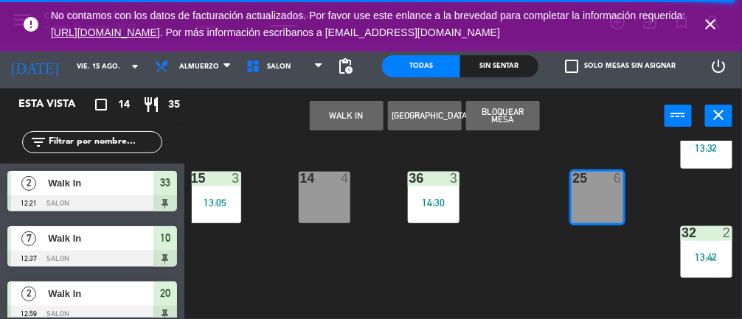
click at [320, 111] on button "WALK IN" at bounding box center [347, 116] width 74 height 30
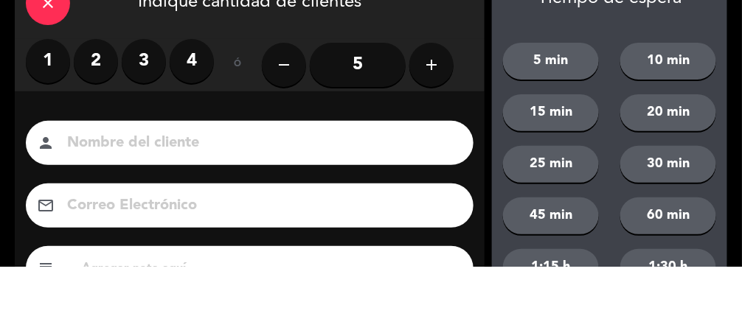
click at [443, 123] on button "add" at bounding box center [431, 117] width 44 height 44
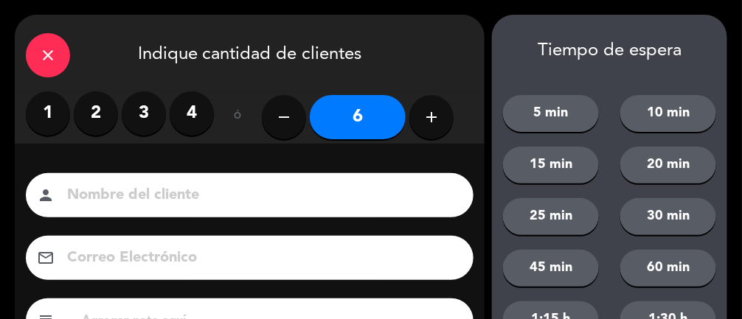
scroll to position [179, 0]
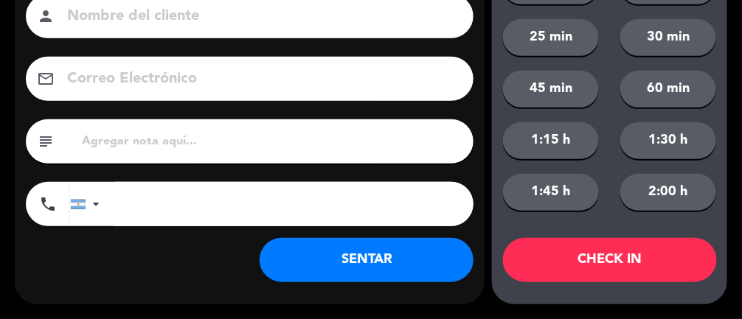
click at [413, 260] on button "SENTAR" at bounding box center [367, 260] width 214 height 44
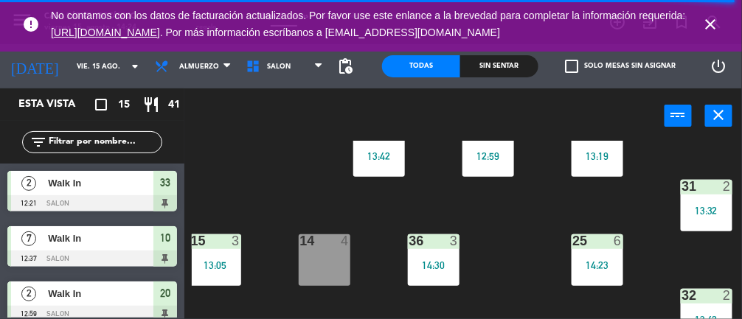
scroll to position [106, 60]
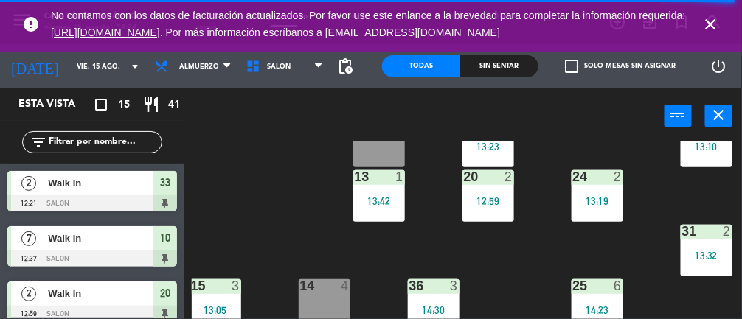
click at [443, 187] on div "24 2 13:19" at bounding box center [598, 196] width 52 height 52
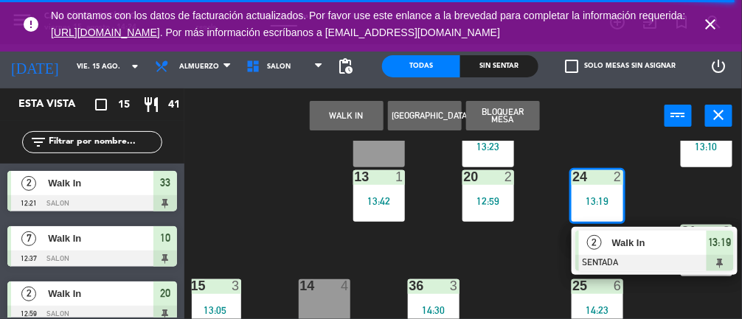
click at [443, 263] on div at bounding box center [654, 263] width 159 height 16
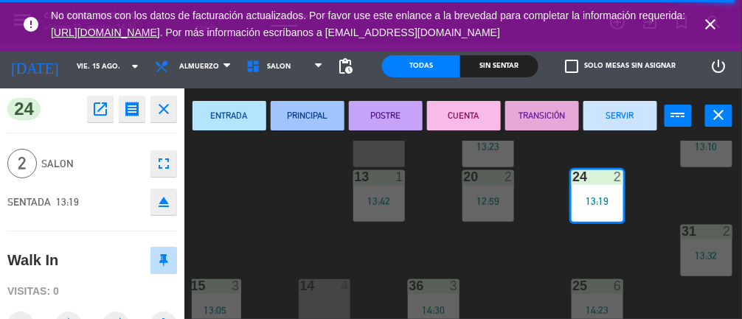
click at [443, 109] on button "SERVIR" at bounding box center [621, 116] width 74 height 30
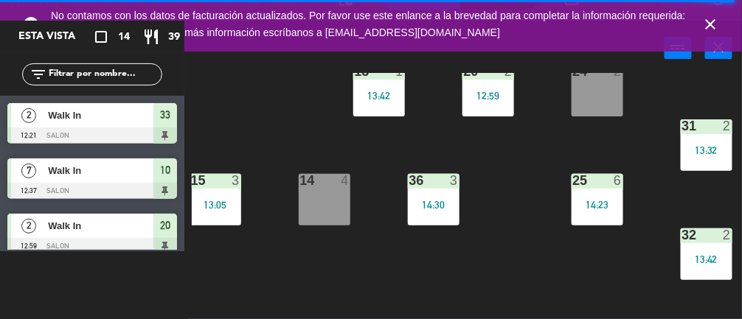
scroll to position [129, 60]
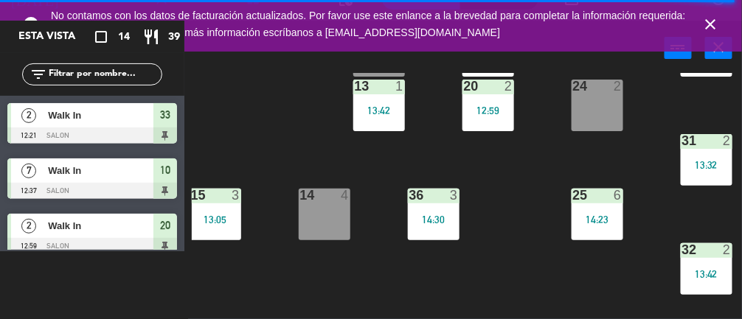
click at [443, 176] on div "31 2 13:32" at bounding box center [707, 160] width 52 height 52
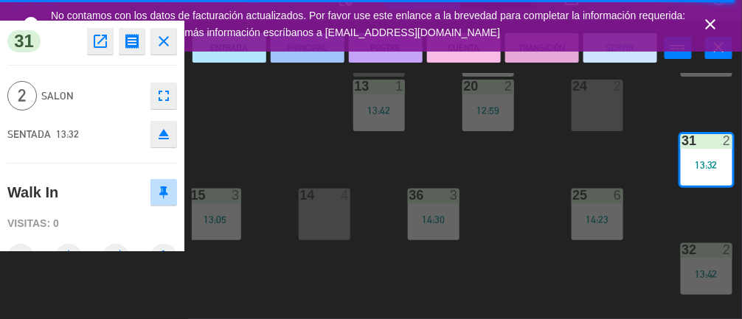
click at [443, 59] on button "SERVIR" at bounding box center [621, 48] width 74 height 30
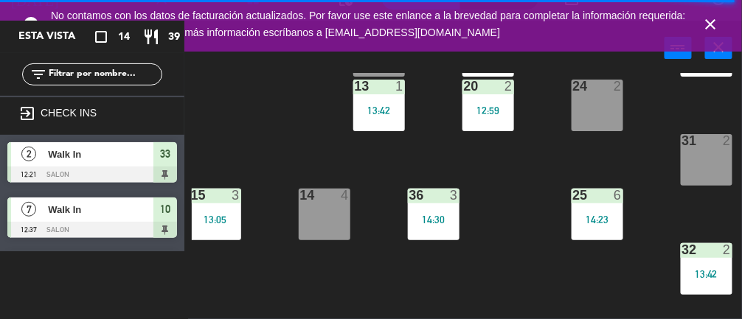
click at [443, 31] on icon "close" at bounding box center [711, 24] width 18 height 18
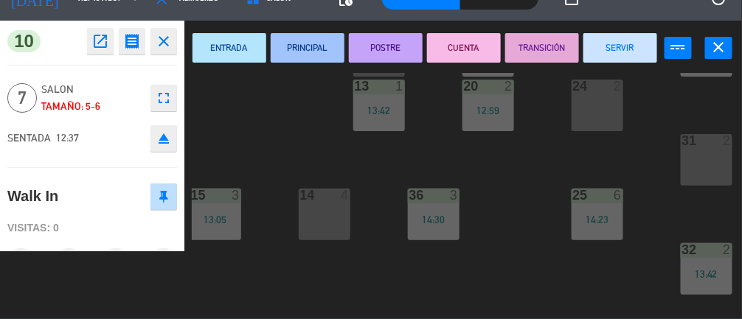
click at [260, 156] on div "11 2 22 2 12:59 23 2 14:23 10 7 12:37 12 2 21 2 13:23 30 2 13:10 13 1 13:42 20 …" at bounding box center [467, 196] width 550 height 246
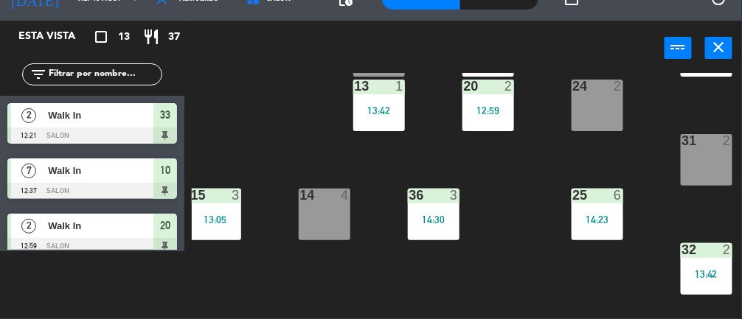
click at [126, 120] on span "Walk In" at bounding box center [100, 115] width 105 height 15
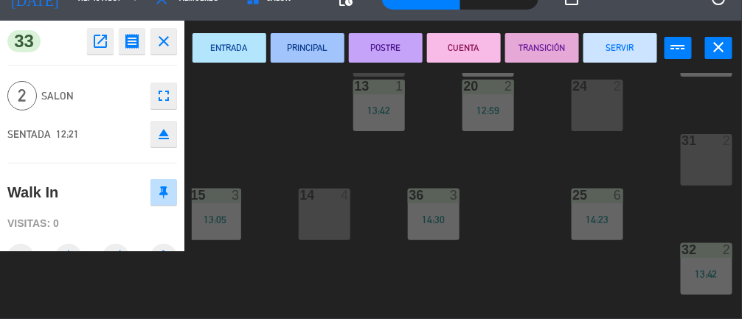
click at [443, 48] on button "SERVIR" at bounding box center [621, 48] width 74 height 30
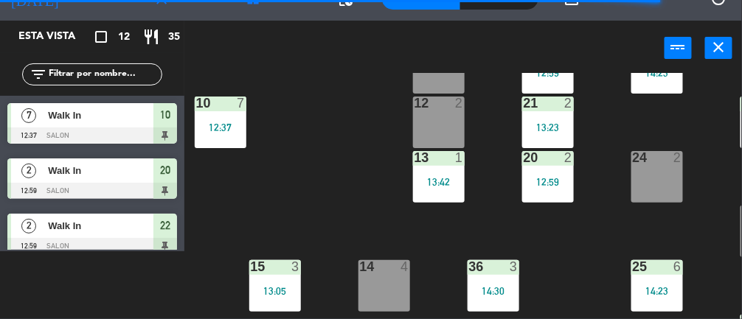
scroll to position [52, 0]
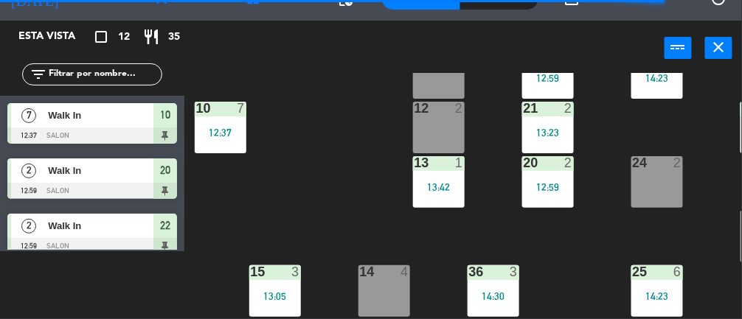
click at [207, 128] on div "12:37" at bounding box center [221, 133] width 52 height 10
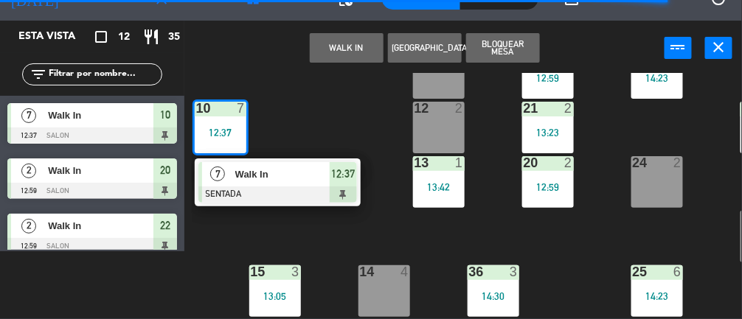
click at [276, 195] on div at bounding box center [277, 195] width 159 height 16
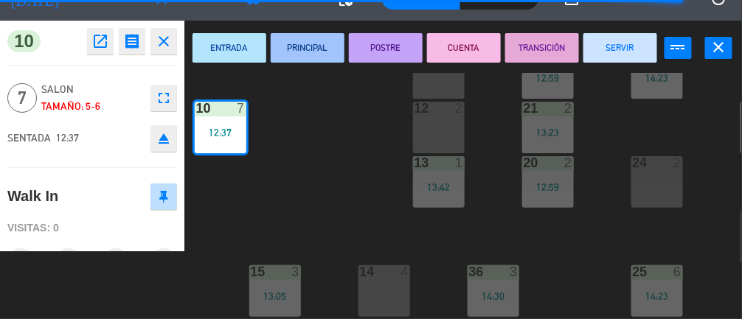
click at [443, 55] on button "SERVIR" at bounding box center [621, 48] width 74 height 30
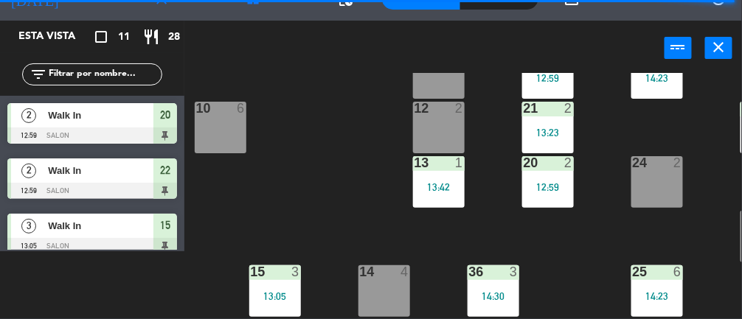
click at [397, 300] on div "14 4" at bounding box center [385, 292] width 52 height 52
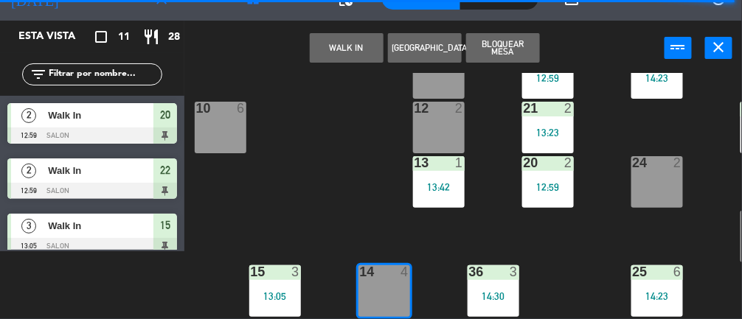
click at [336, 46] on button "WALK IN" at bounding box center [347, 48] width 74 height 30
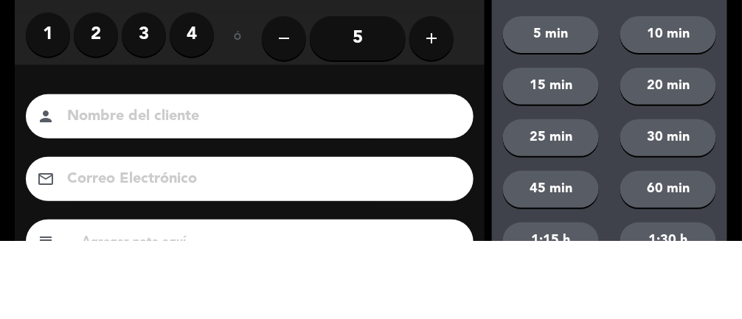
click at [138, 106] on label "3" at bounding box center [144, 113] width 44 height 44
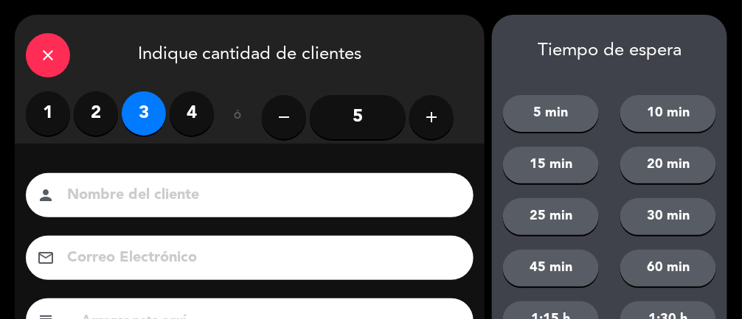
scroll to position [179, 0]
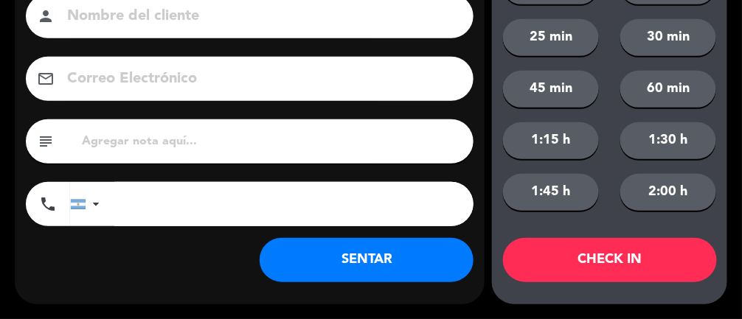
click at [409, 260] on button "SENTAR" at bounding box center [367, 260] width 214 height 44
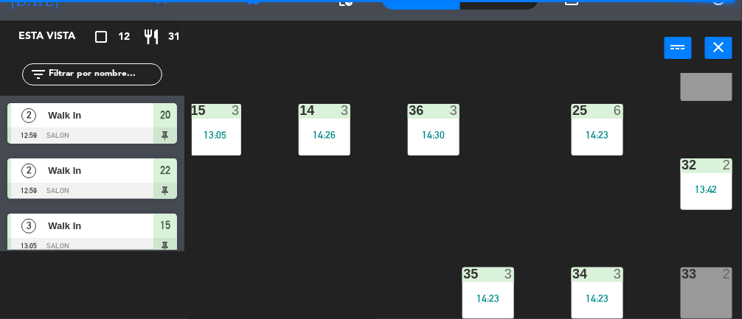
scroll to position [0, 60]
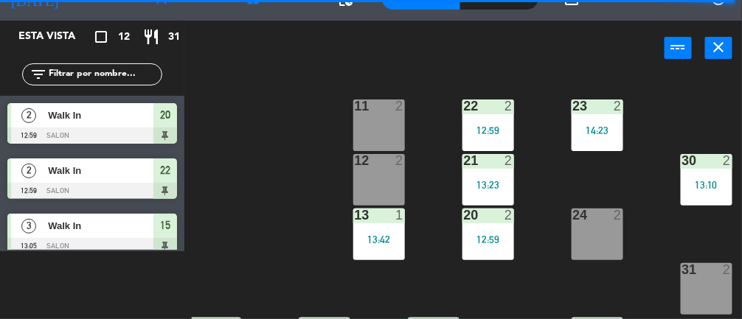
click at [443, 184] on div "13:23" at bounding box center [489, 185] width 52 height 10
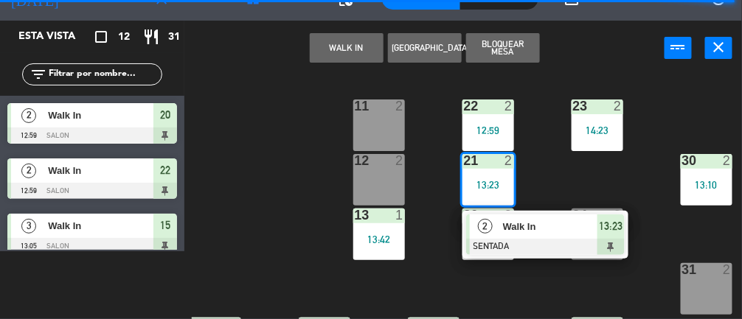
click at [443, 240] on div at bounding box center [545, 247] width 159 height 16
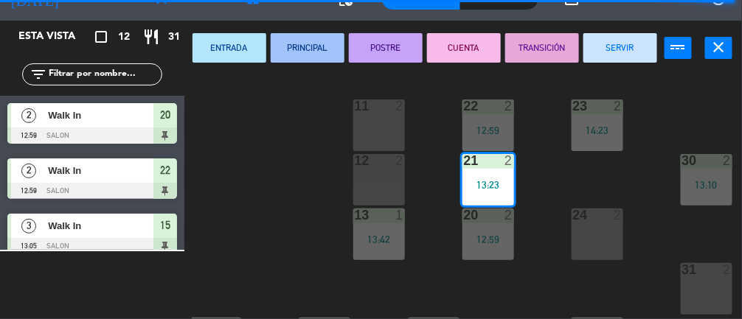
click at [443, 49] on button "SERVIR" at bounding box center [621, 48] width 74 height 30
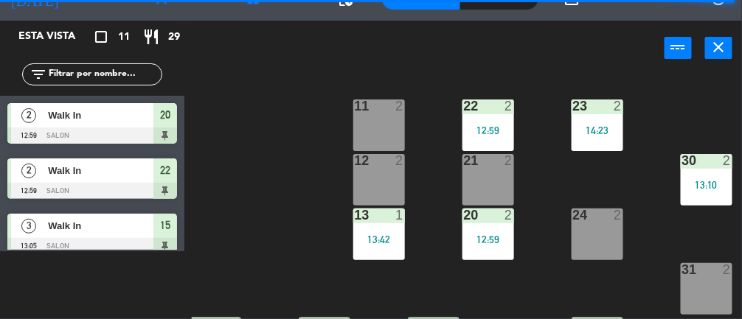
scroll to position [0, 0]
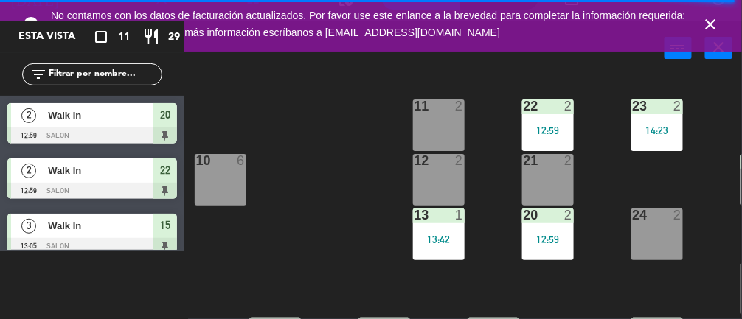
click at [443, 108] on div at bounding box center [438, 106] width 24 height 13
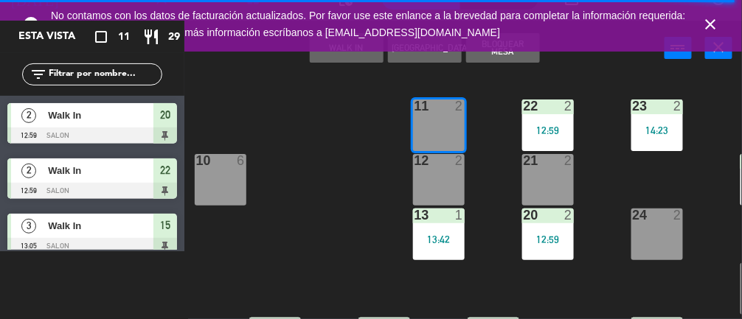
click at [443, 21] on icon "close" at bounding box center [711, 24] width 18 height 18
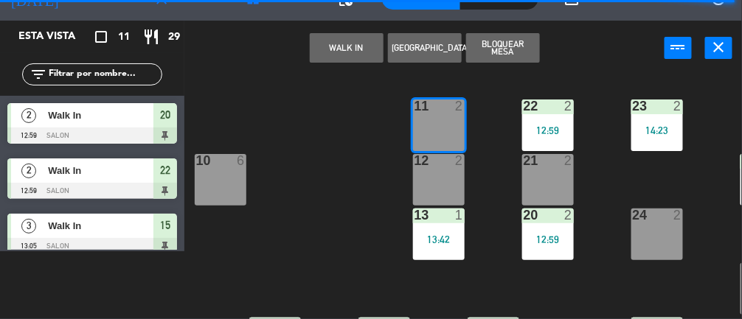
click at [343, 56] on button "WALK IN" at bounding box center [347, 48] width 74 height 30
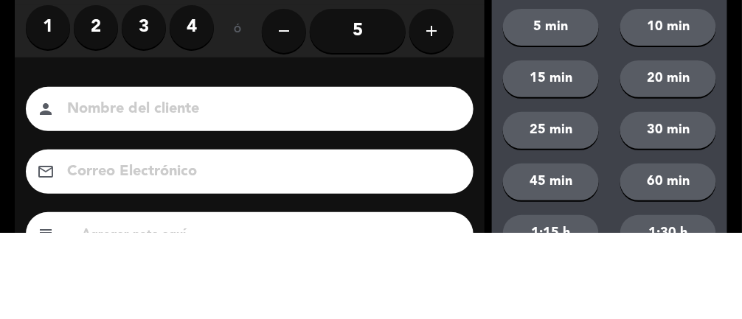
click at [95, 134] on label "2" at bounding box center [96, 113] width 44 height 44
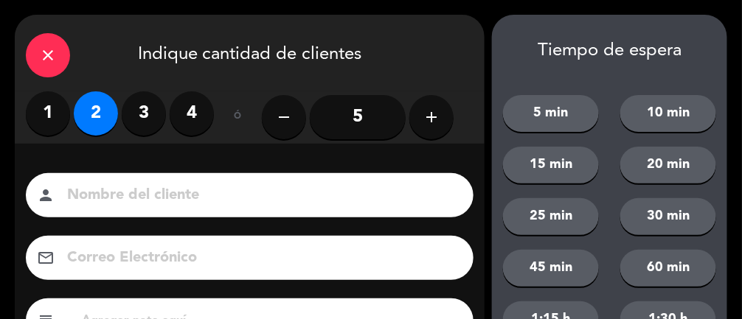
scroll to position [179, 0]
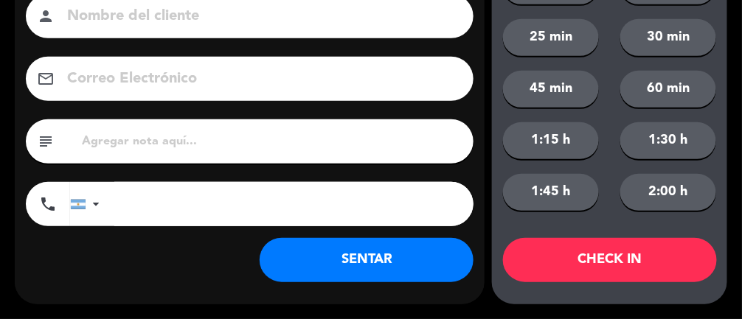
click at [369, 258] on button "SENTAR" at bounding box center [367, 260] width 214 height 44
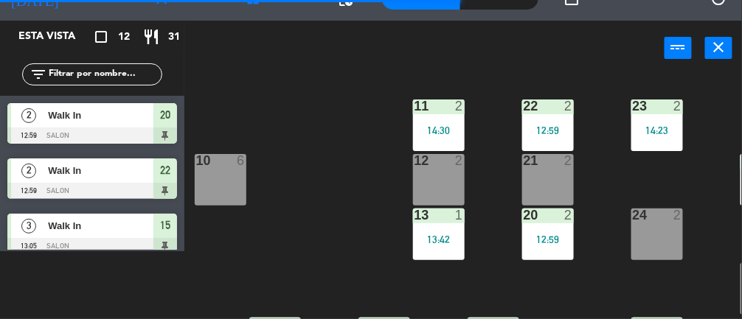
click at [443, 252] on div "24 2" at bounding box center [657, 235] width 52 height 52
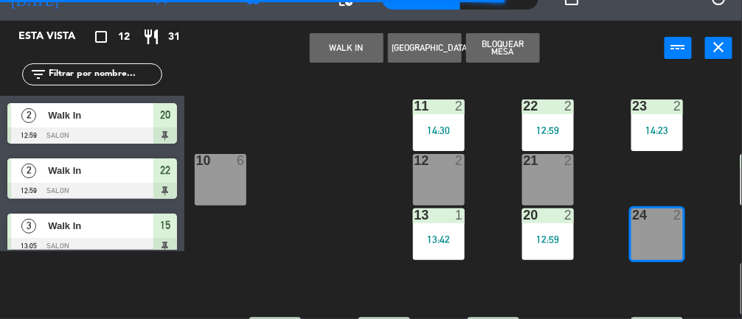
click at [345, 52] on button "WALK IN" at bounding box center [347, 48] width 74 height 30
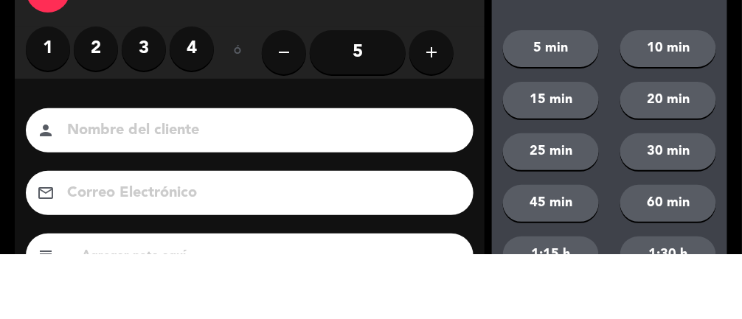
click at [89, 115] on label "2" at bounding box center [96, 113] width 44 height 44
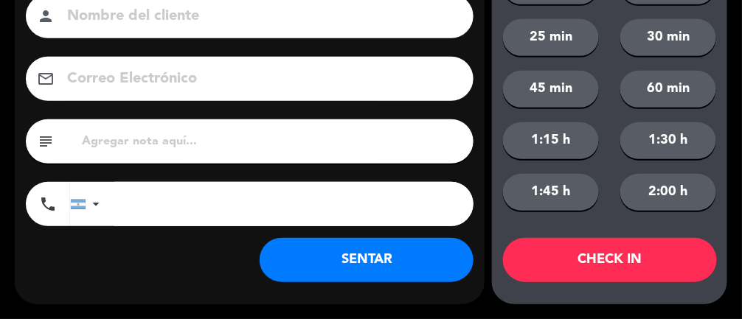
click at [395, 263] on button "SENTAR" at bounding box center [367, 260] width 214 height 44
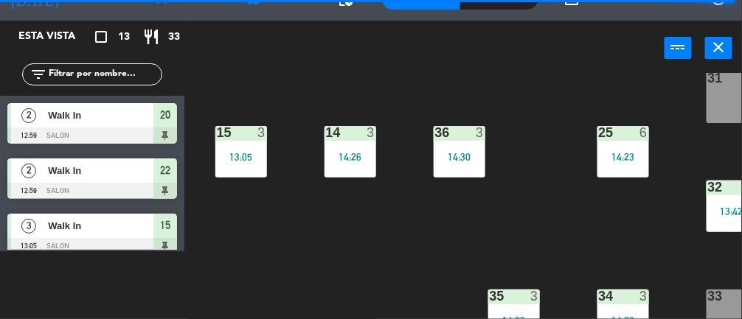
scroll to position [0, 0]
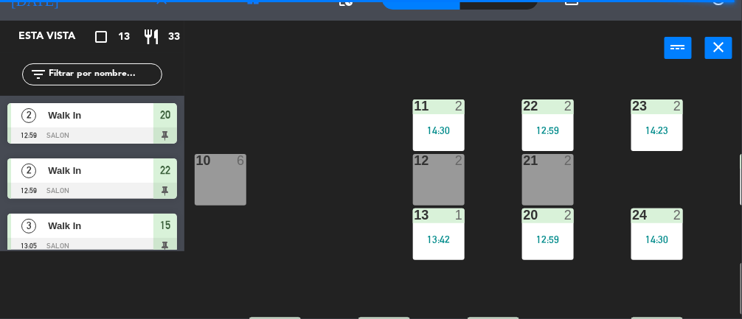
click at [439, 257] on div "13 1 13:42" at bounding box center [439, 235] width 52 height 52
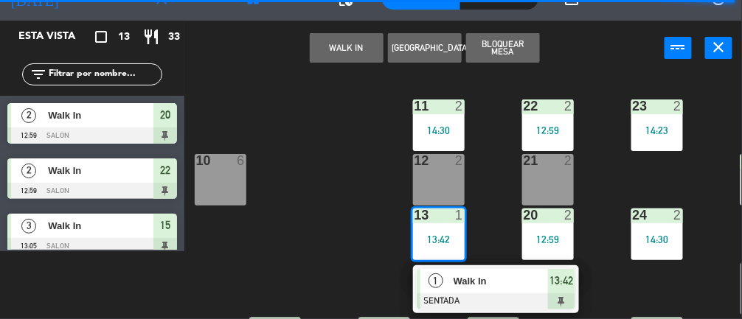
click at [443, 283] on span "Walk In" at bounding box center [501, 281] width 94 height 15
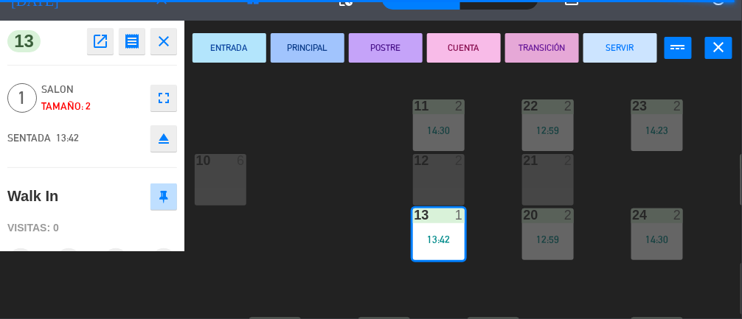
click at [443, 46] on button "SERVIR" at bounding box center [621, 48] width 74 height 30
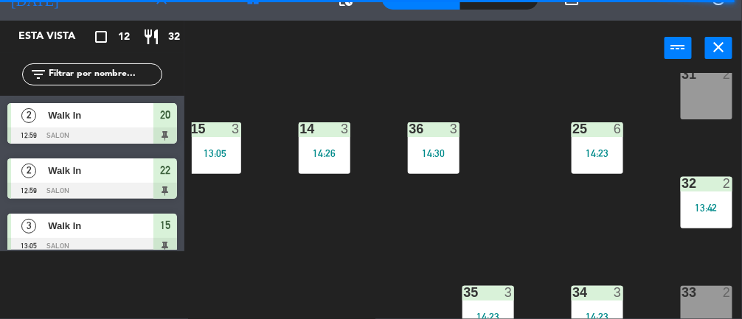
scroll to position [193, 60]
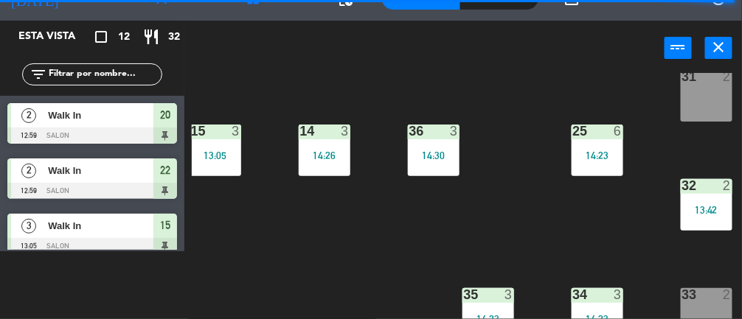
click at [443, 201] on div "32 2 13:42" at bounding box center [707, 205] width 52 height 52
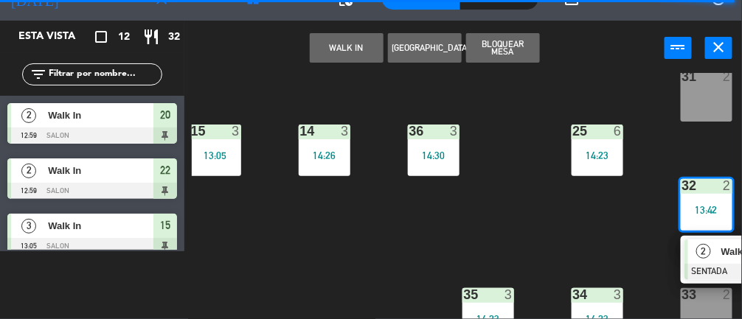
click at [443, 256] on div "2" at bounding box center [704, 252] width 32 height 24
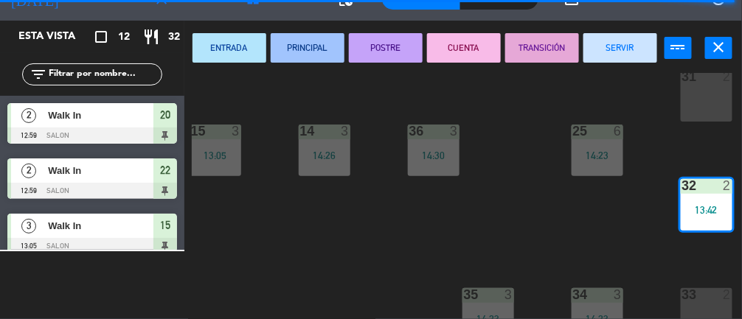
click at [443, 55] on button "SERVIR" at bounding box center [621, 48] width 74 height 30
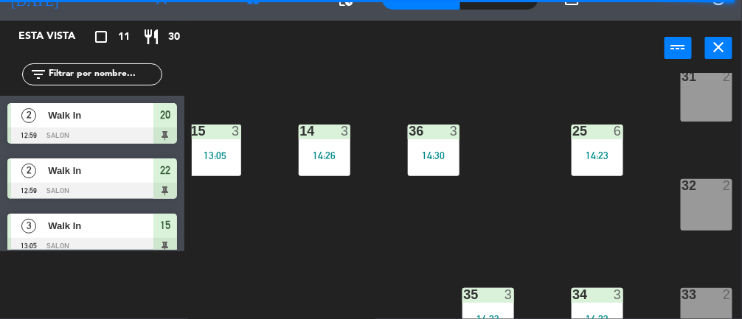
scroll to position [0, 60]
